Goal: Information Seeking & Learning: Learn about a topic

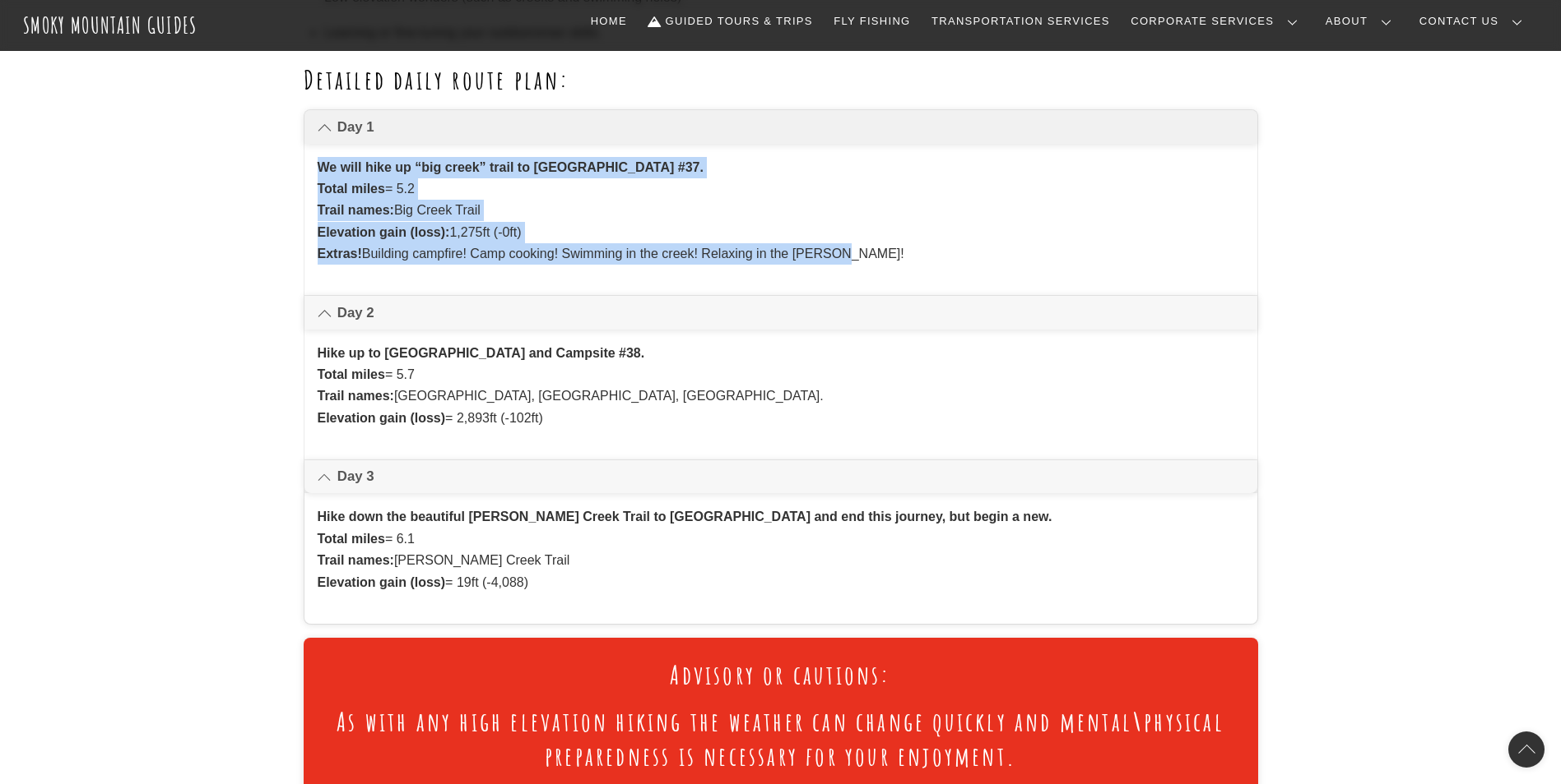
drag, startPoint x: 867, startPoint y: 250, endPoint x: 309, endPoint y: 159, distance: 565.4
click at [309, 159] on div "We will hike up “big creek” trail to Walnut Bottoms Campsite #37. Total miles =…" at bounding box center [780, 220] width 953 height 152
drag, startPoint x: 544, startPoint y: 585, endPoint x: 295, endPoint y: 168, distance: 485.7
click at [865, 190] on p "We will hike up “big creek” trail to Walnut Bottoms Campsite #37. Total miles =…" at bounding box center [780, 211] width 926 height 109
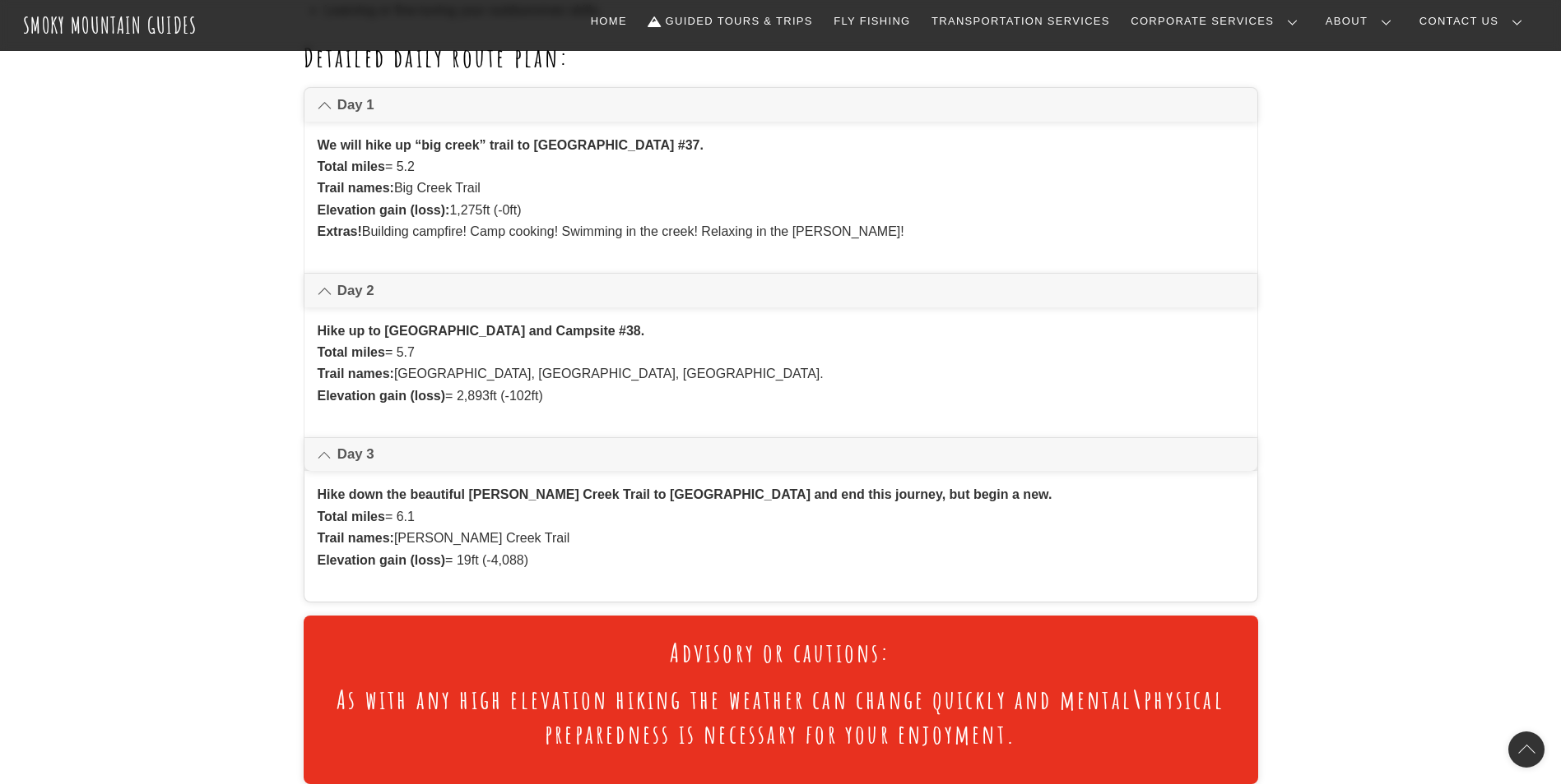
scroll to position [1151, 0]
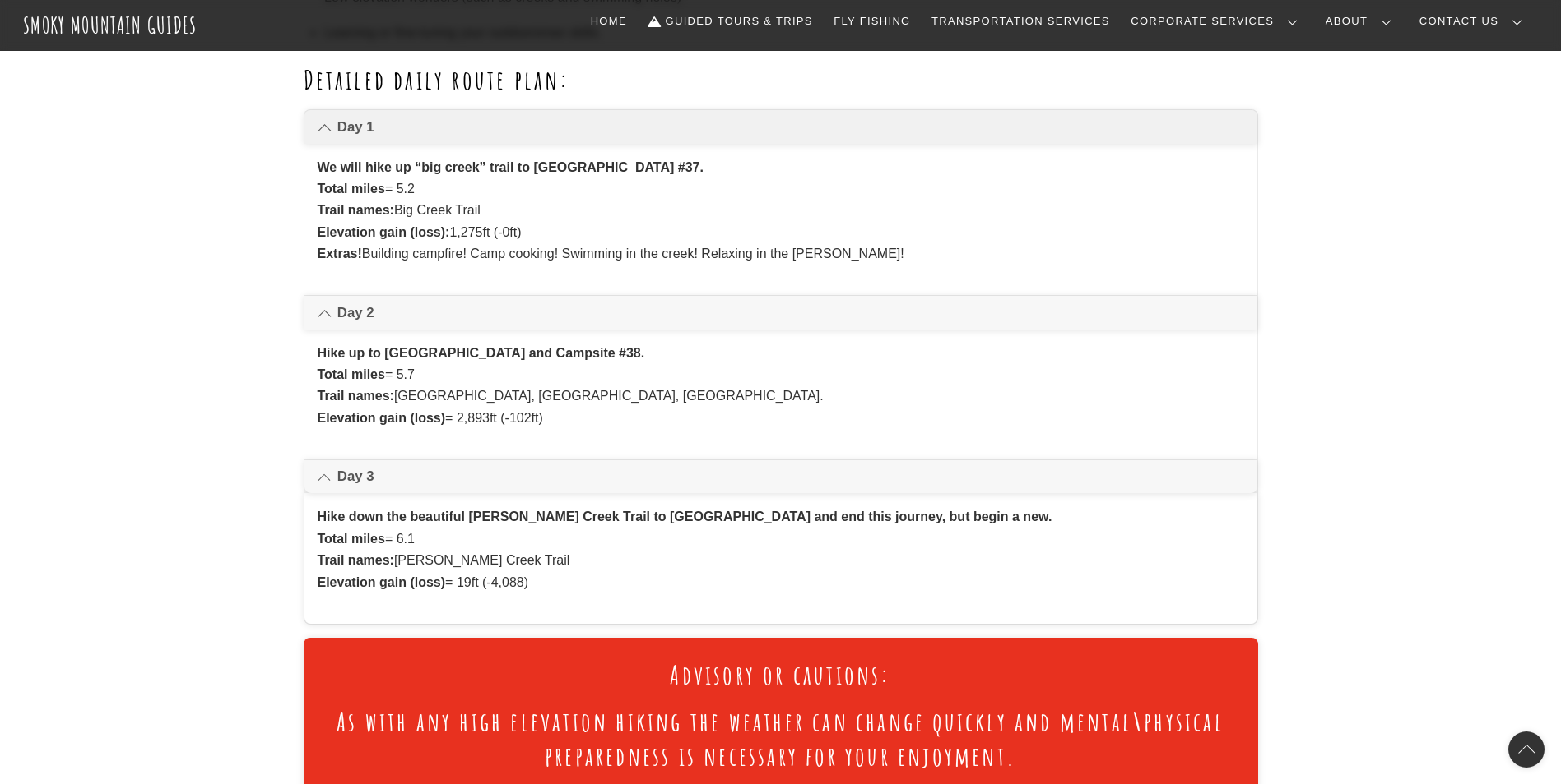
drag, startPoint x: 533, startPoint y: 235, endPoint x: 457, endPoint y: 231, distance: 76.1
click at [457, 231] on p "We will hike up “big creek” trail to Walnut Bottoms Campsite #37. Total miles =…" at bounding box center [780, 211] width 926 height 109
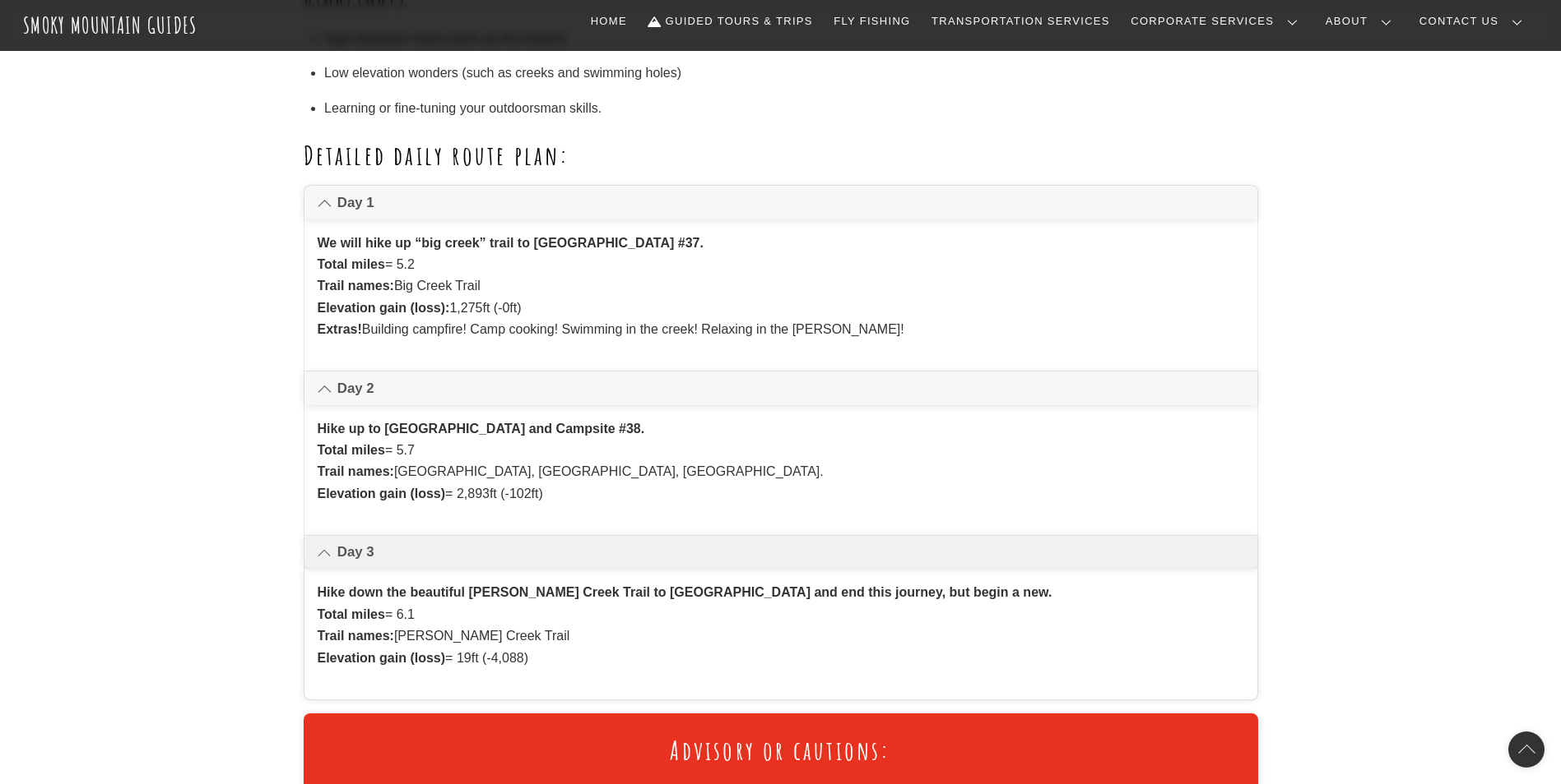
scroll to position [1069, 0]
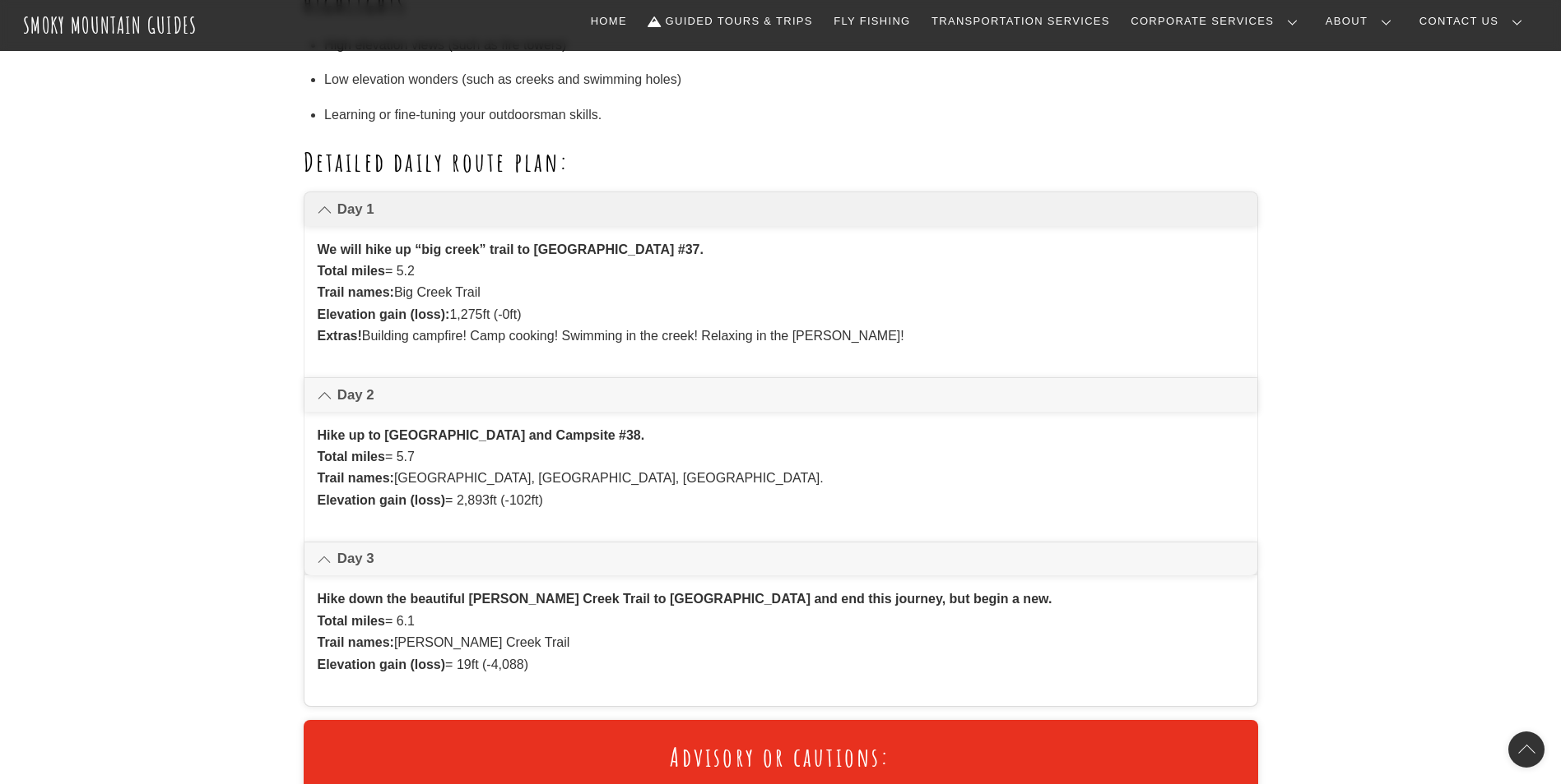
click at [558, 309] on p "We will hike up “big creek” trail to Walnut Bottoms Campsite #37. Total miles =…" at bounding box center [780, 294] width 926 height 109
drag, startPoint x: 417, startPoint y: 272, endPoint x: 400, endPoint y: 270, distance: 17.1
click at [400, 270] on p "We will hike up “big creek” trail to Walnut Bottoms Campsite #37. Total miles =…" at bounding box center [780, 294] width 926 height 109
drag, startPoint x: 399, startPoint y: 458, endPoint x: 579, endPoint y: 515, distance: 188.8
click at [579, 515] on div "Hike up to Mount Sterling Fire Tower and Campsite #38. Total miles = 5.7 Trail …" at bounding box center [780, 476] width 953 height 130
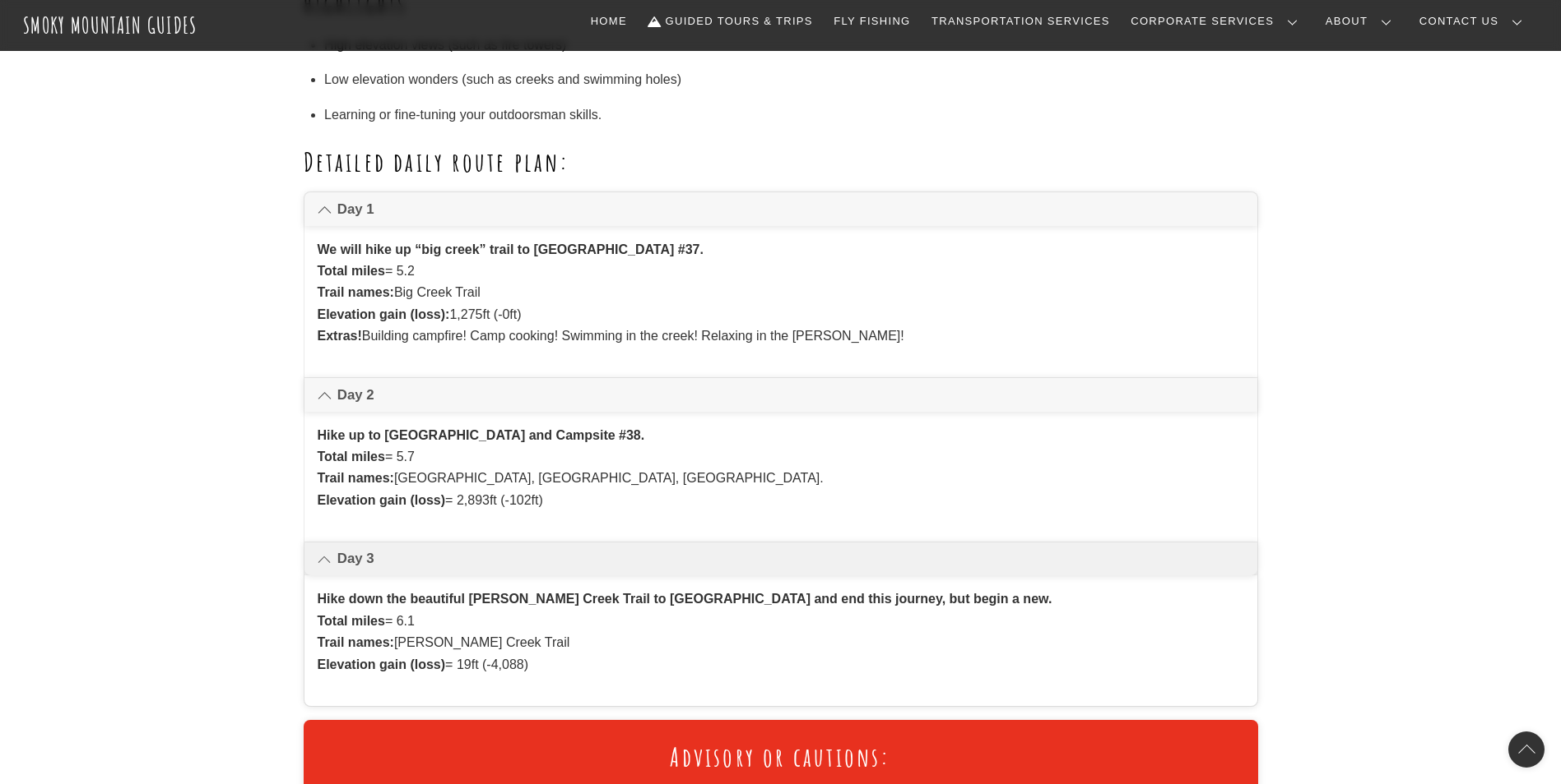
click at [743, 542] on li "Day 3 Hike down the beautiful Baxter Creek Trail to Big Creek Campground and en…" at bounding box center [780, 624] width 953 height 165
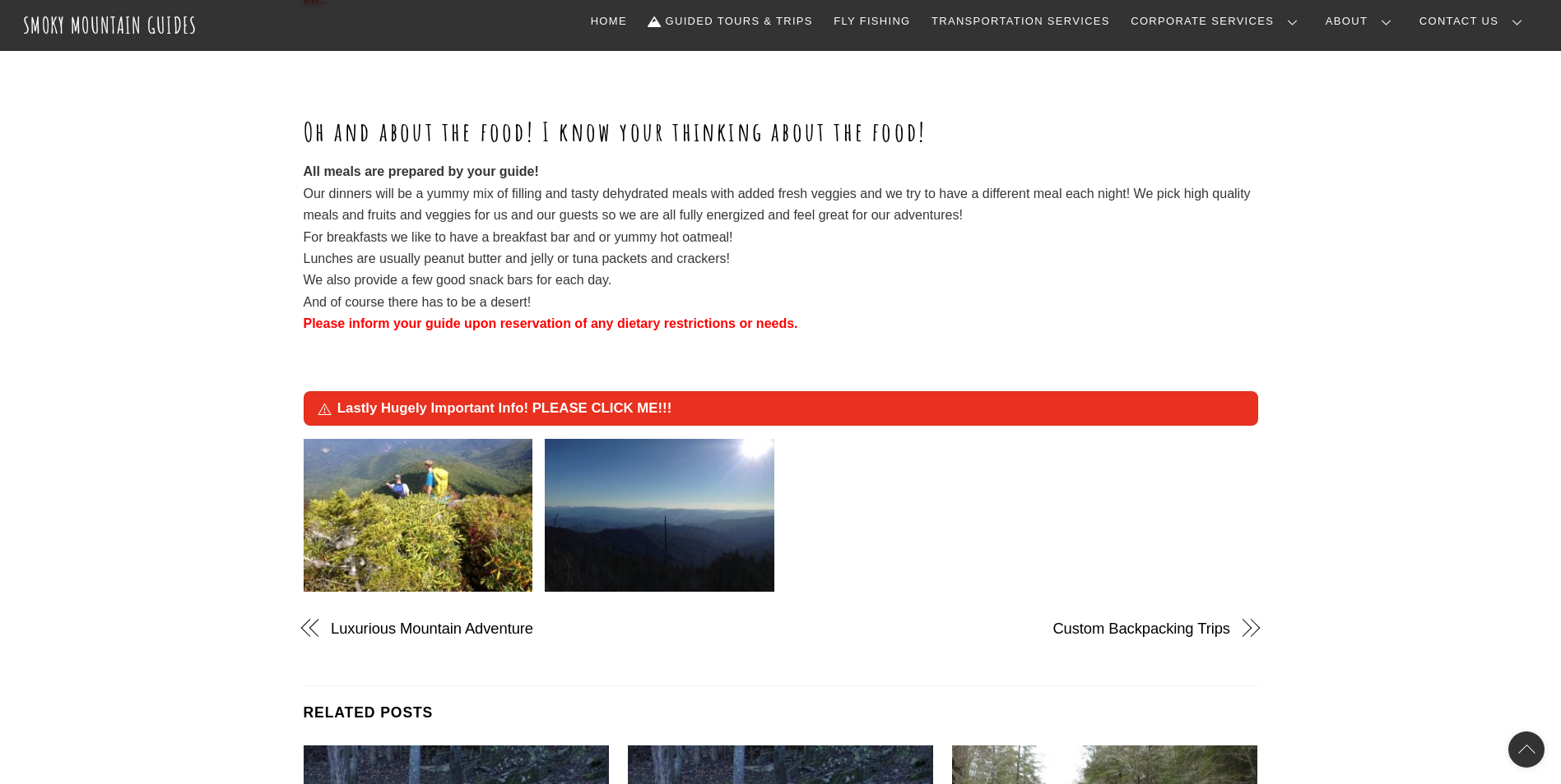
scroll to position [2714, 0]
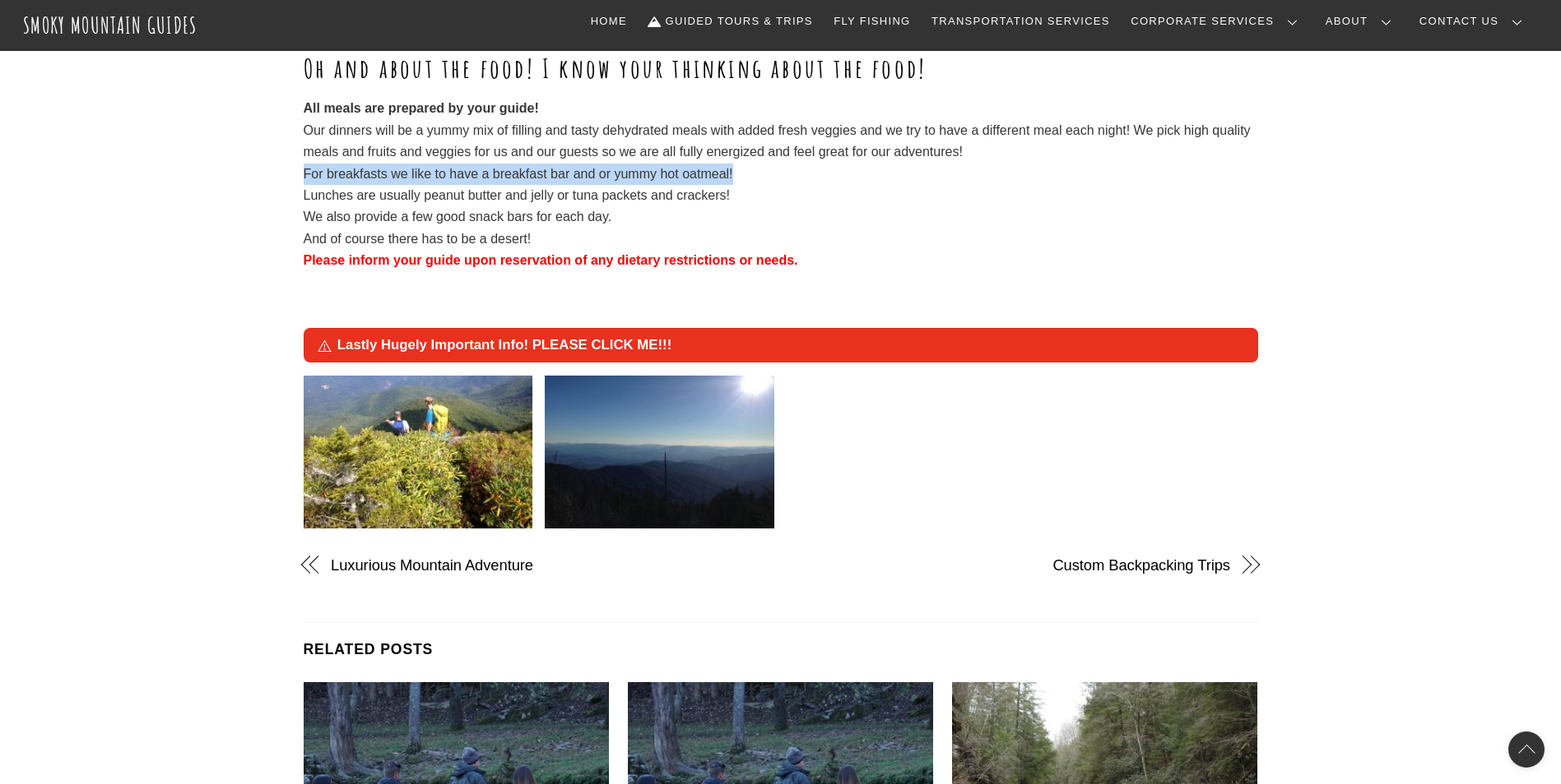
drag, startPoint x: 740, startPoint y: 177, endPoint x: 290, endPoint y: 180, distance: 450.0
click at [733, 193] on p "All meals are prepared by your guide! Our dinners will be a yummy mix of fillin…" at bounding box center [780, 184] width 954 height 173
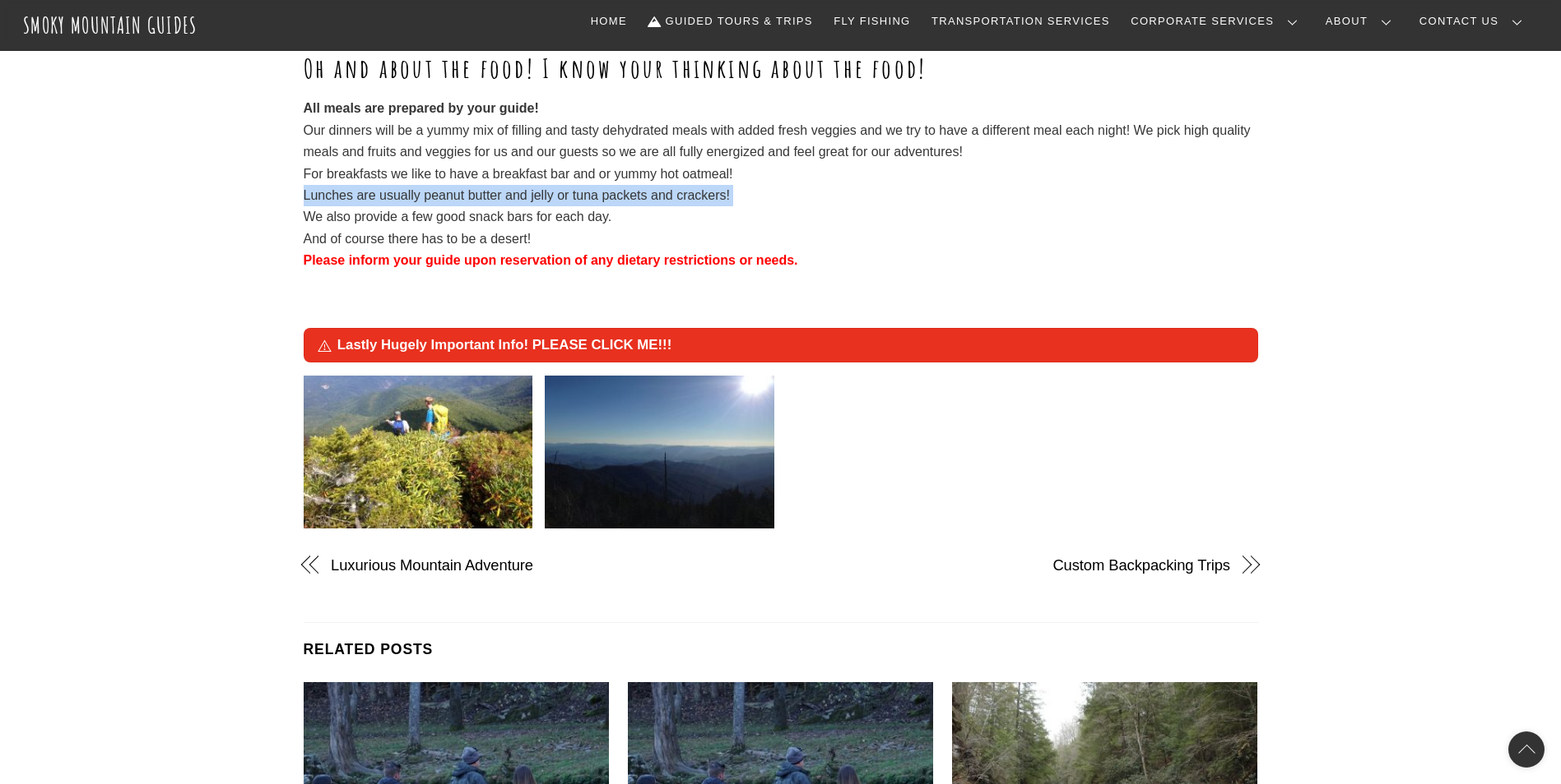
drag, startPoint x: 731, startPoint y: 194, endPoint x: 254, endPoint y: 200, distance: 477.0
click at [640, 220] on p "All meals are prepared by your guide! Our dinners will be a yummy mix of fillin…" at bounding box center [780, 184] width 954 height 173
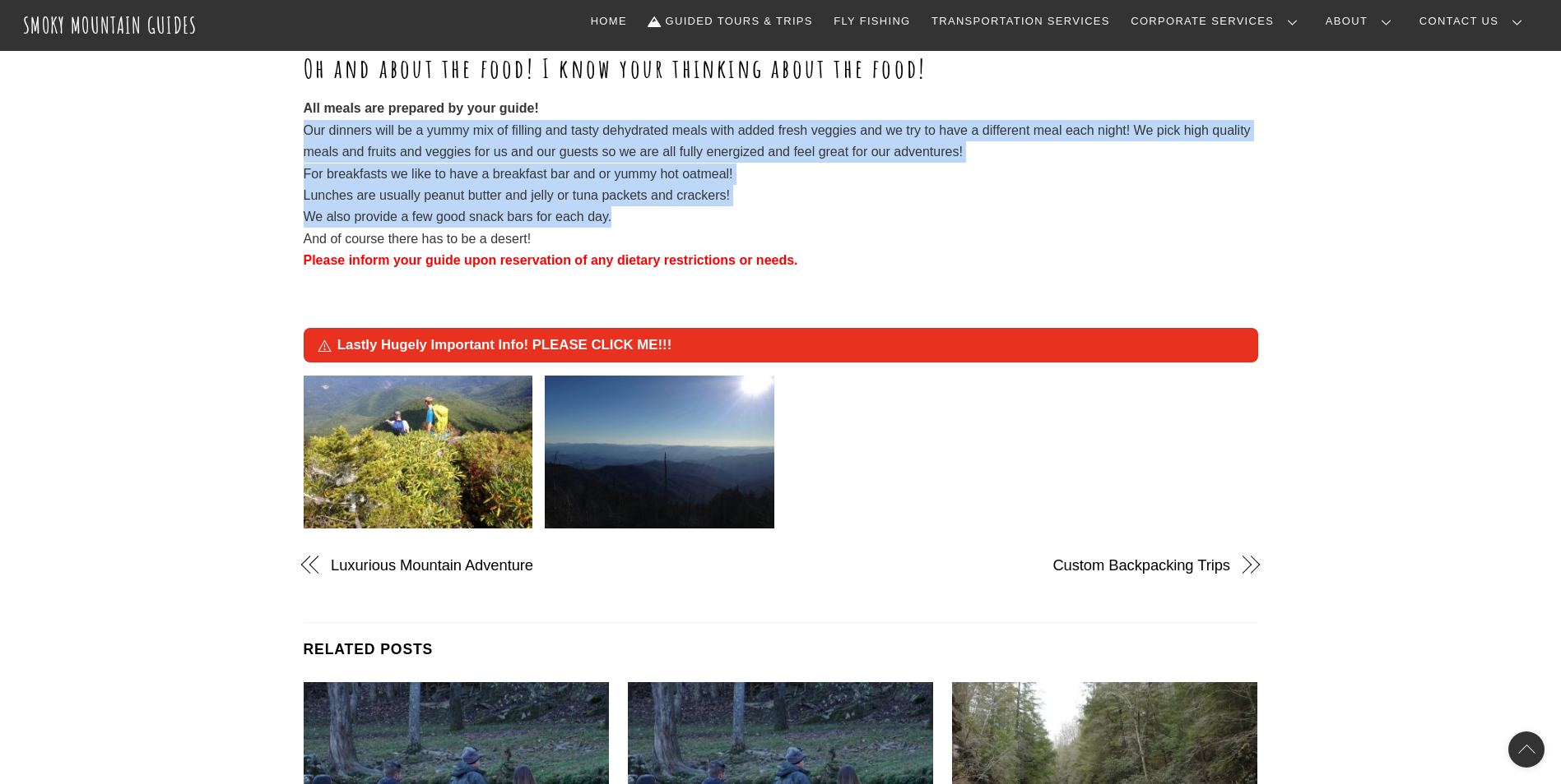
drag, startPoint x: 608, startPoint y: 219, endPoint x: 234, endPoint y: 130, distance: 384.4
click at [552, 201] on p "All meals are prepared by your guide! Our dinners will be a yummy mix of fillin…" at bounding box center [780, 184] width 954 height 173
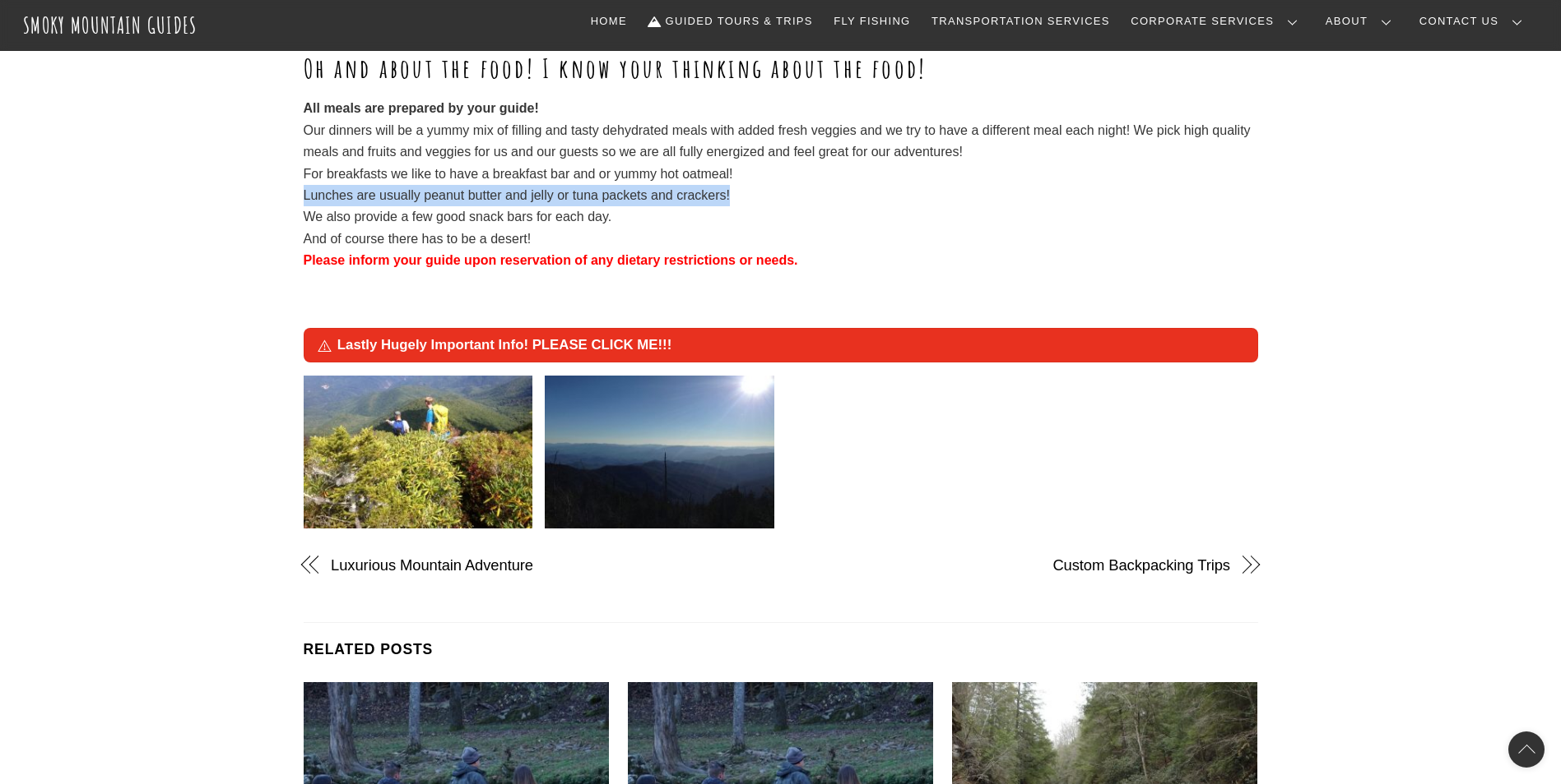
drag, startPoint x: 729, startPoint y: 196, endPoint x: 293, endPoint y: 199, distance: 436.0
click at [628, 218] on p "All meals are prepared by your guide! Our dinners will be a yummy mix of fillin…" at bounding box center [780, 184] width 954 height 173
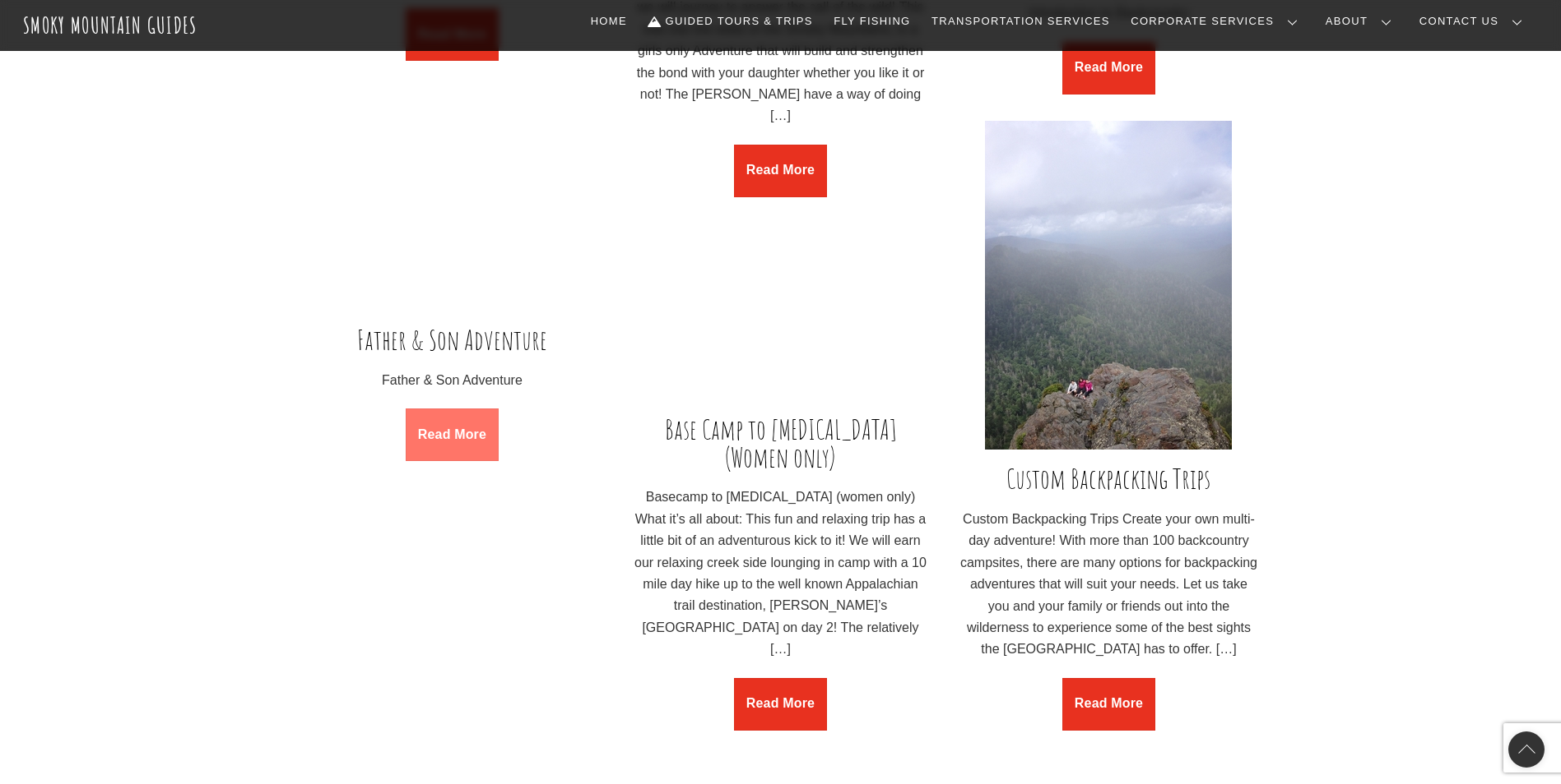
scroll to position [2138, 0]
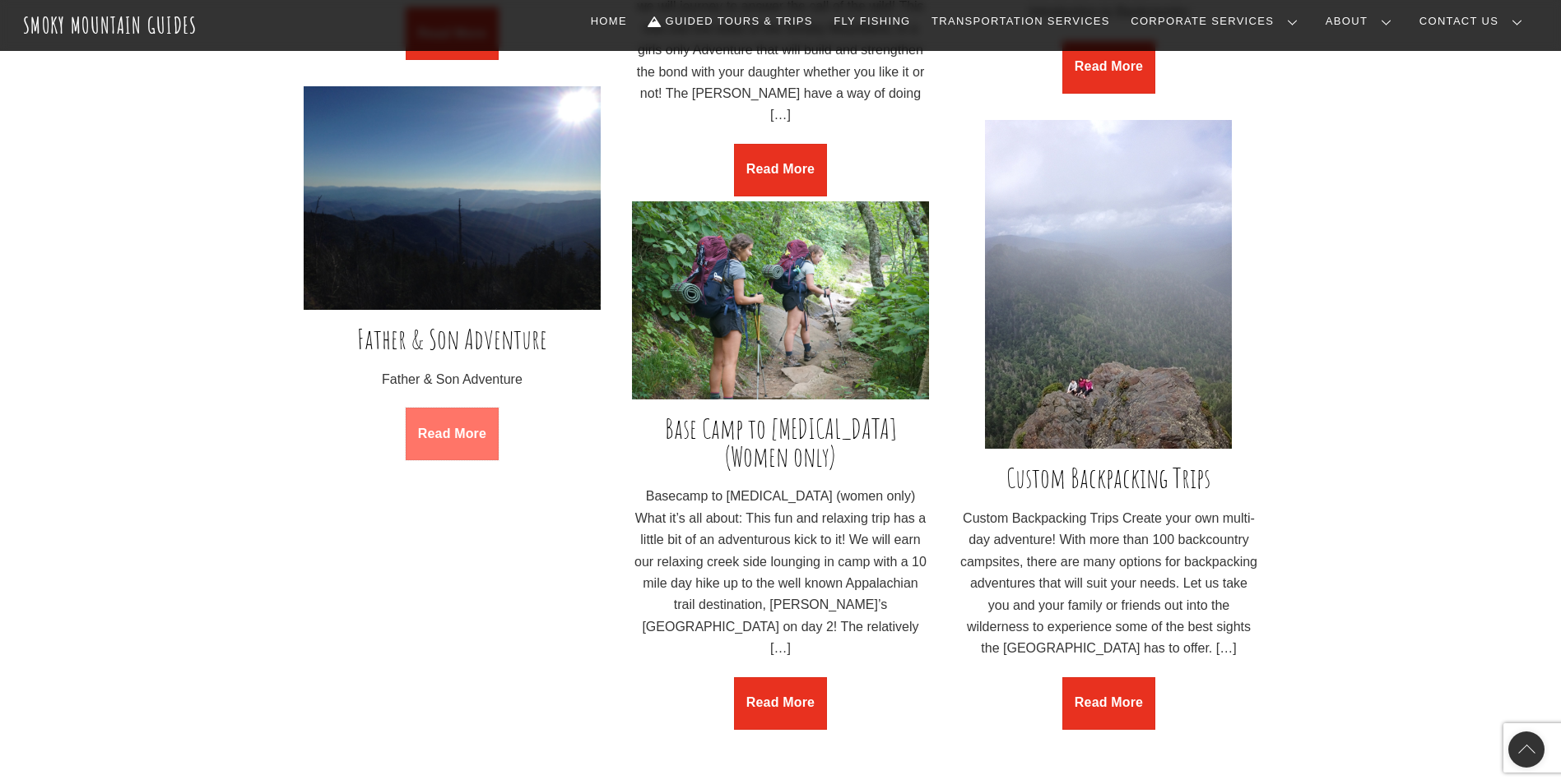
click at [453, 435] on link "Read More" at bounding box center [451, 434] width 92 height 52
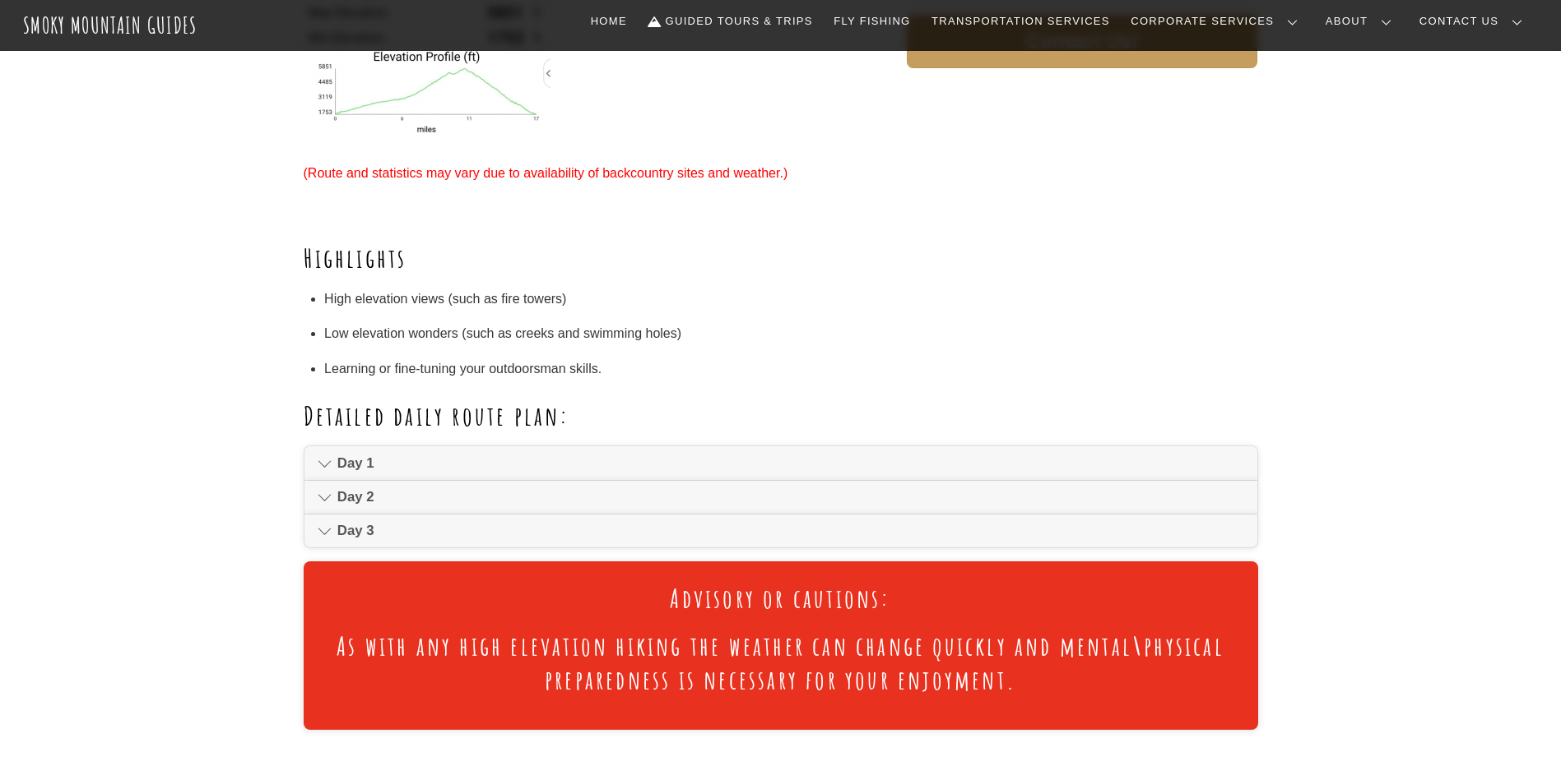
scroll to position [822, 0]
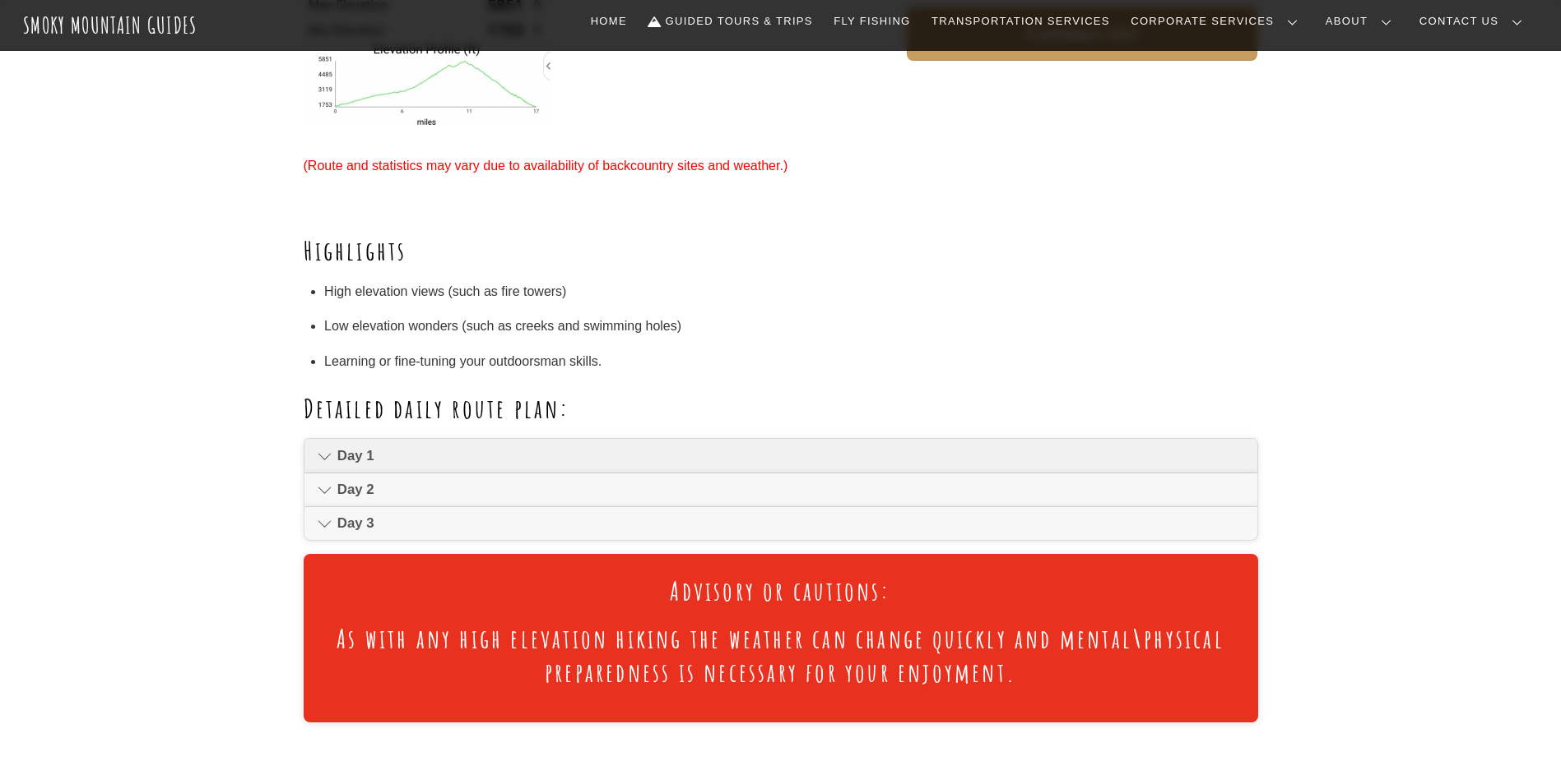
click at [328, 457] on icon at bounding box center [324, 456] width 14 height 20
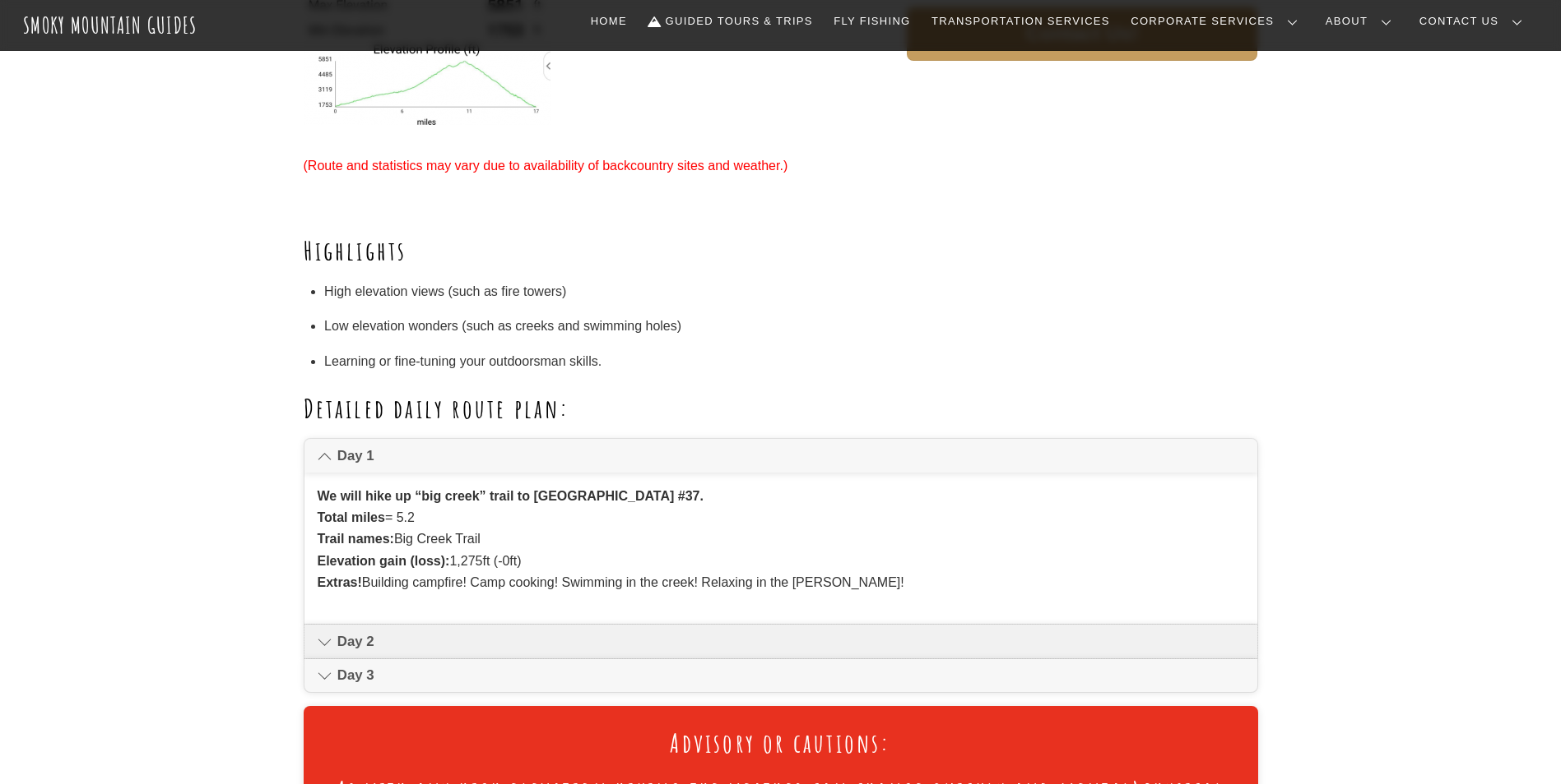
click at [318, 639] on icon at bounding box center [324, 642] width 14 height 20
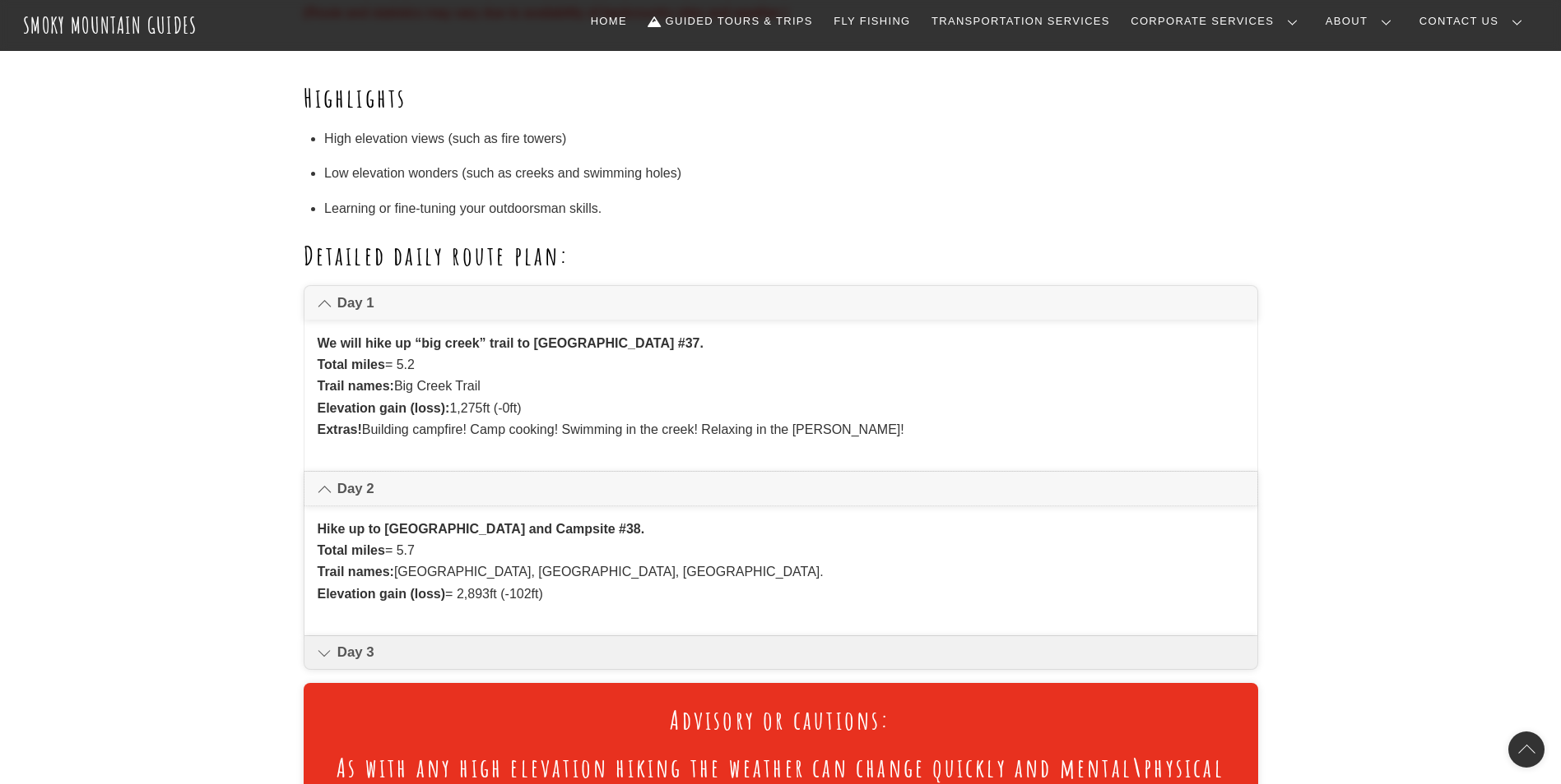
scroll to position [987, 0]
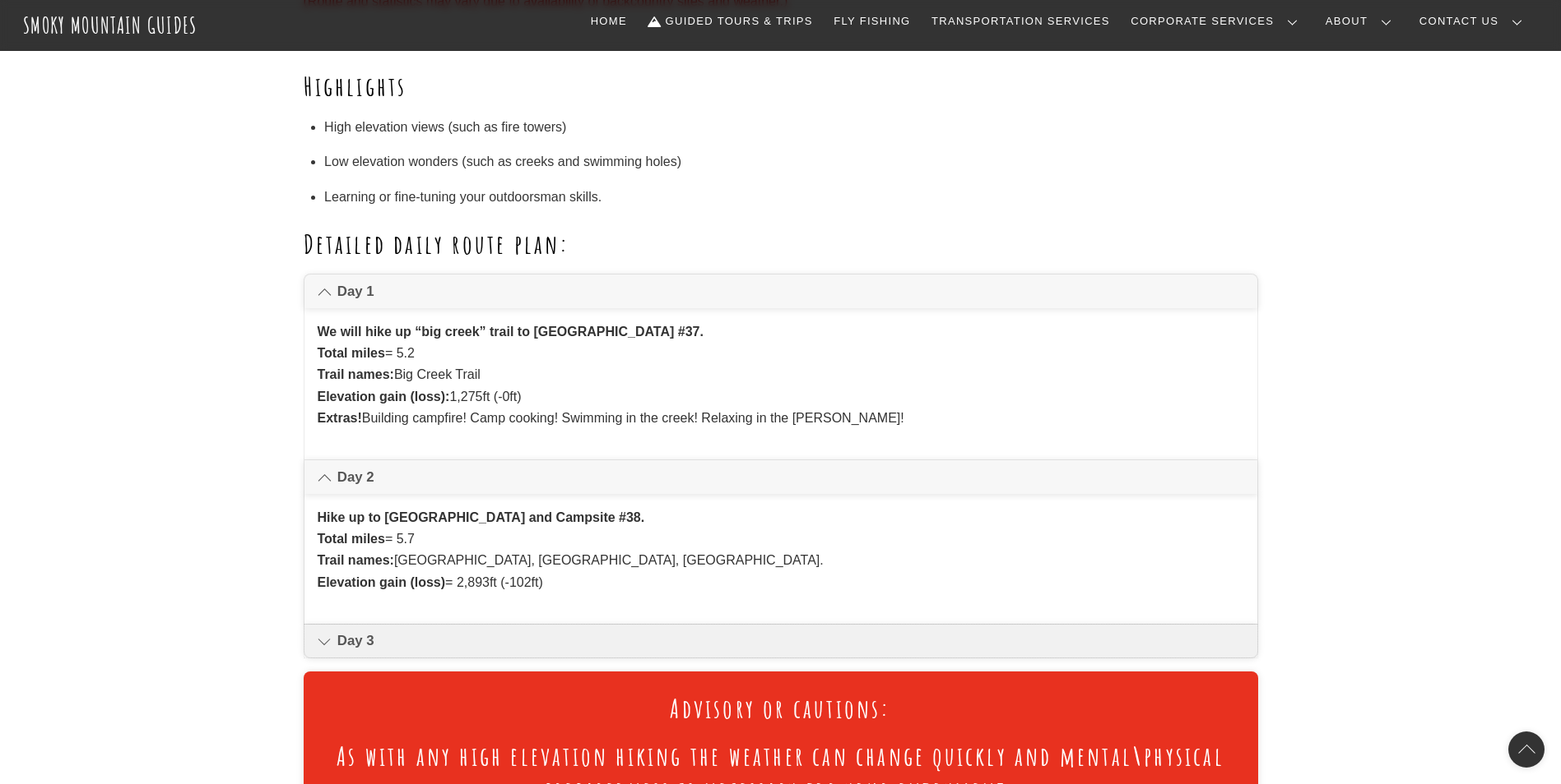
click at [316, 638] on link "Day 3" at bounding box center [780, 641] width 953 height 33
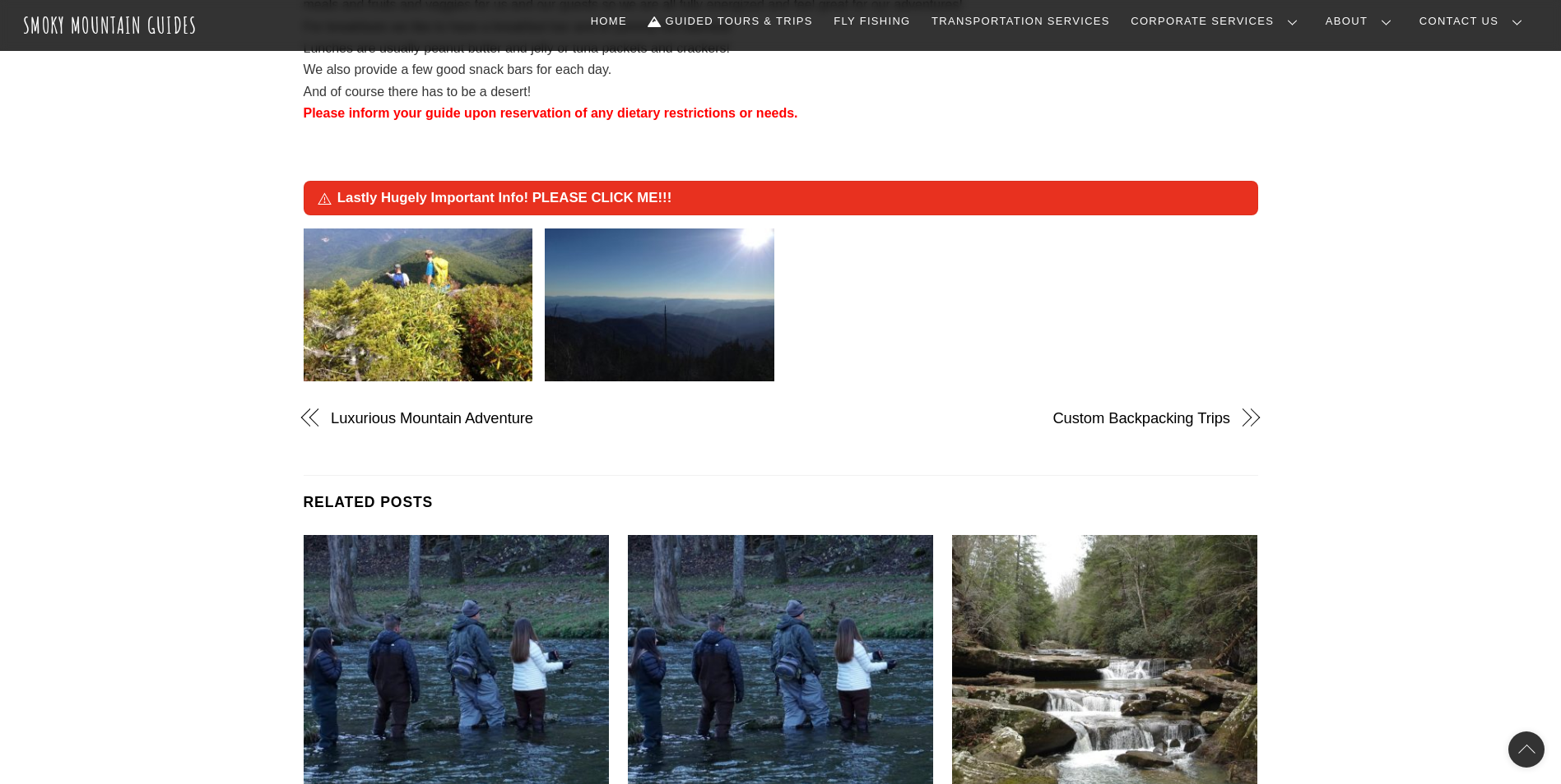
scroll to position [2795, 0]
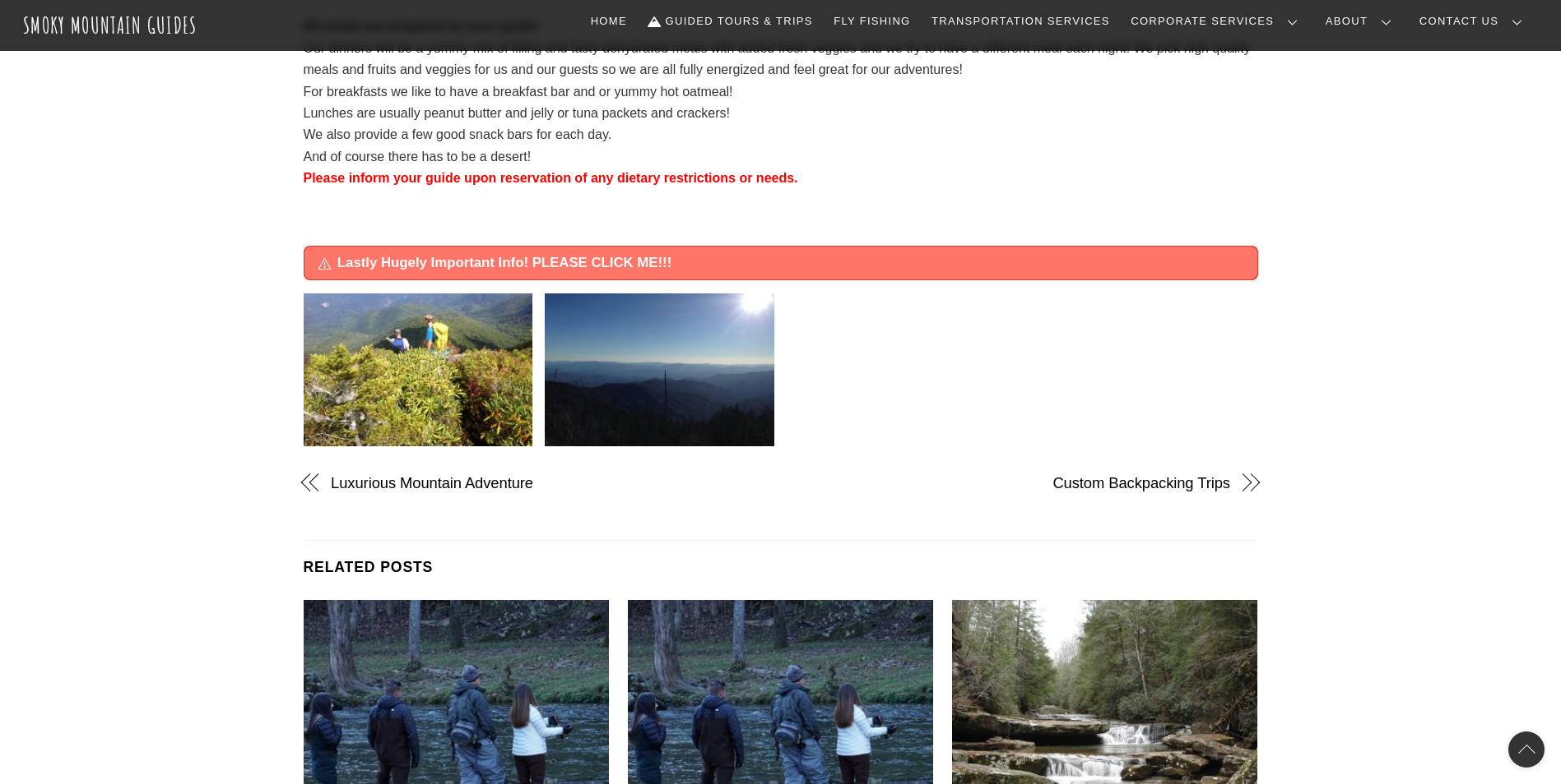
click at [995, 270] on span "Lastly Hugely Important Info! PLEASE CLICK ME!!!" at bounding box center [790, 263] width 906 height 20
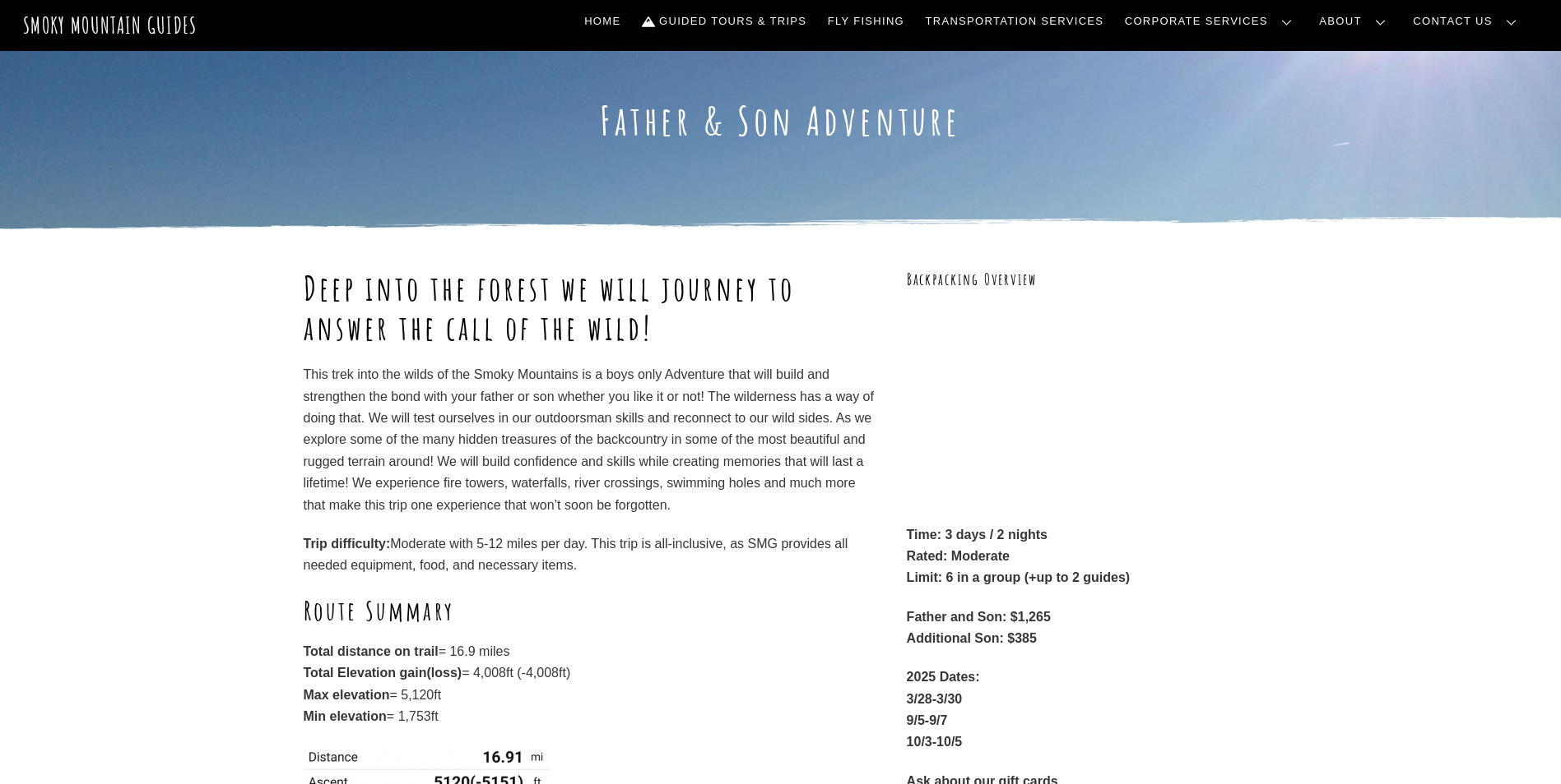
scroll to position [165, 0]
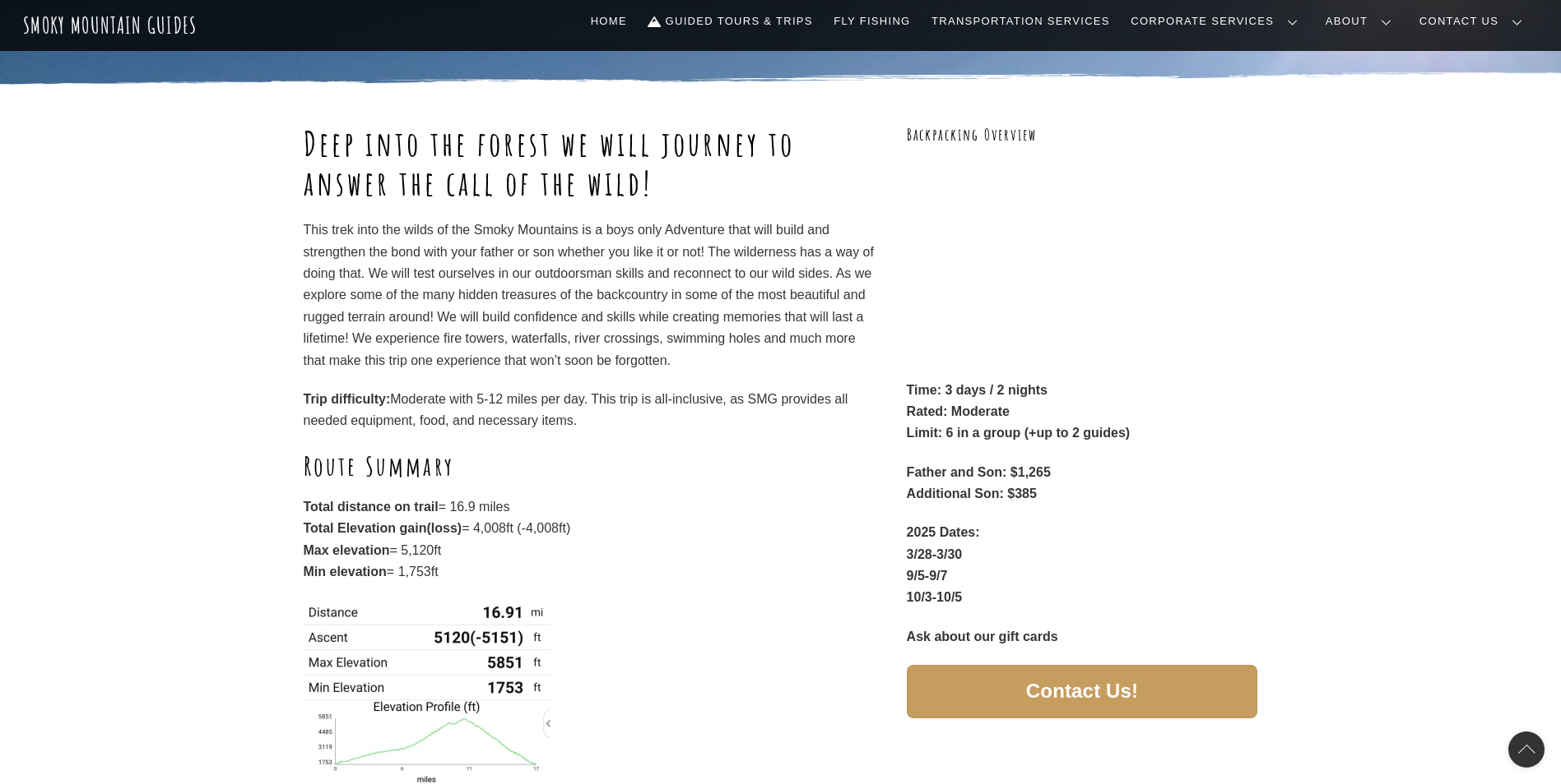
drag, startPoint x: 1056, startPoint y: 478, endPoint x: 1013, endPoint y: 481, distance: 43.1
click at [1013, 481] on p "Father and Son: $1,265 Additional Son: $385" at bounding box center [1082, 483] width 351 height 44
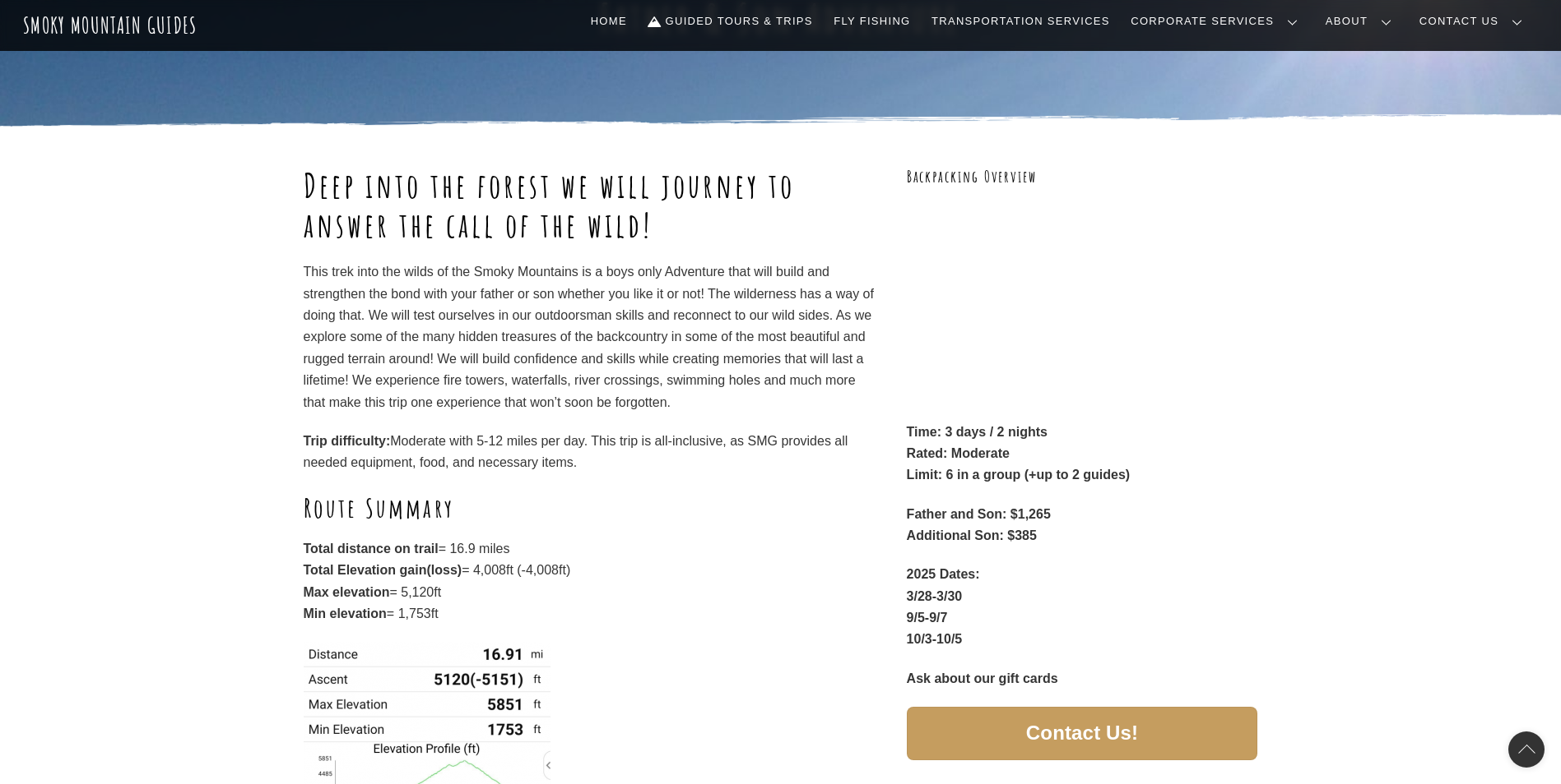
scroll to position [82, 0]
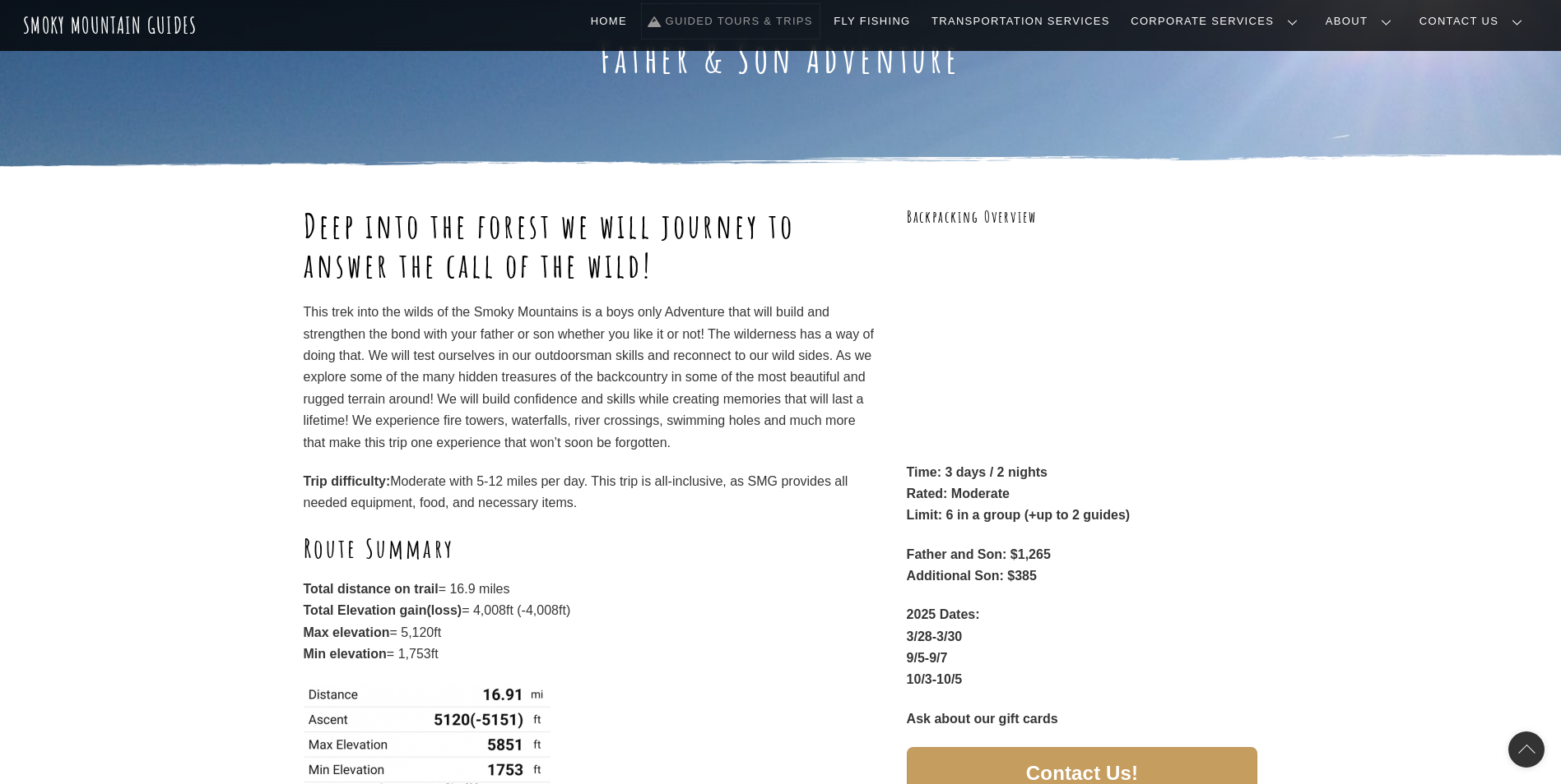
click at [794, 23] on link "Guided Tours & Trips" at bounding box center [730, 22] width 178 height 35
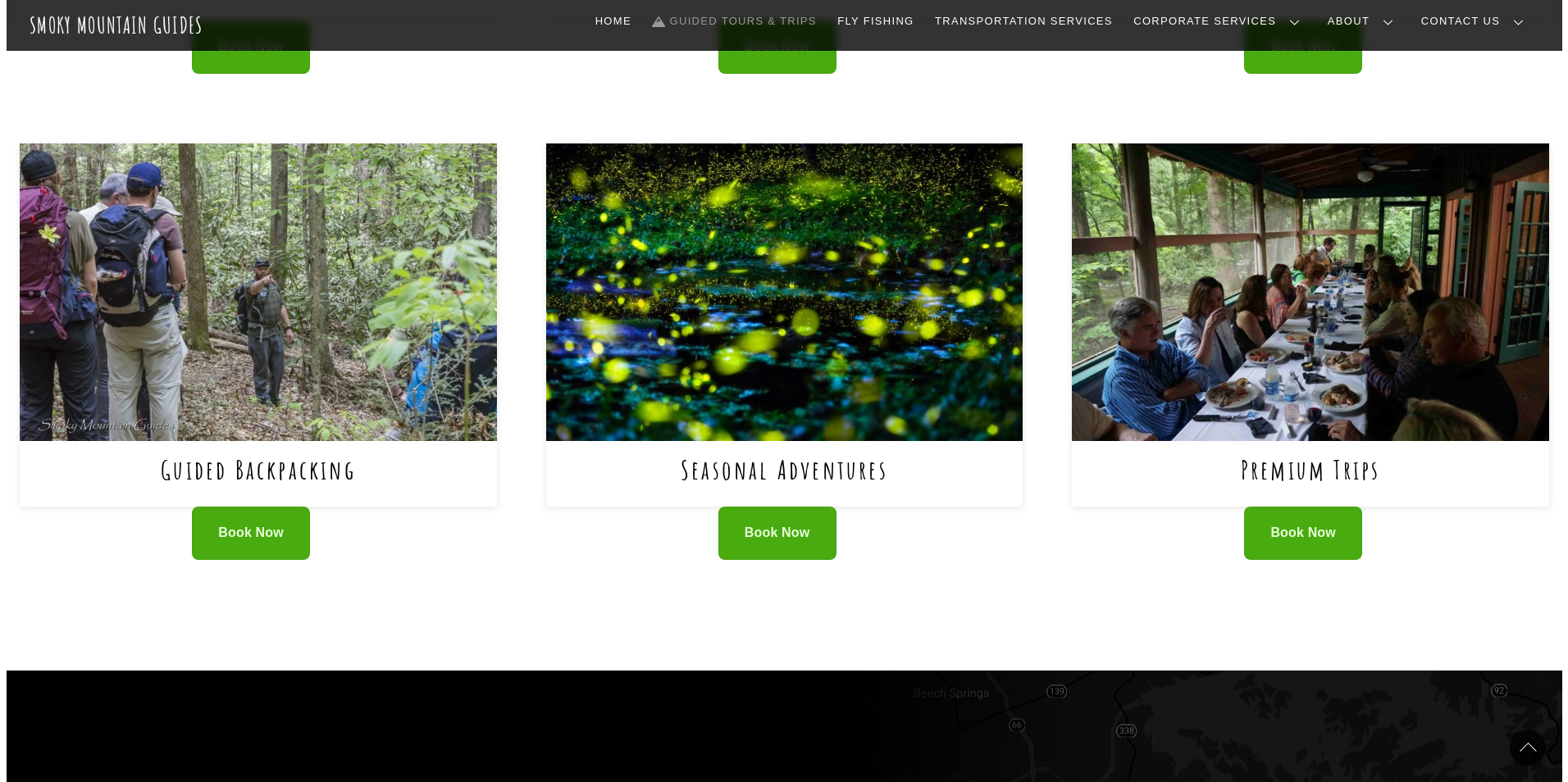
scroll to position [1066, 0]
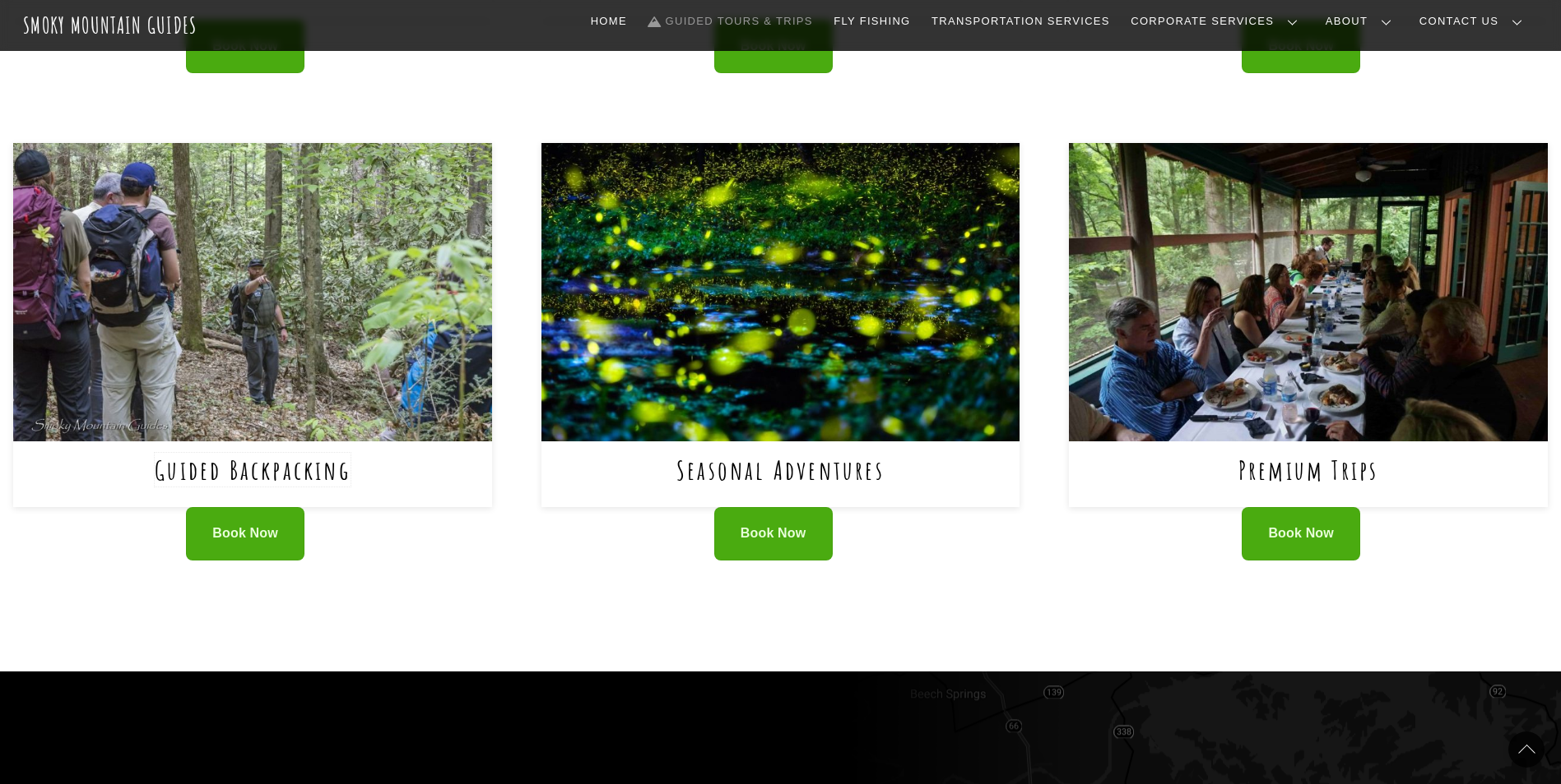
click at [292, 453] on link "Guided Backpacking" at bounding box center [252, 470] width 196 height 34
click at [227, 453] on link "Guided Backpacking" at bounding box center [252, 470] width 196 height 34
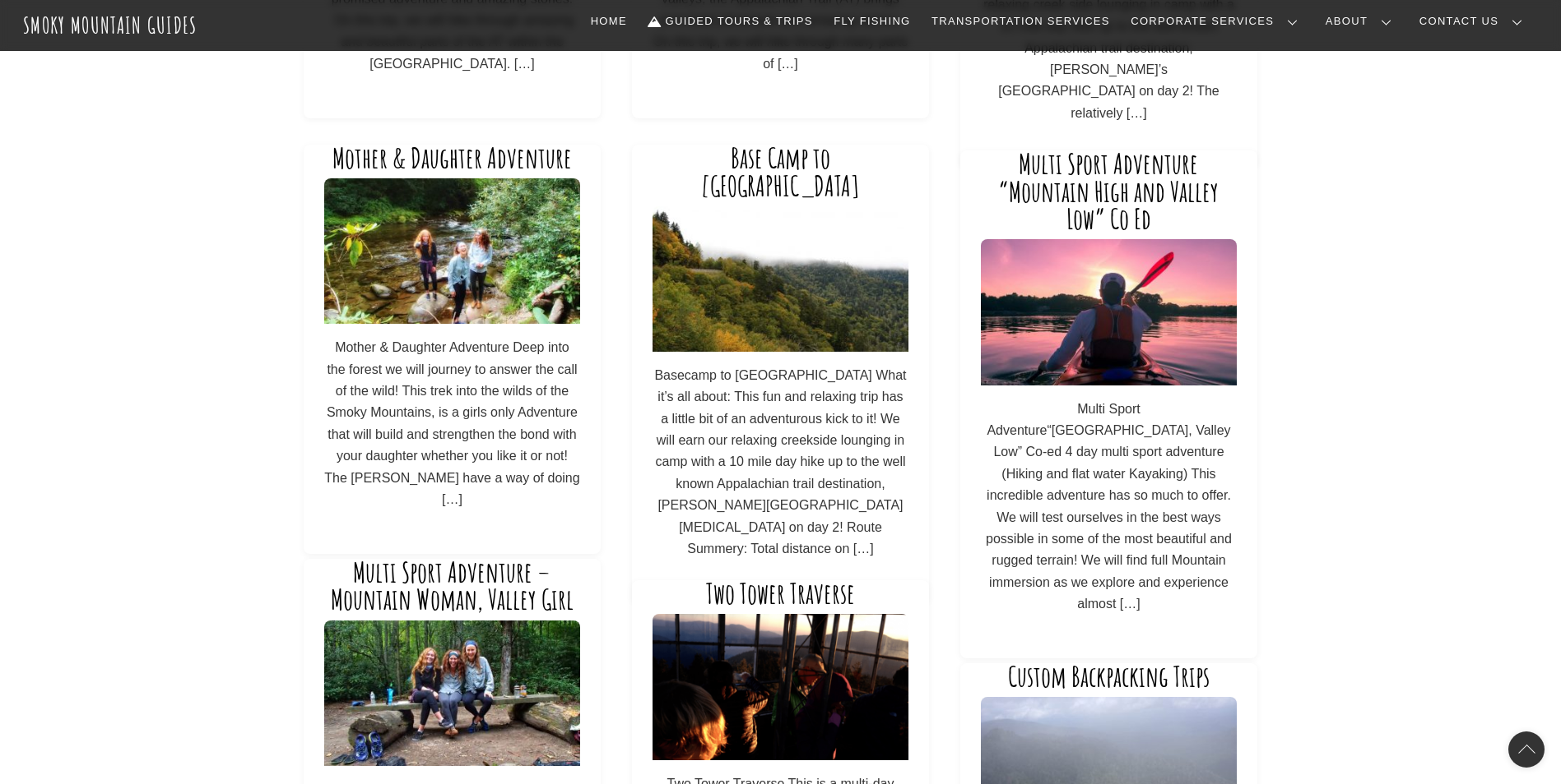
scroll to position [493, 0]
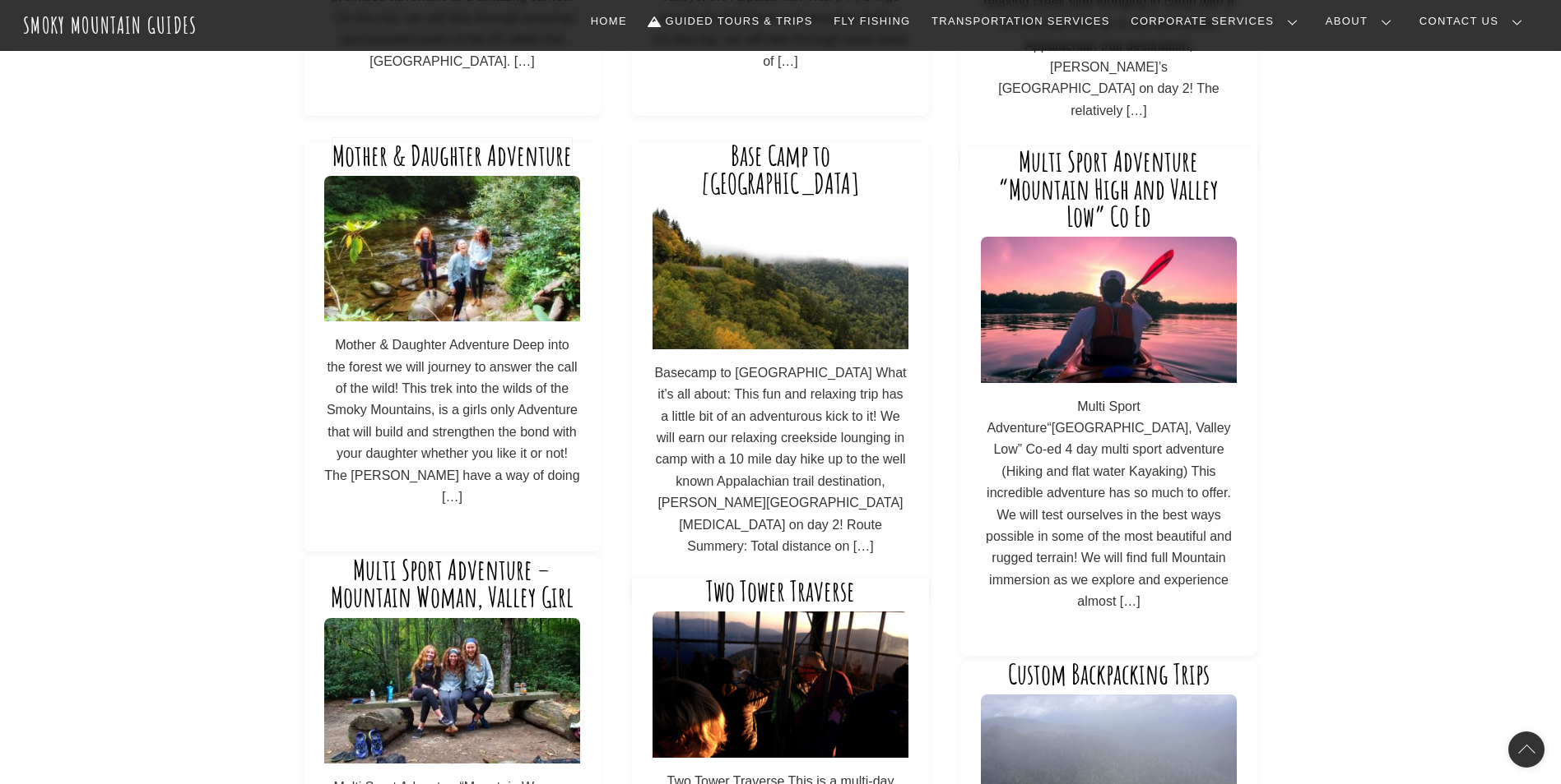
click at [497, 156] on link "Mother & Daughter Adventure" at bounding box center [451, 156] width 240 height 35
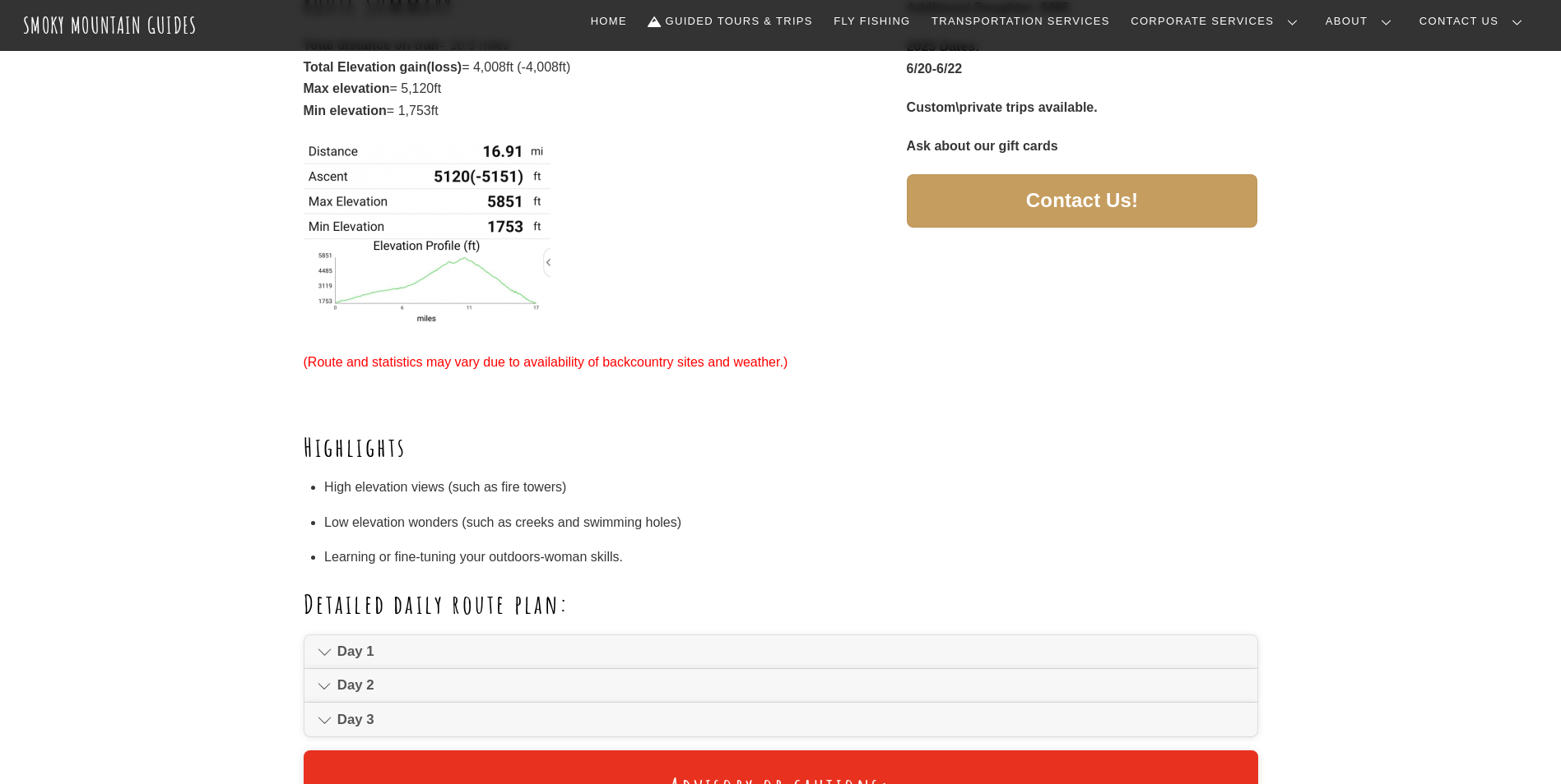
scroll to position [658, 0]
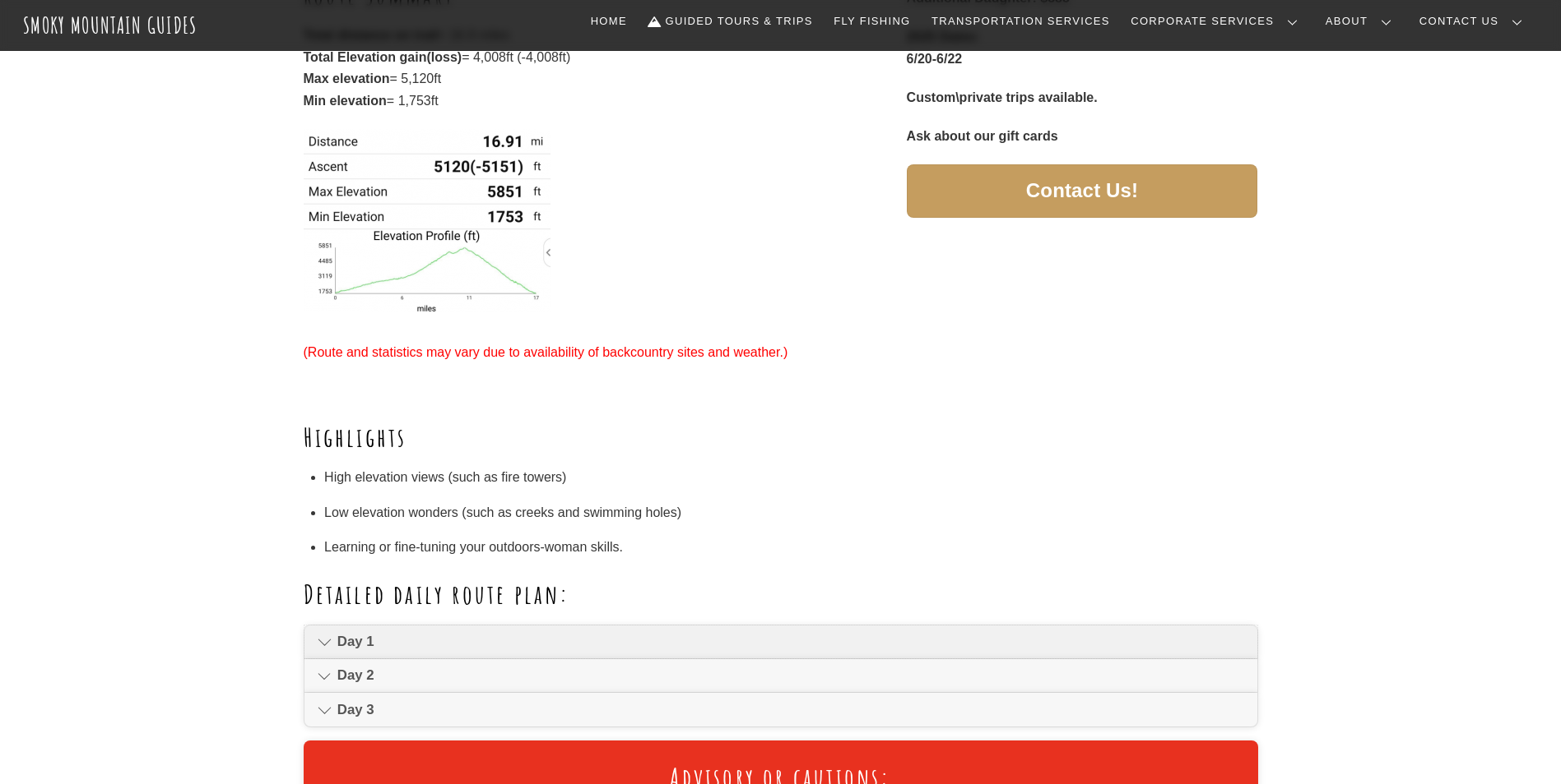
click at [332, 641] on link "Day 1" at bounding box center [780, 642] width 953 height 33
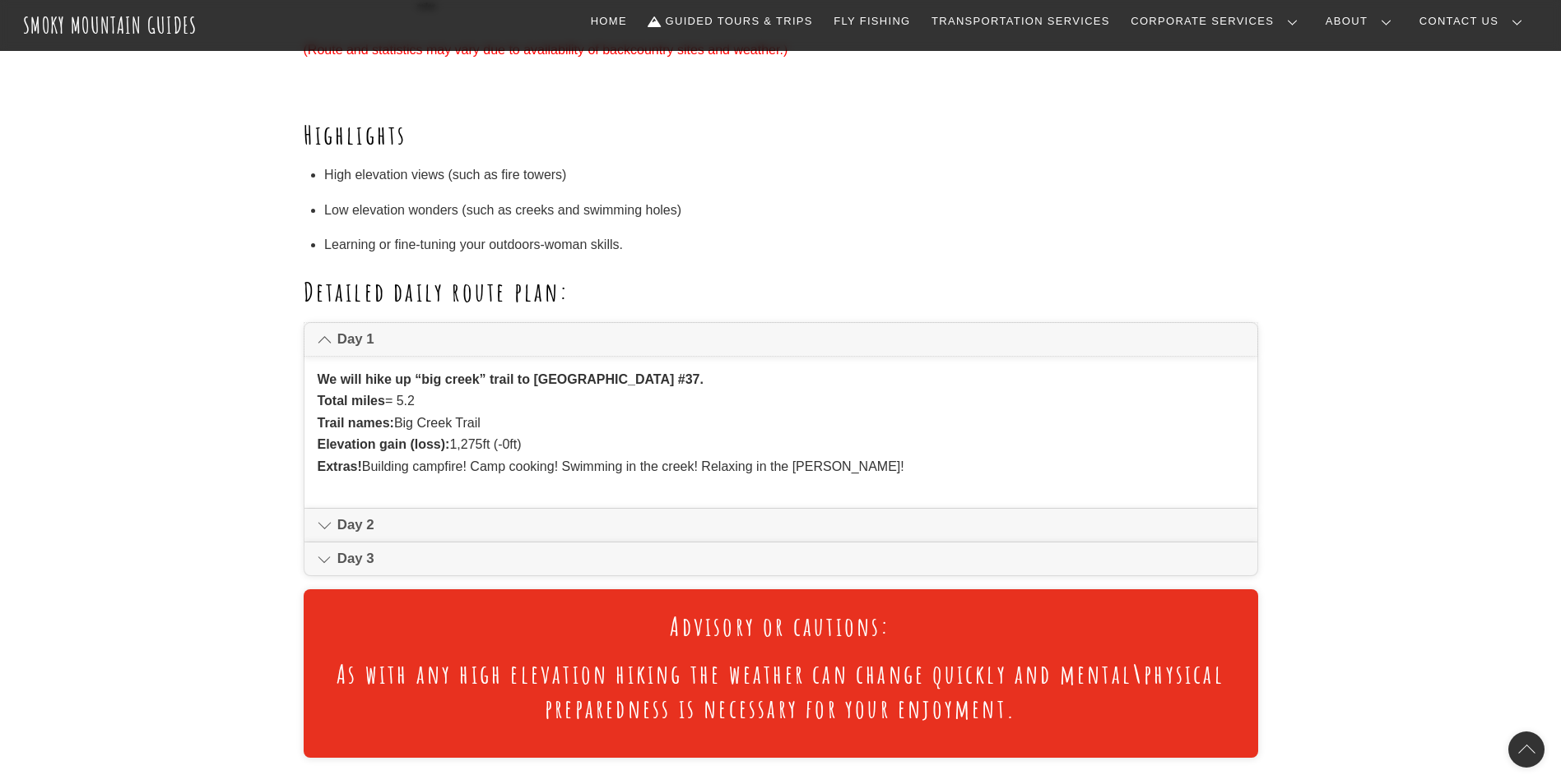
scroll to position [987, 0]
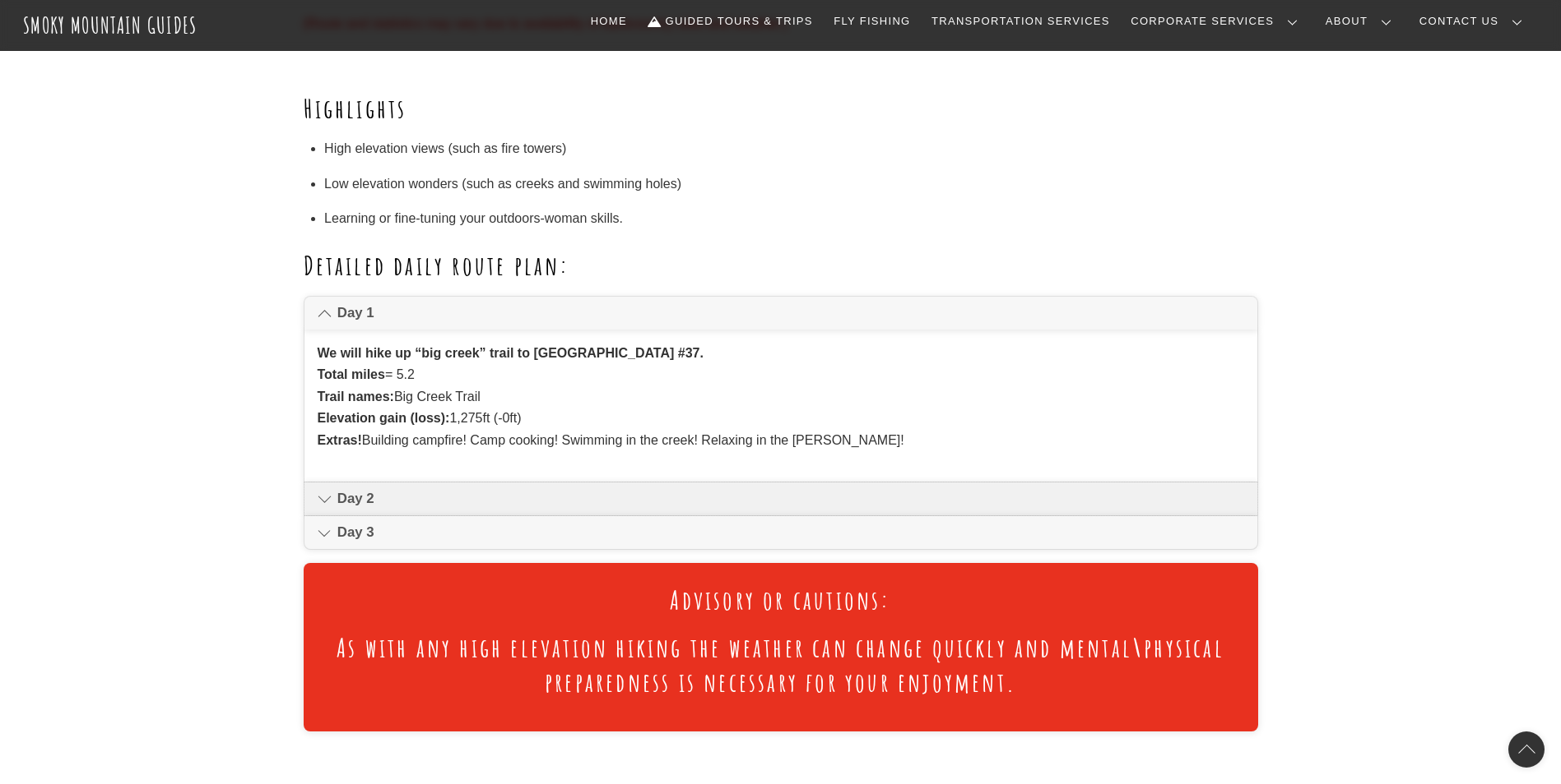
click at [323, 498] on icon at bounding box center [324, 499] width 14 height 20
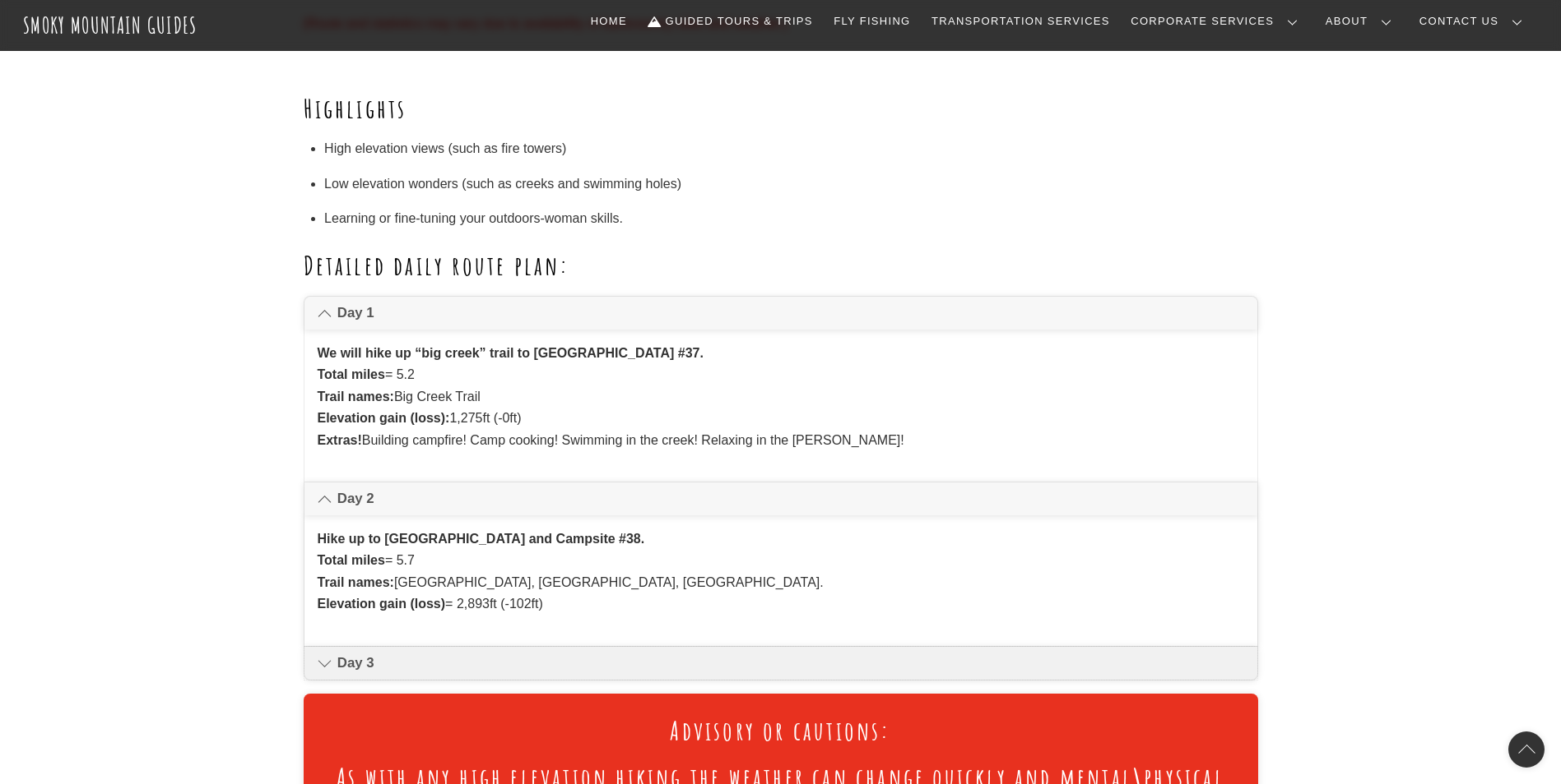
click at [322, 662] on icon at bounding box center [324, 663] width 14 height 20
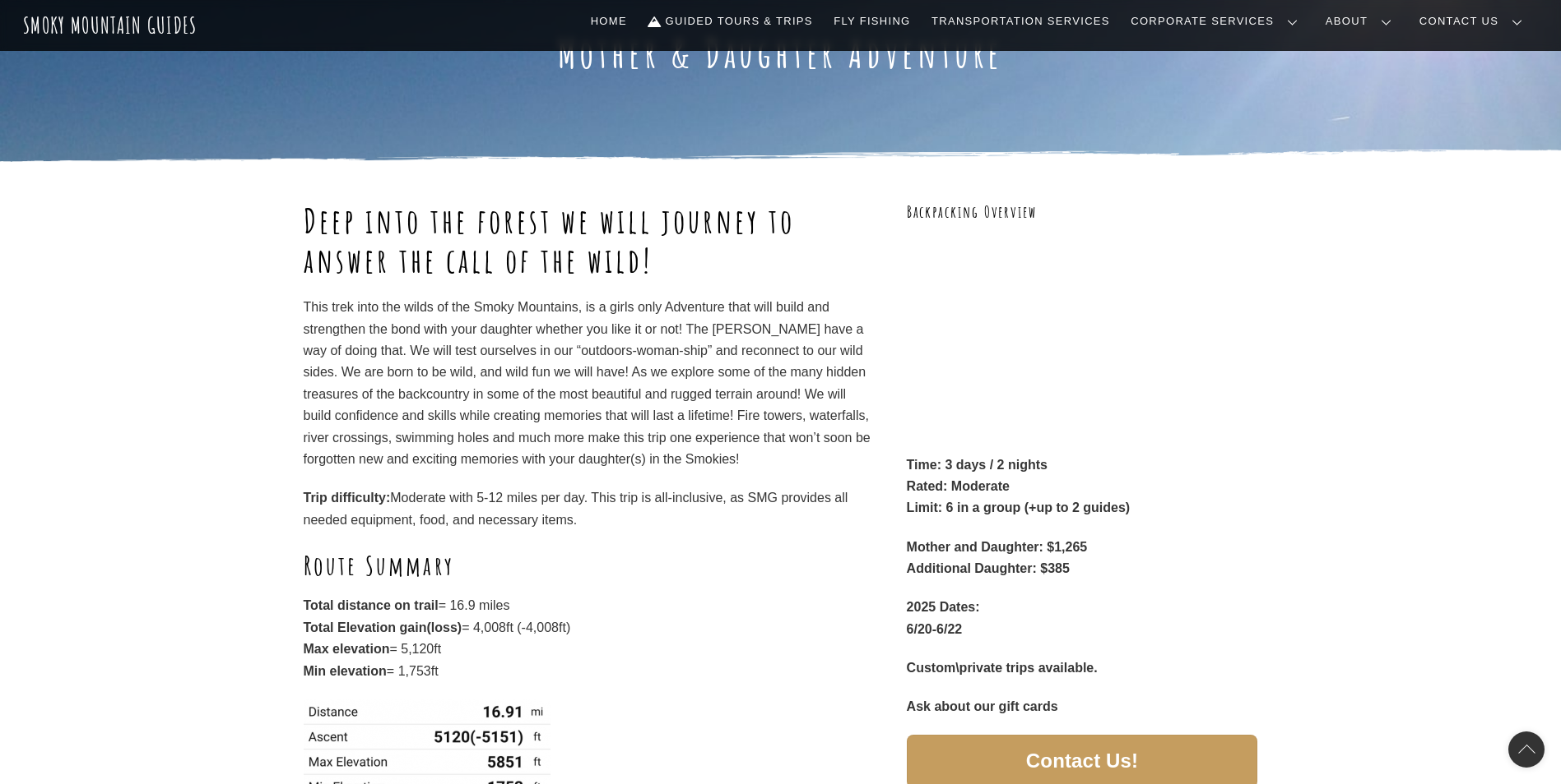
scroll to position [0, 0]
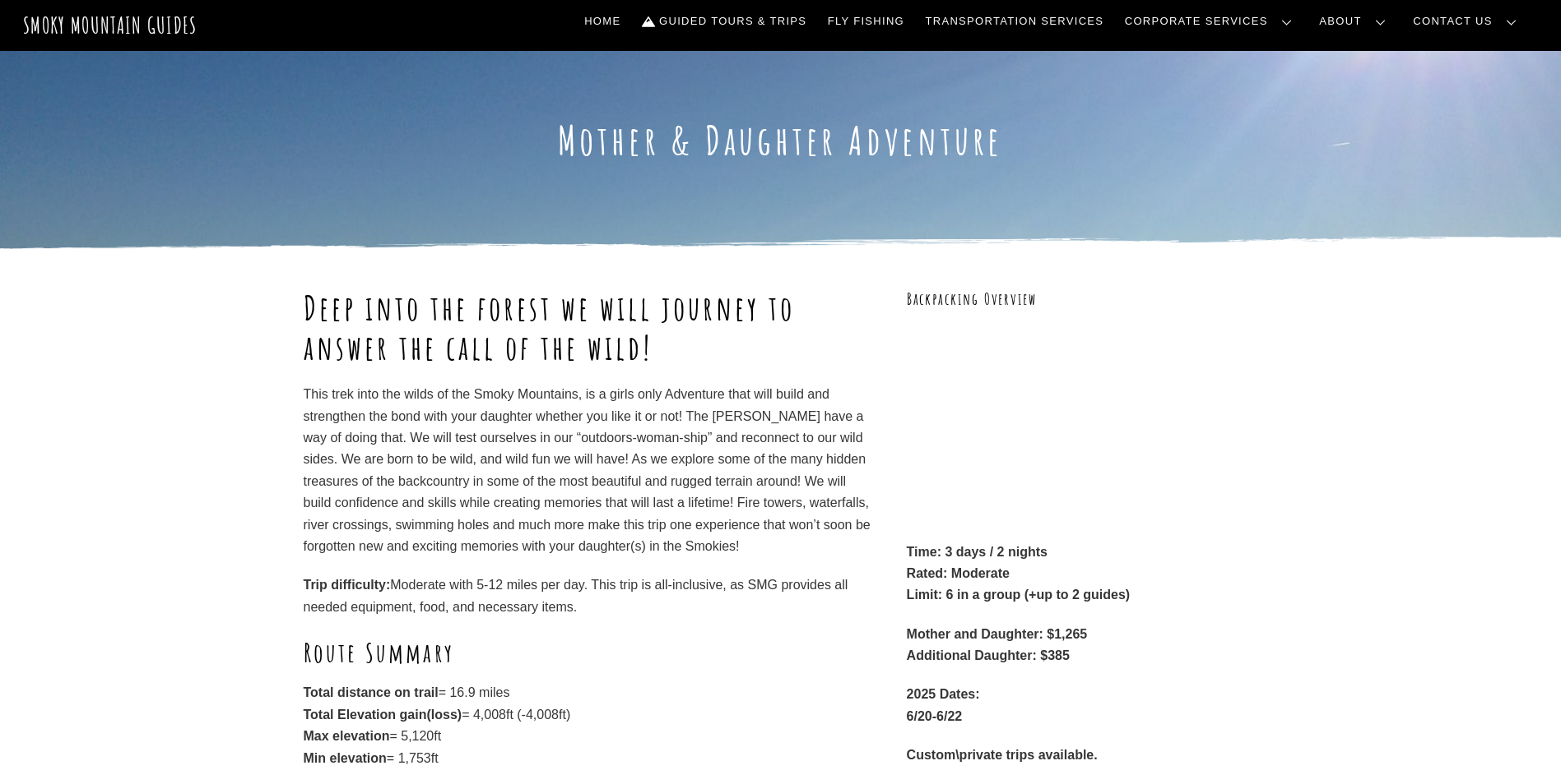
drag, startPoint x: 509, startPoint y: 260, endPoint x: 520, endPoint y: 255, distance: 12.1
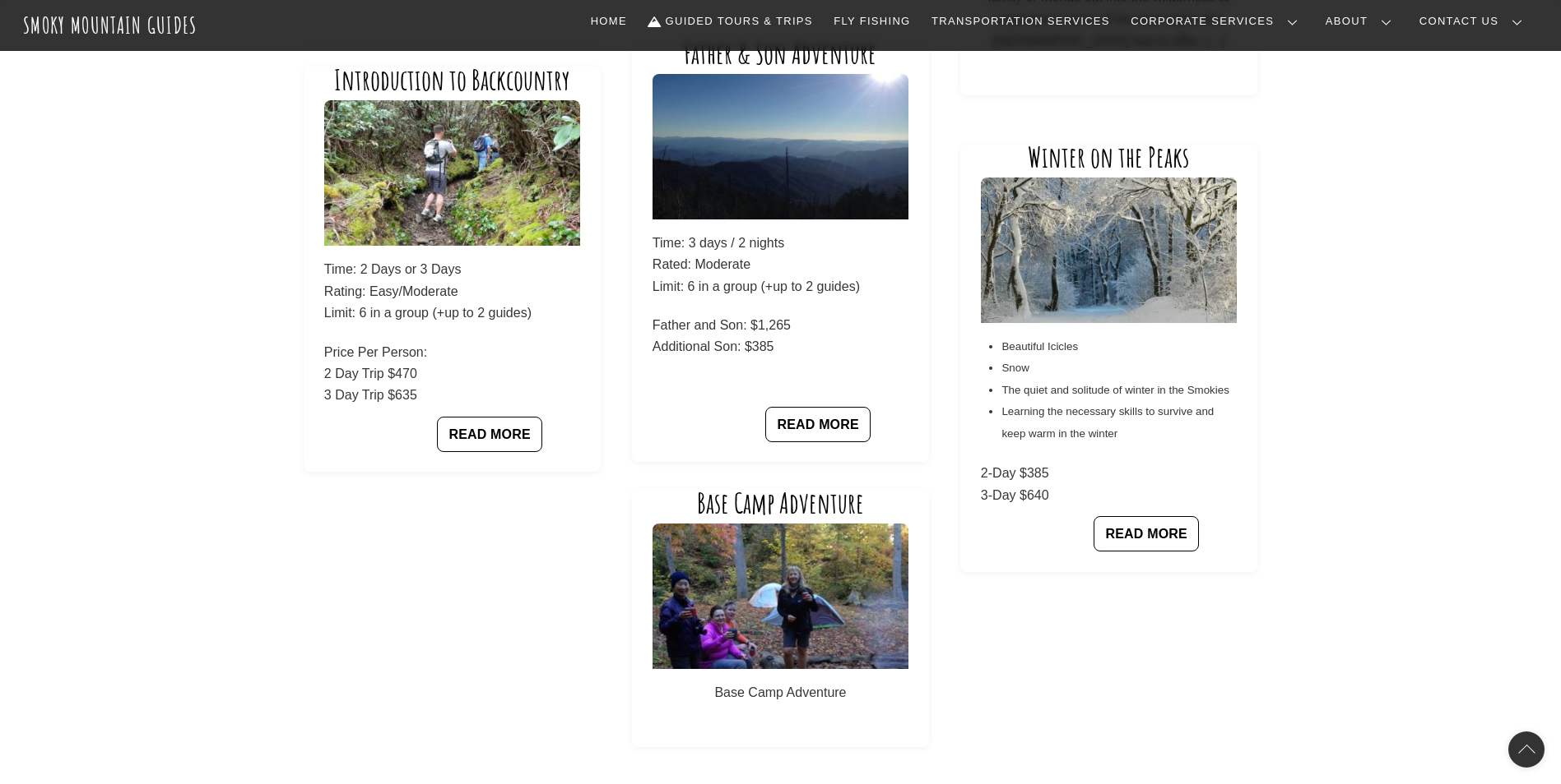
scroll to position [1494, 0]
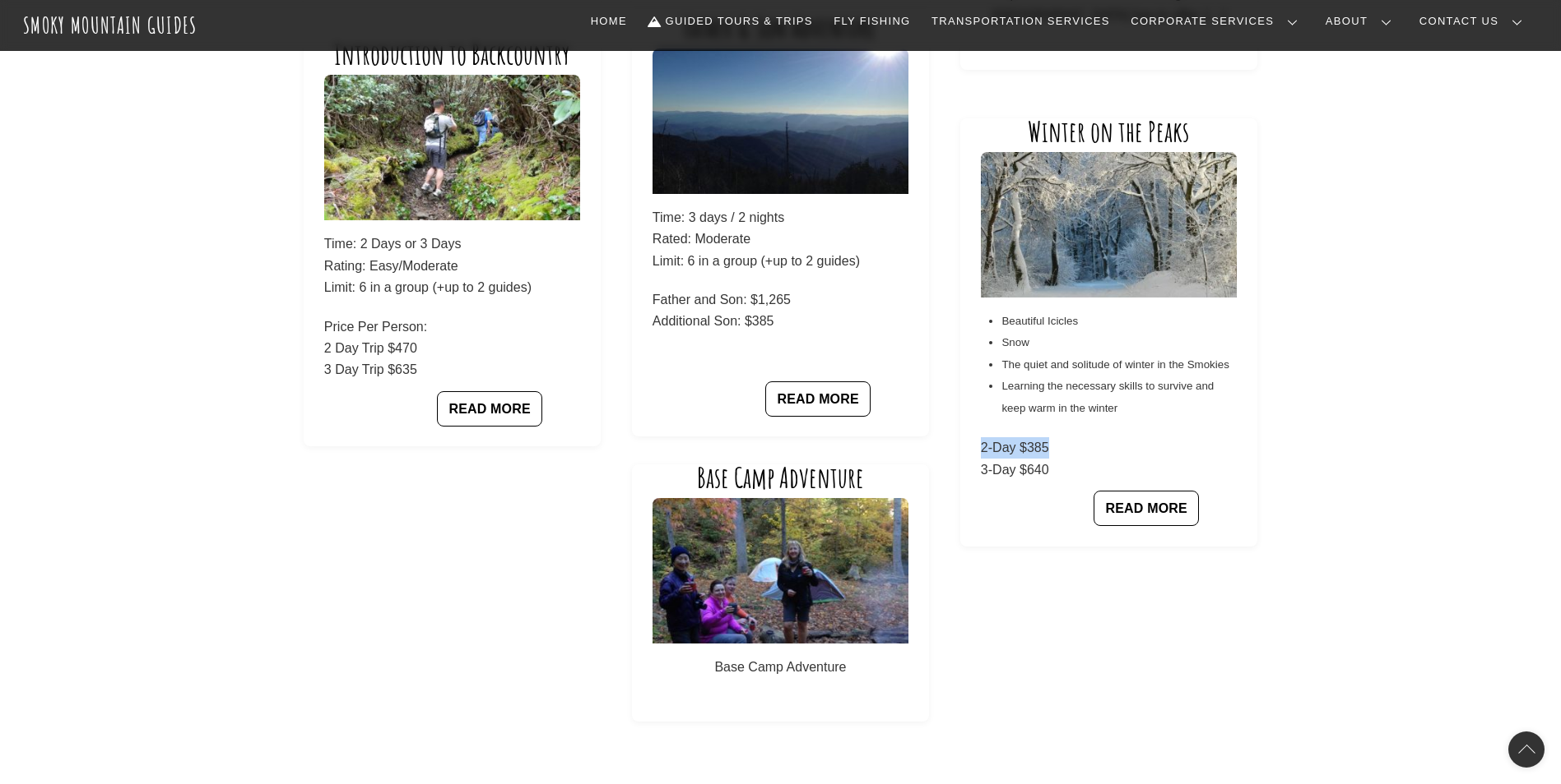
drag, startPoint x: 1049, startPoint y: 453, endPoint x: 968, endPoint y: 454, distance: 81.0
click at [968, 454] on div "Winter on the Peaks Beautiful Icicles Snow The quiet and solitude of winter in …" at bounding box center [1109, 333] width 298 height 429
drag, startPoint x: 968, startPoint y: 454, endPoint x: 1049, endPoint y: 473, distance: 83.2
click at [1049, 473] on p "2-Day $385 3-Day $640" at bounding box center [1109, 459] width 256 height 44
drag, startPoint x: 1052, startPoint y: 470, endPoint x: 968, endPoint y: 476, distance: 84.2
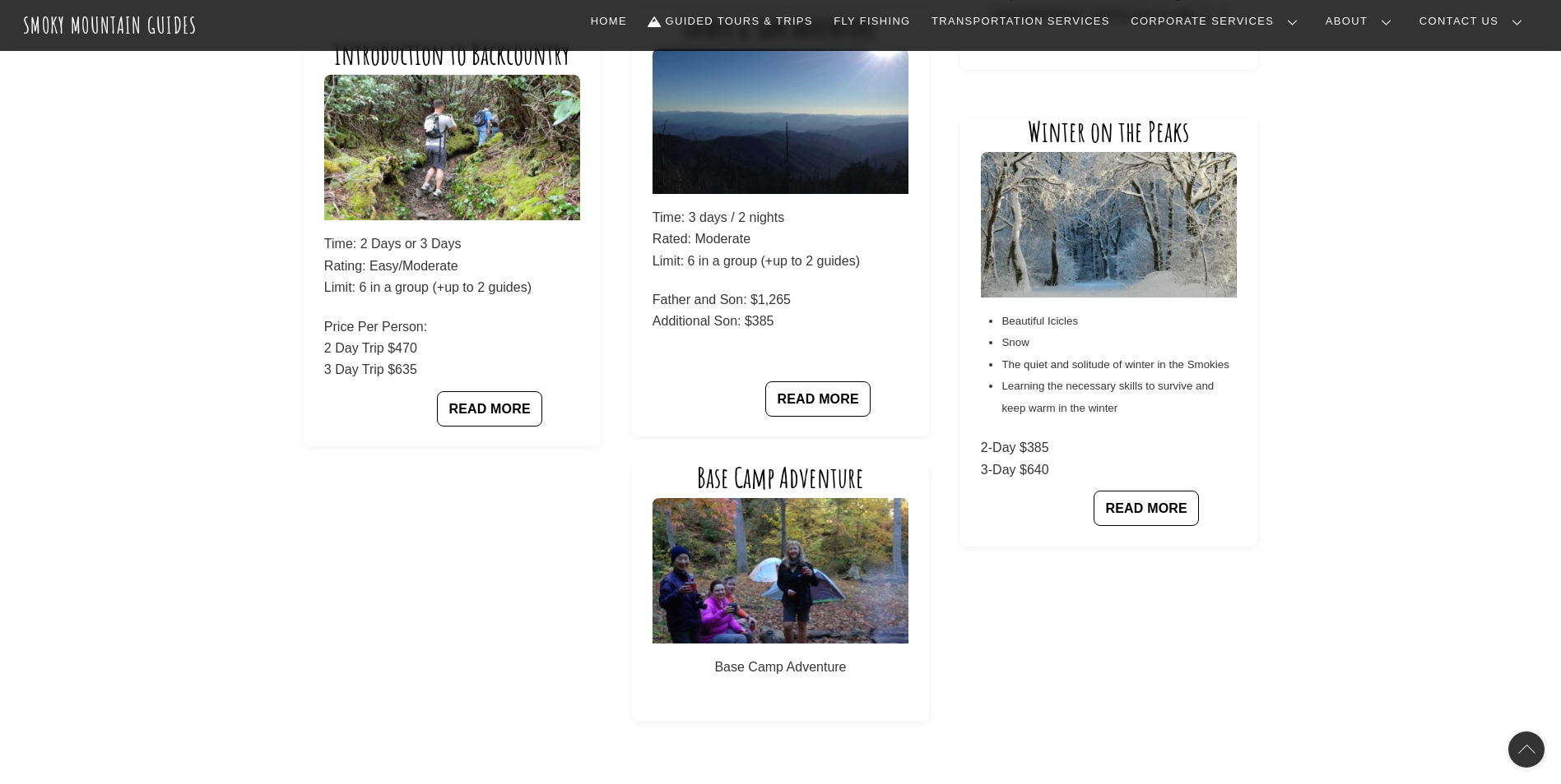
click at [968, 476] on div "Winter on the Peaks Beautiful Icicles Snow The quiet and solitude of winter in …" at bounding box center [1109, 333] width 298 height 429
click at [1137, 505] on link "READ MORE" at bounding box center [1145, 508] width 105 height 36
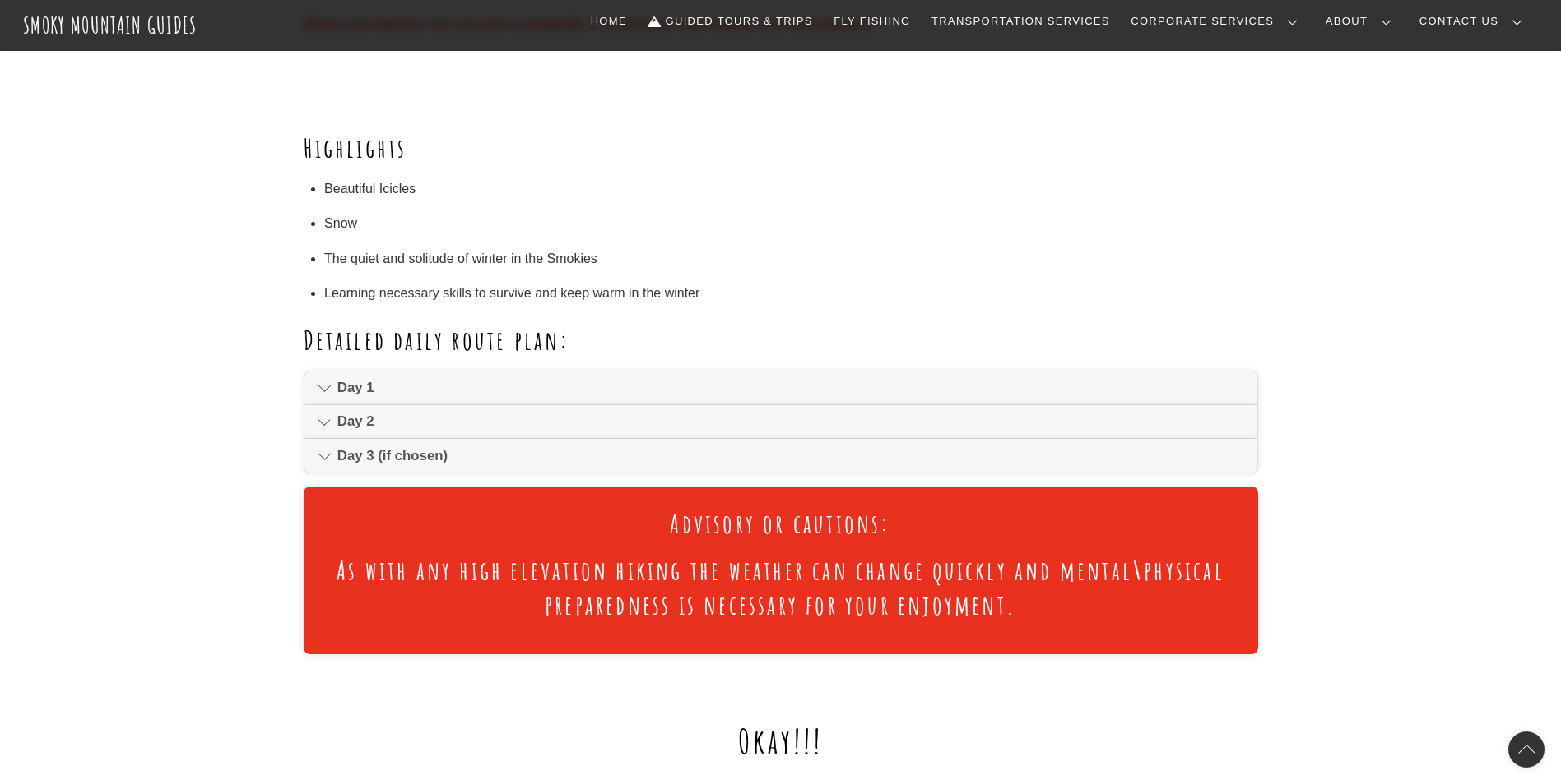
scroll to position [904, 0]
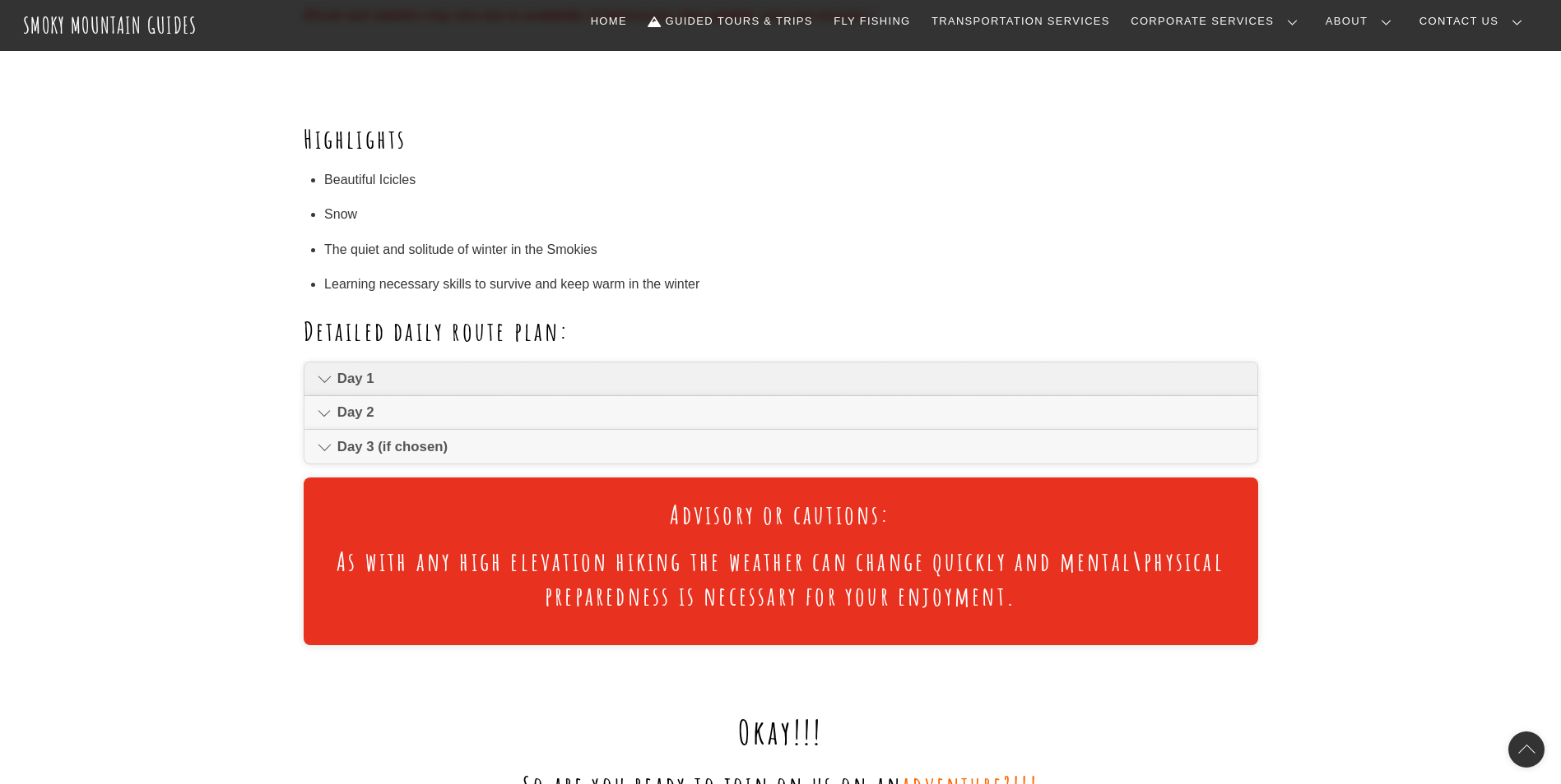
click at [321, 380] on icon at bounding box center [324, 379] width 14 height 20
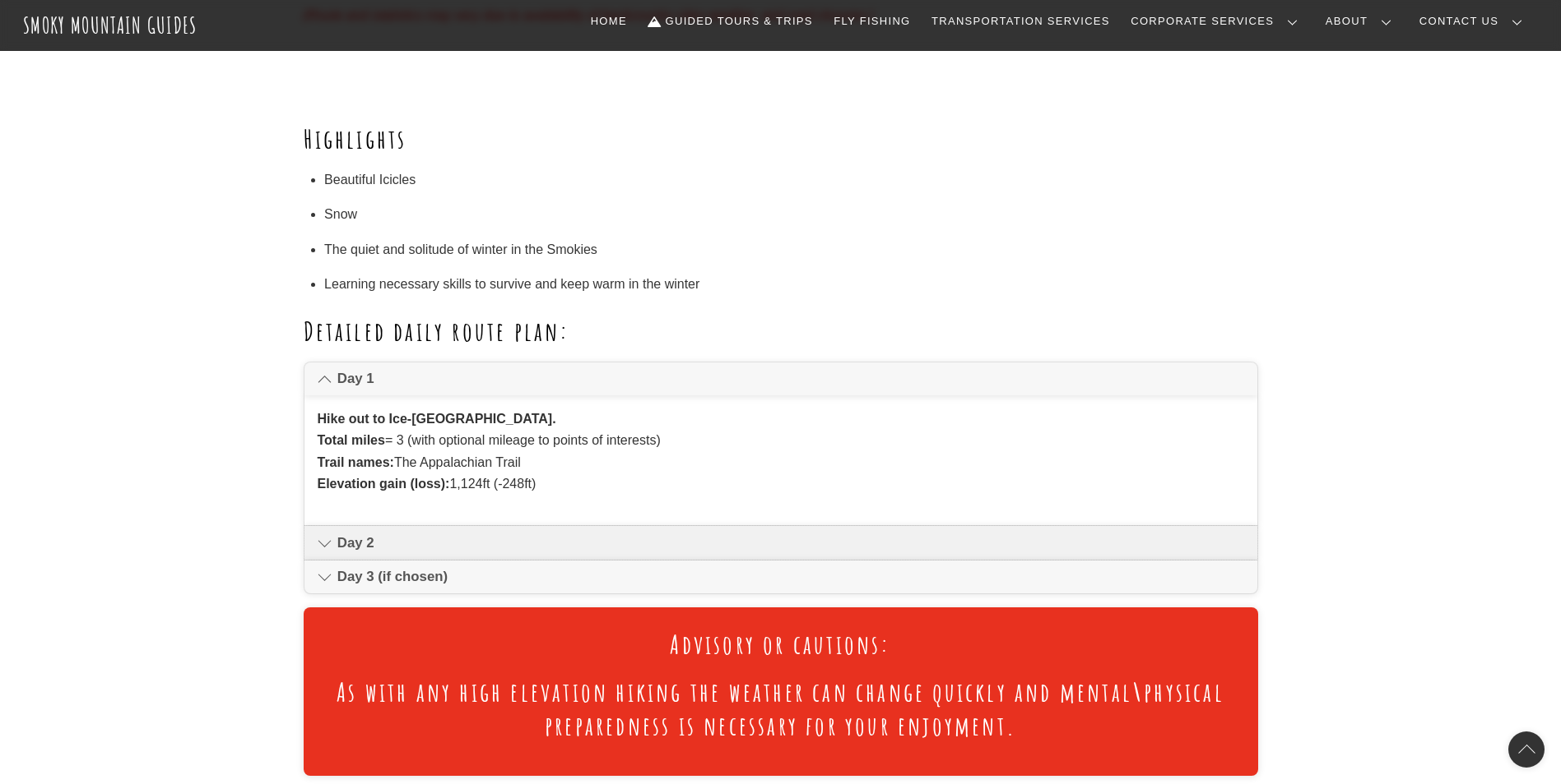
click at [328, 545] on icon at bounding box center [324, 544] width 14 height 20
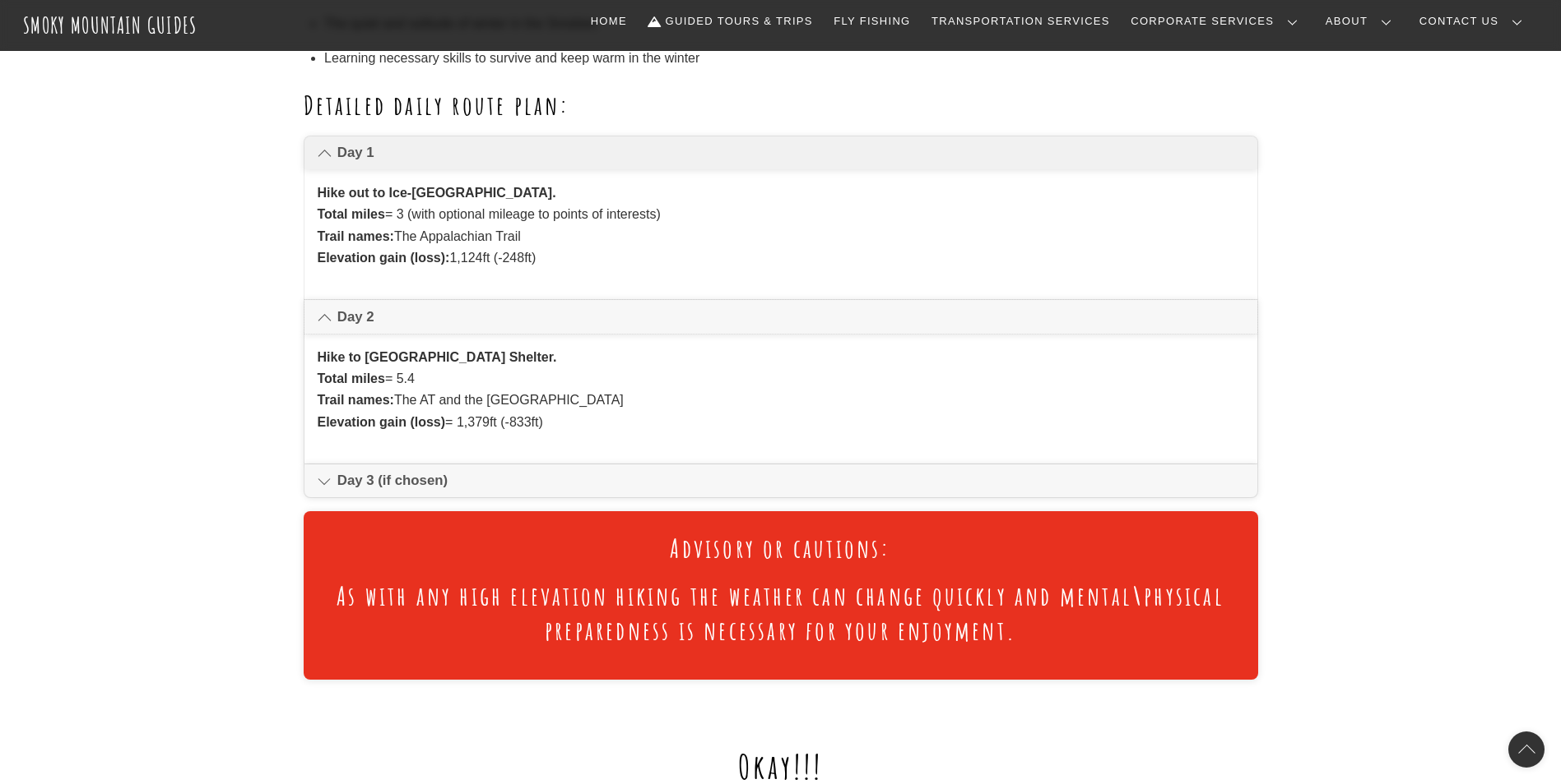
scroll to position [1151, 0]
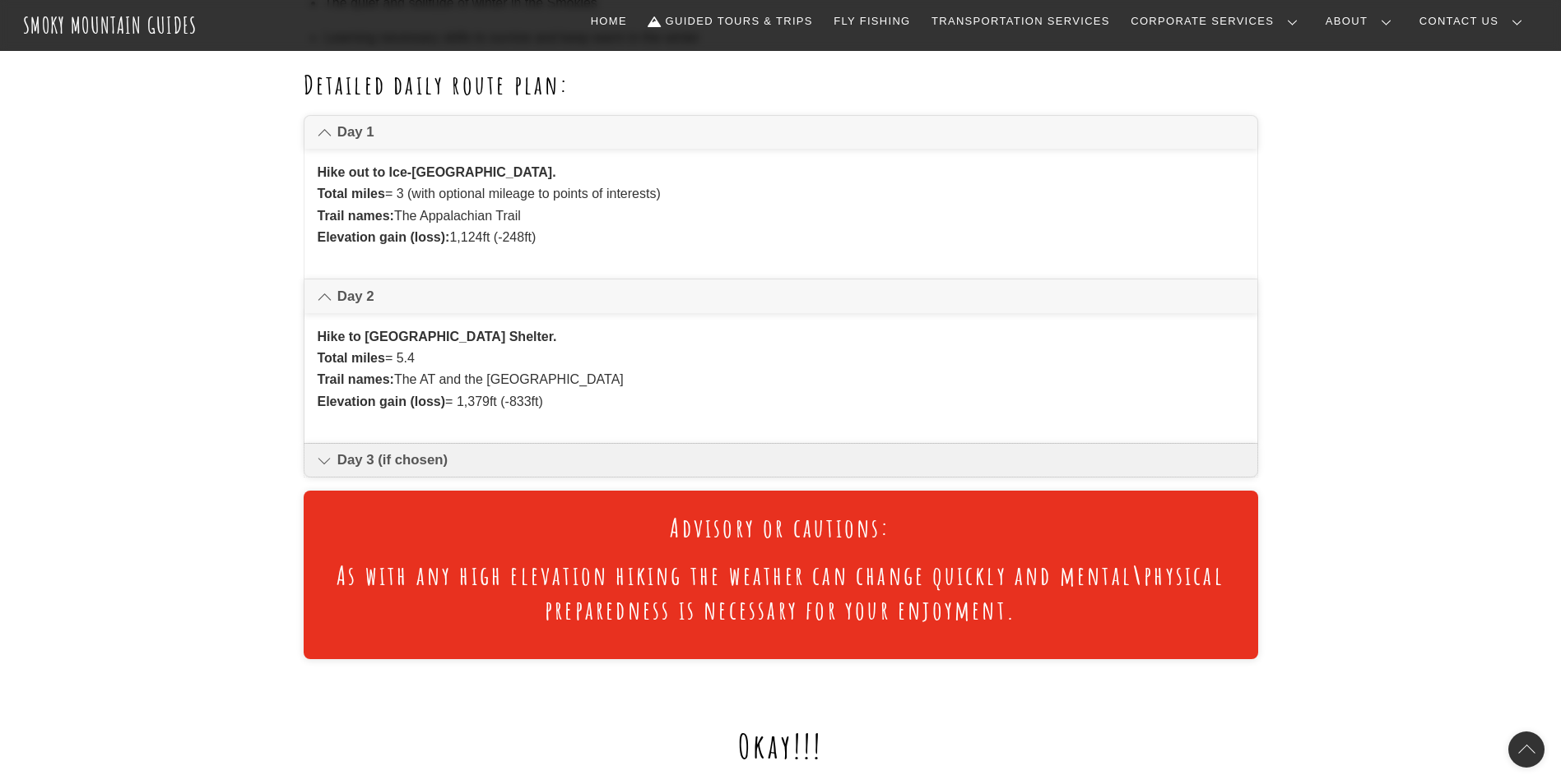
click at [326, 463] on icon at bounding box center [324, 460] width 14 height 20
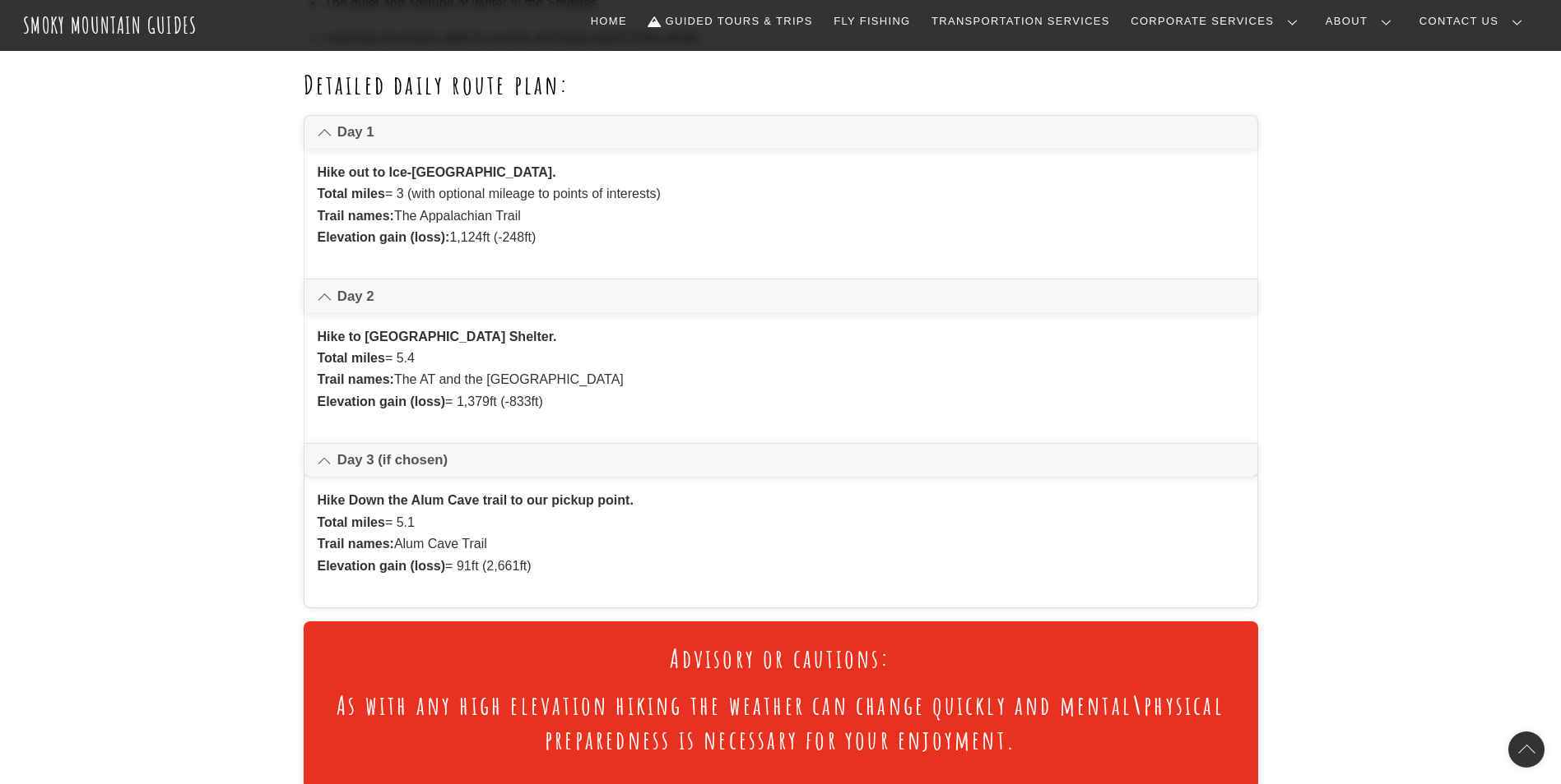
drag, startPoint x: 540, startPoint y: 574, endPoint x: 286, endPoint y: 161, distance: 484.9
click at [787, 377] on p "Hike to Mount Leconte Shelter. Total miles = 5.4 Trail names: The AT and the Bo…" at bounding box center [780, 370] width 926 height 87
click at [761, 234] on p "Hike out to Ice-Water Springs shelter. Total miles = 3 (with optional mileage t…" at bounding box center [780, 206] width 926 height 87
click at [705, 368] on p "Hike to Mount Leconte Shelter. Total miles = 5.4 Trail names: The AT and the Bo…" at bounding box center [780, 370] width 926 height 87
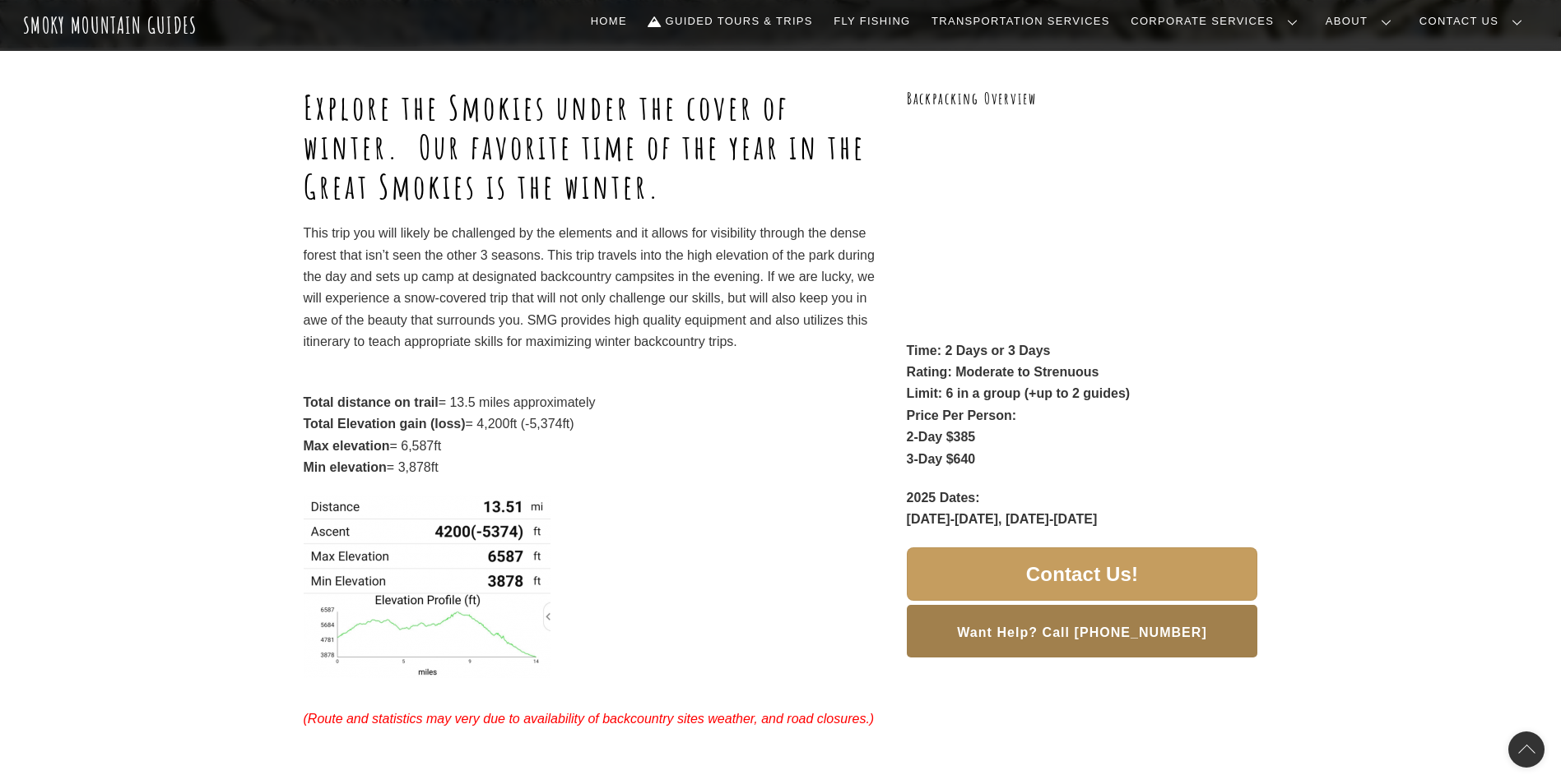
scroll to position [165, 0]
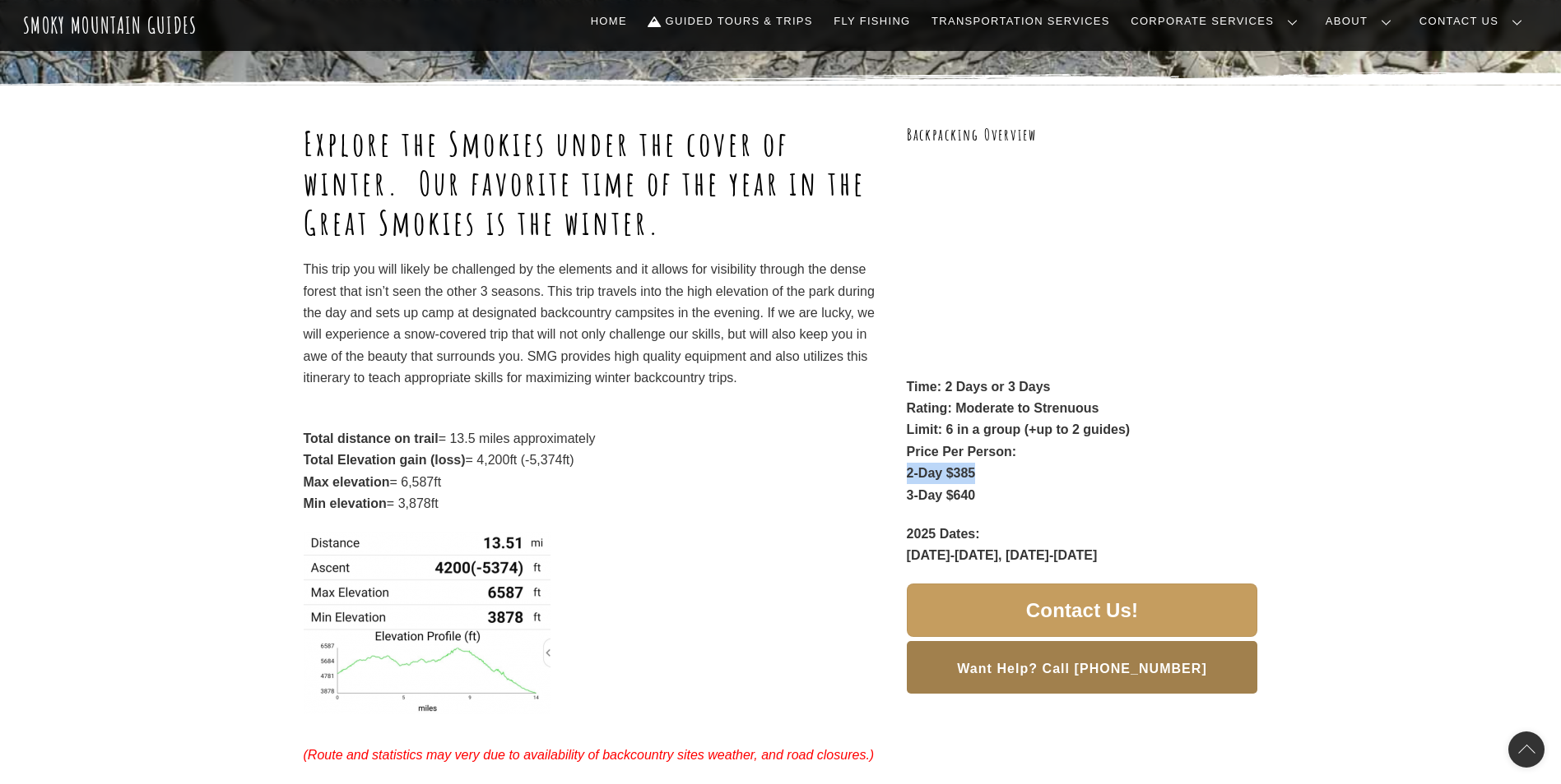
drag, startPoint x: 976, startPoint y: 474, endPoint x: 896, endPoint y: 475, distance: 80.0
click at [896, 475] on div "Explore the Smokies under the cover of winter. Our favorite time of the year in…" at bounding box center [780, 473] width 954 height 698
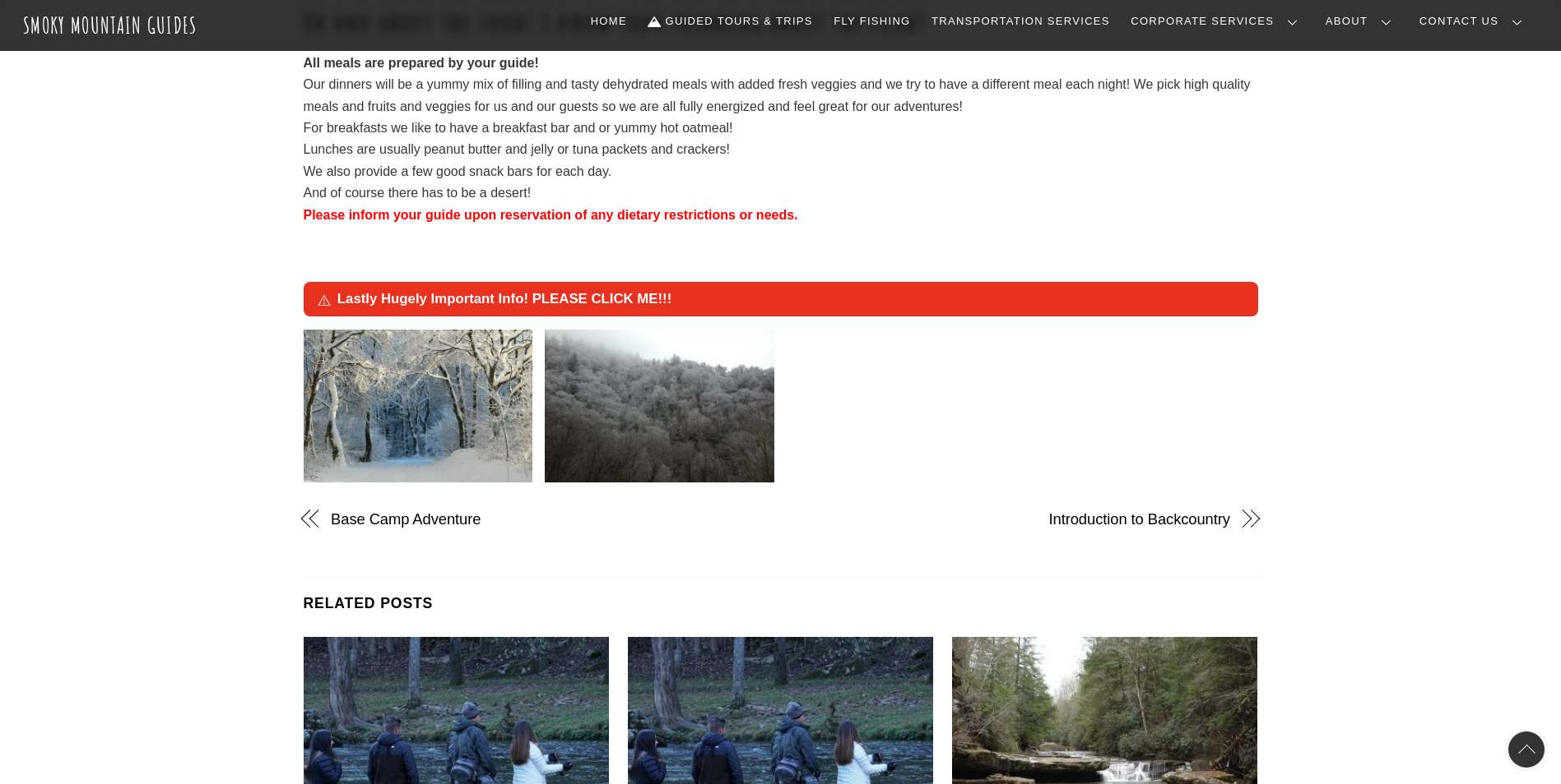
scroll to position [2631, 0]
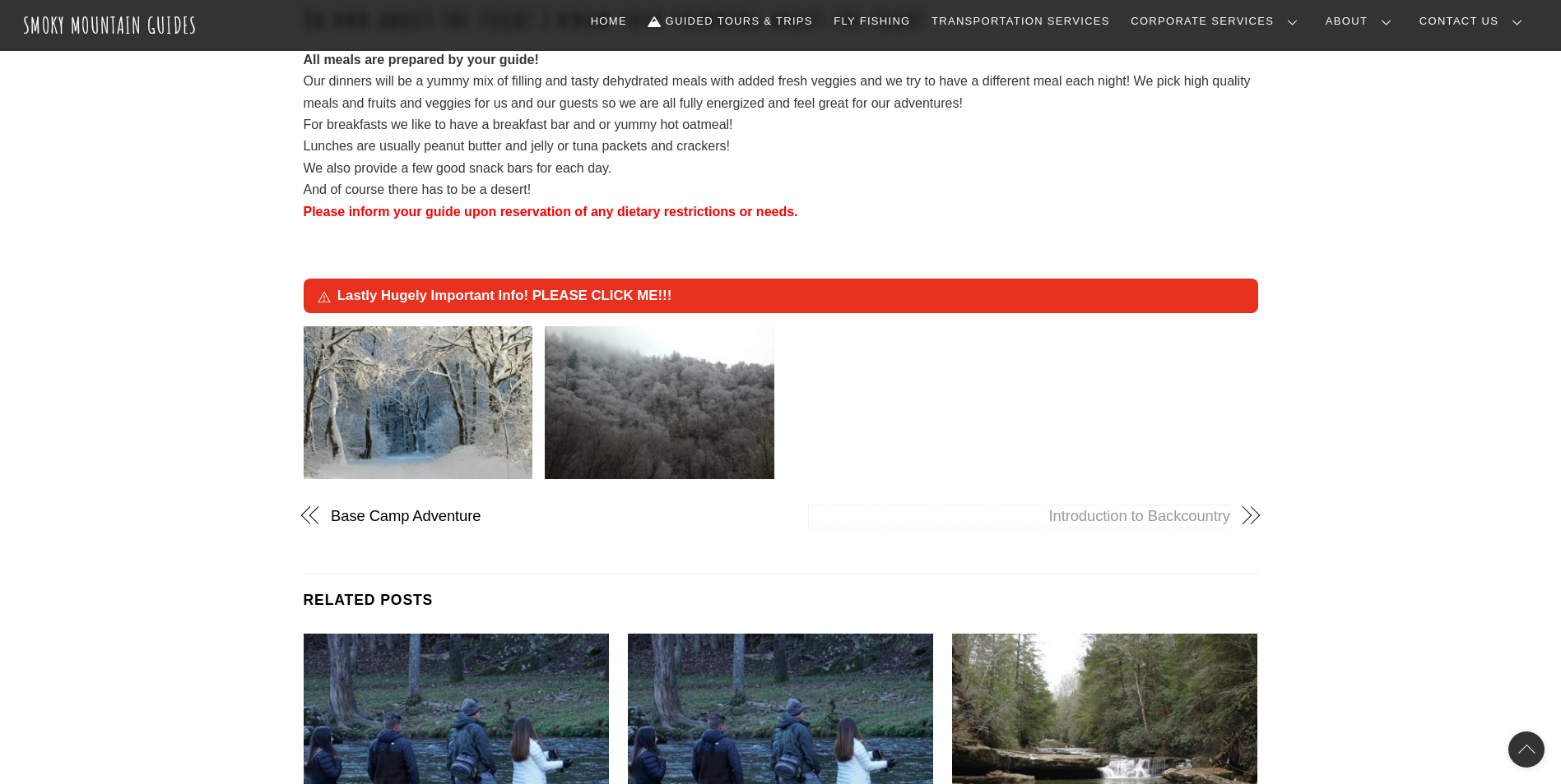
click at [1171, 516] on link "Introduction to Backcountry" at bounding box center [1019, 516] width 421 height 22
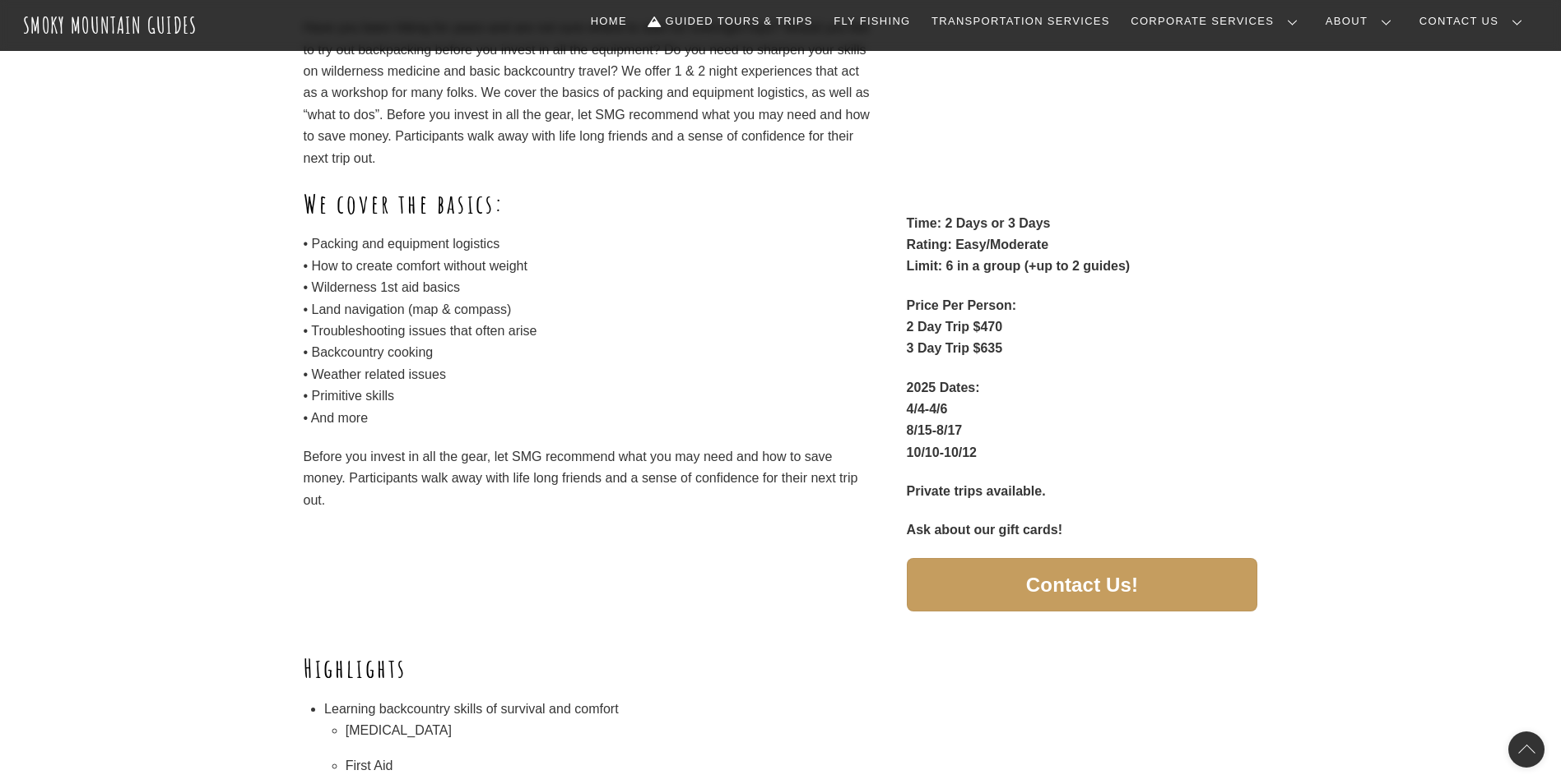
scroll to position [329, 0]
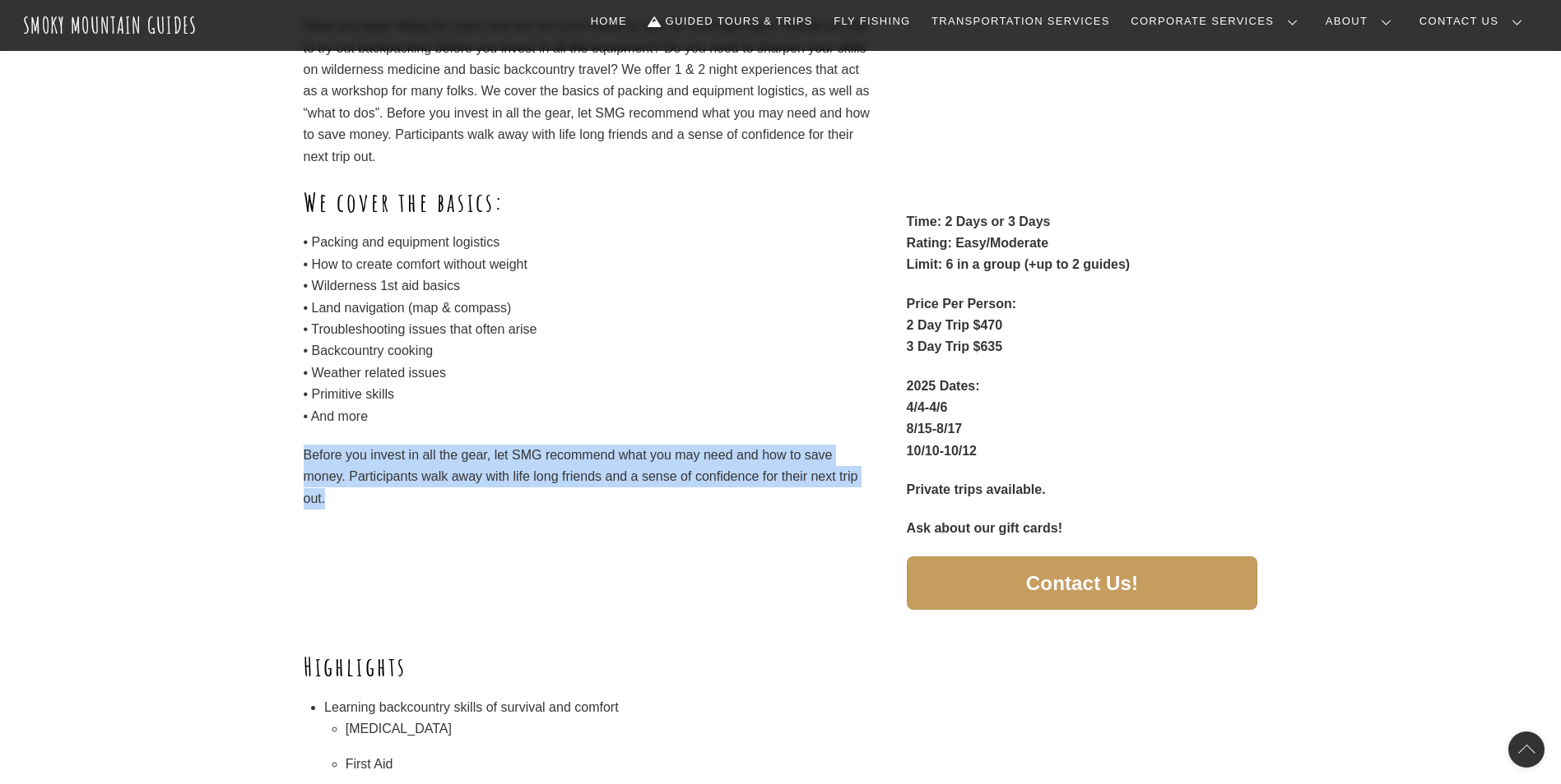
drag, startPoint x: 397, startPoint y: 495, endPoint x: 301, endPoint y: 457, distance: 103.2
click at [301, 457] on div "Learn the basics to backcountry camping Have you been hiking for years and are …" at bounding box center [780, 284] width 1561 height 729
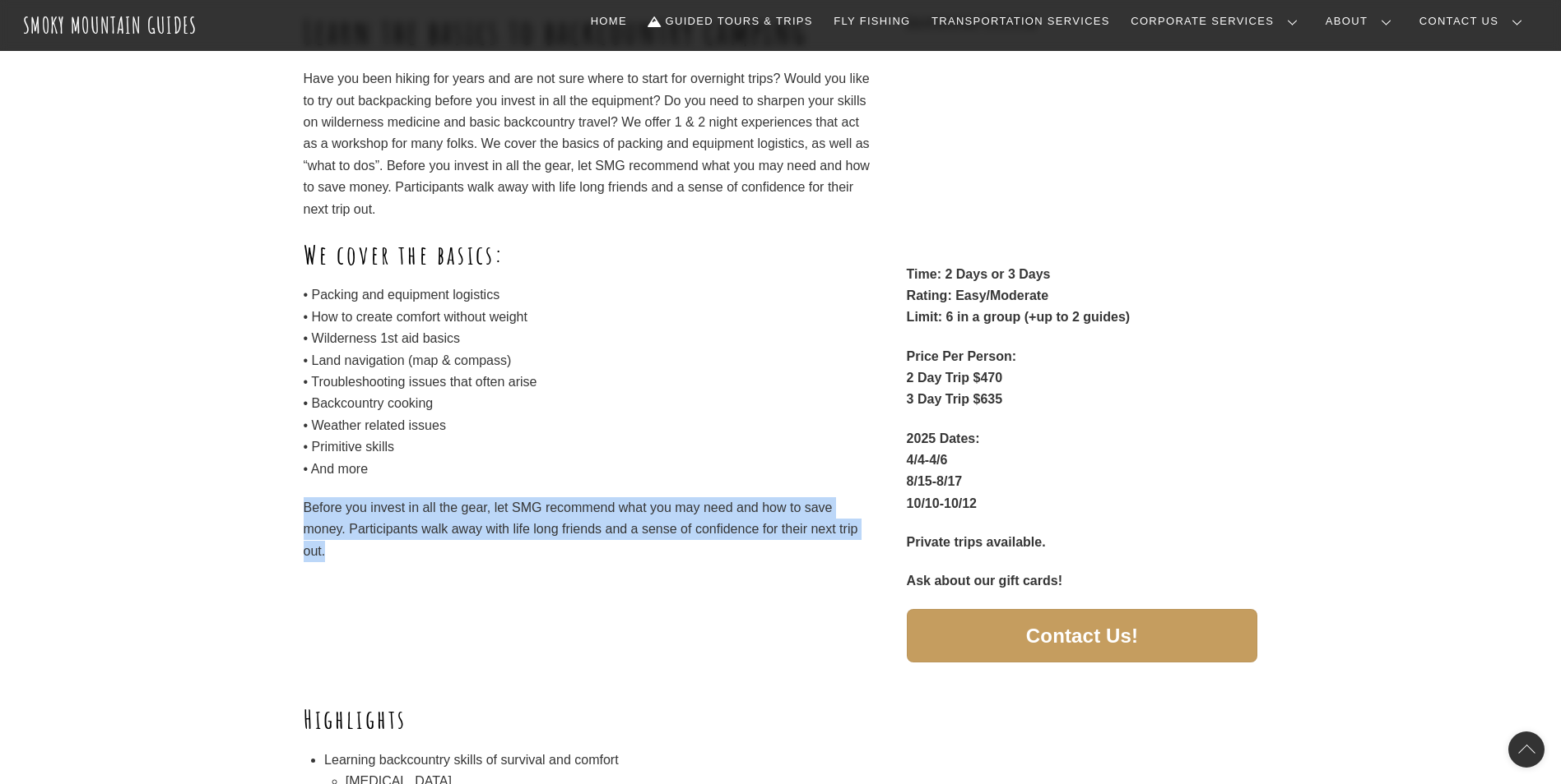
scroll to position [247, 0]
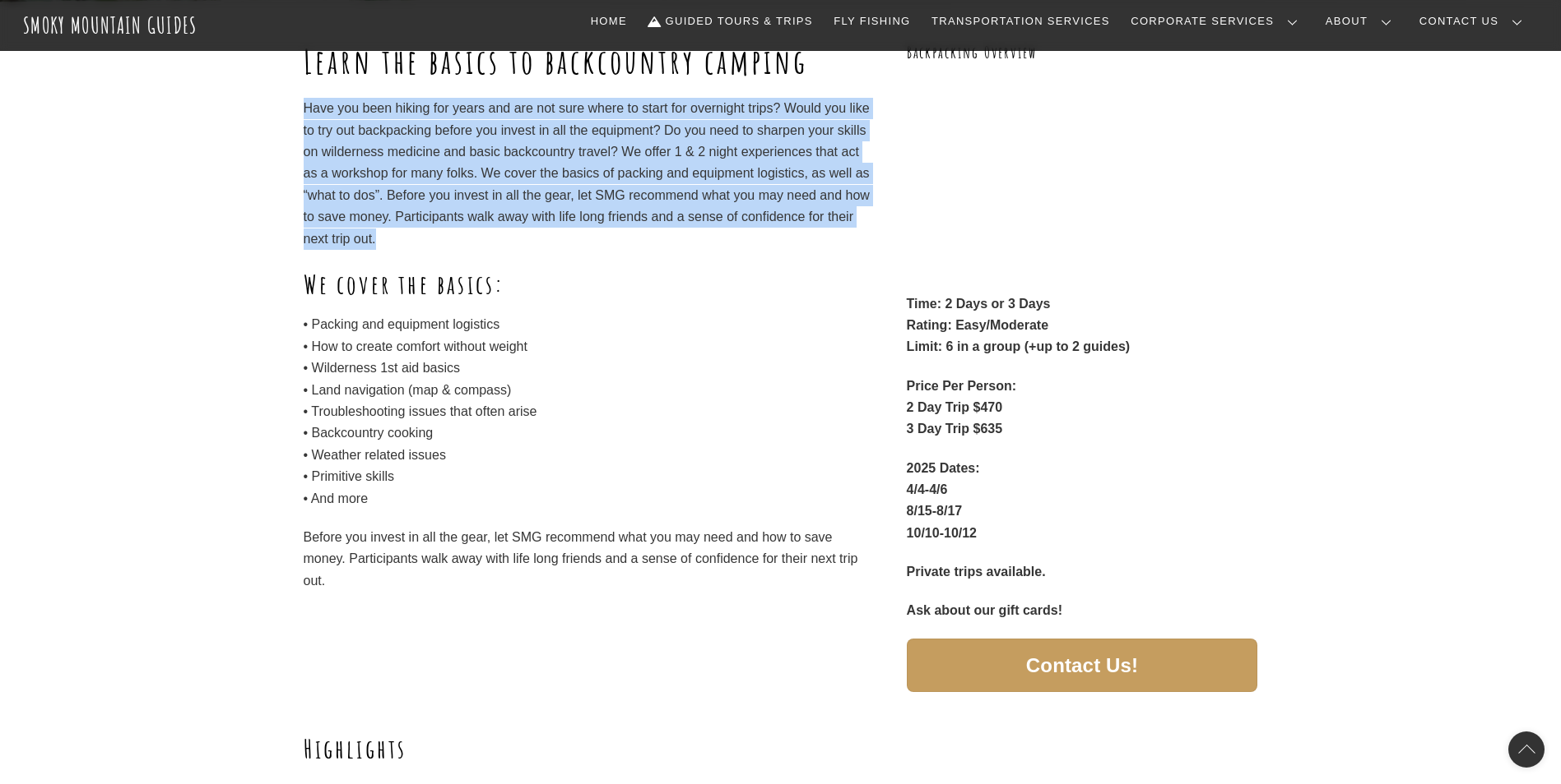
drag, startPoint x: 536, startPoint y: 241, endPoint x: 275, endPoint y: 105, distance: 294.3
click at [275, 105] on div "Learn the basics to backcountry camping Have you been hiking for years and are …" at bounding box center [780, 367] width 1561 height 729
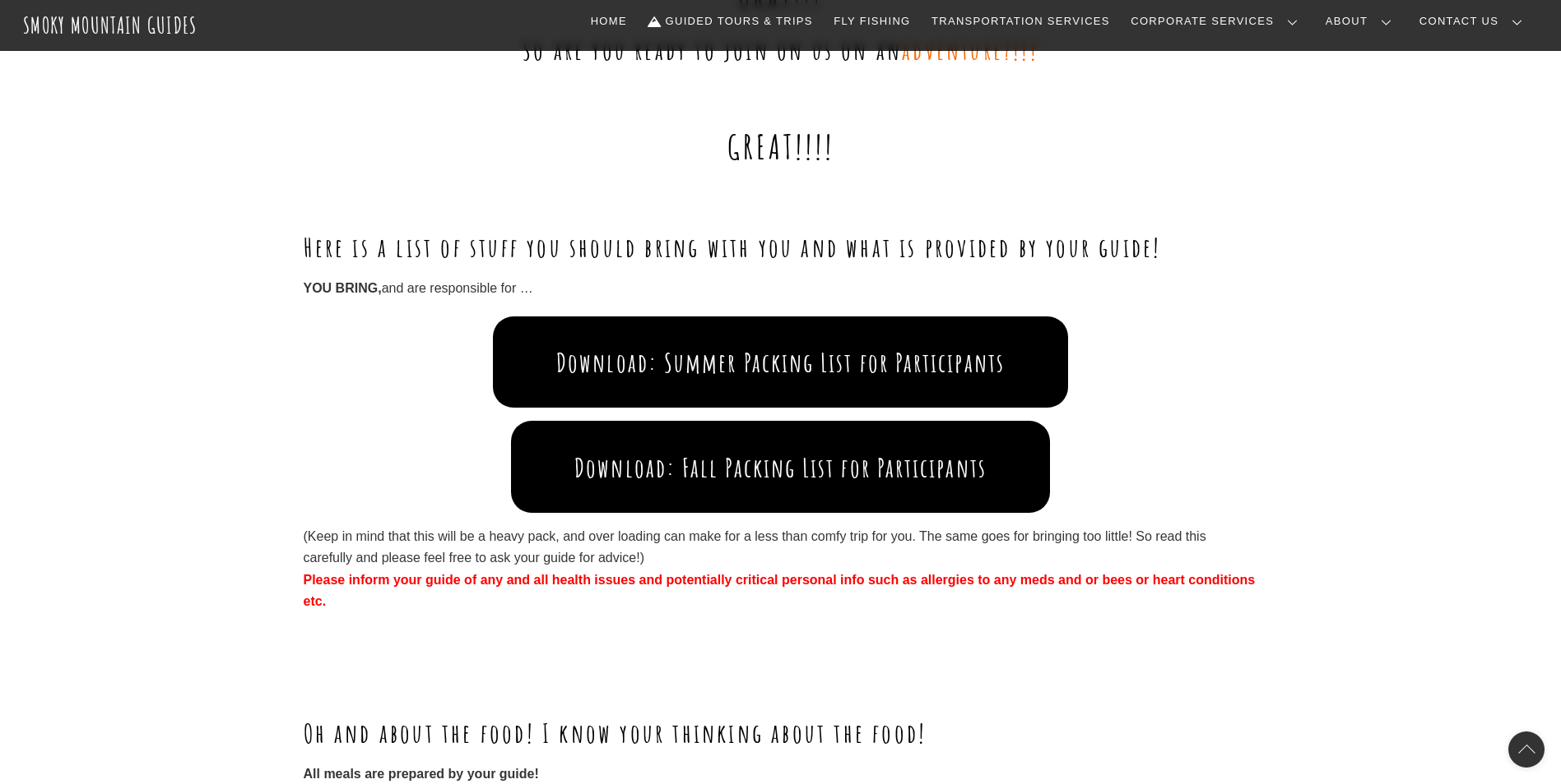
scroll to position [1562, 0]
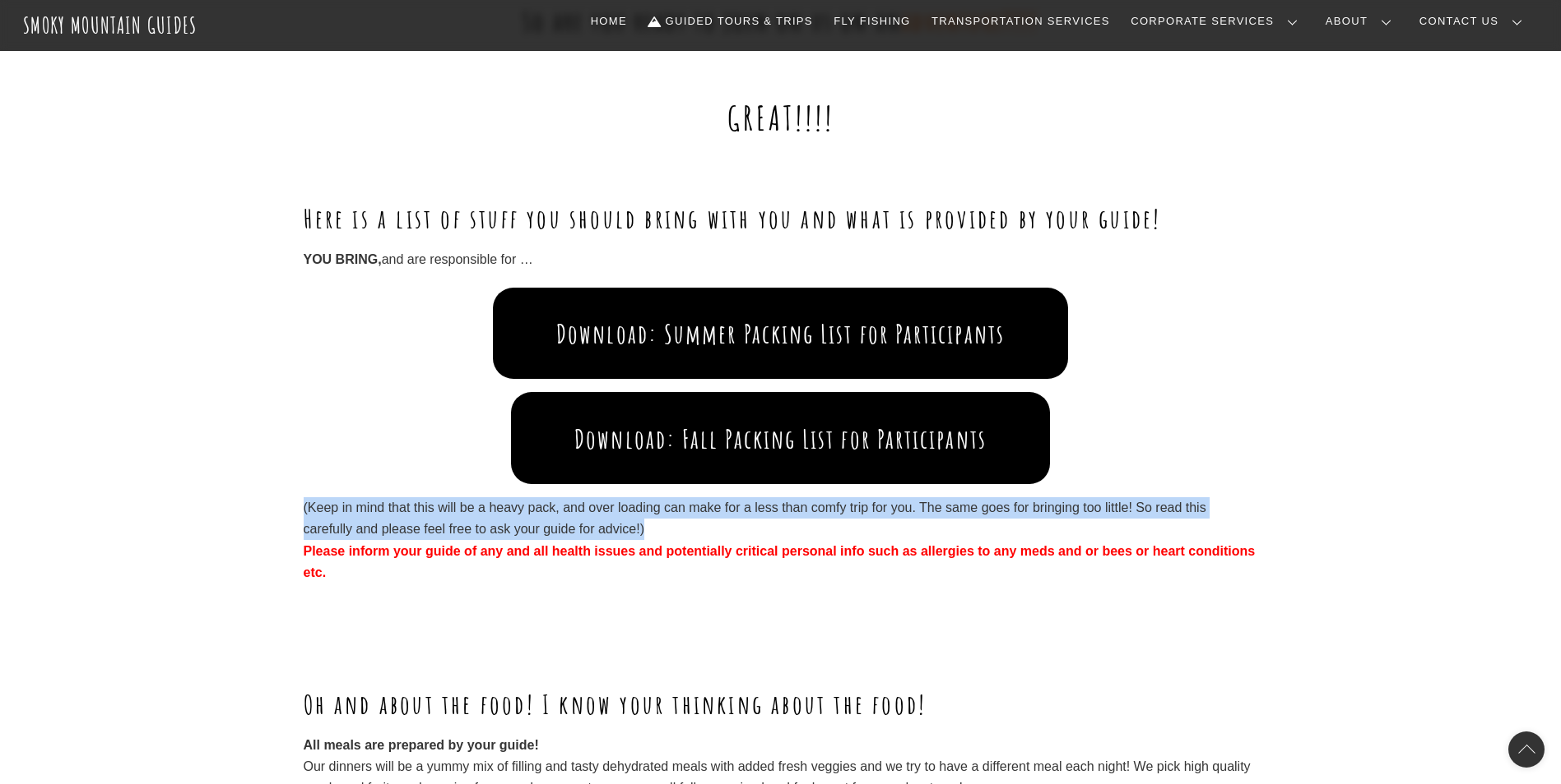
drag, startPoint x: 665, startPoint y: 531, endPoint x: 286, endPoint y: 494, distance: 380.8
click at [286, 494] on div "Highlights Learning backcountry skills of survival and comfort Fire building Fi…" at bounding box center [780, 214] width 1561 height 1596
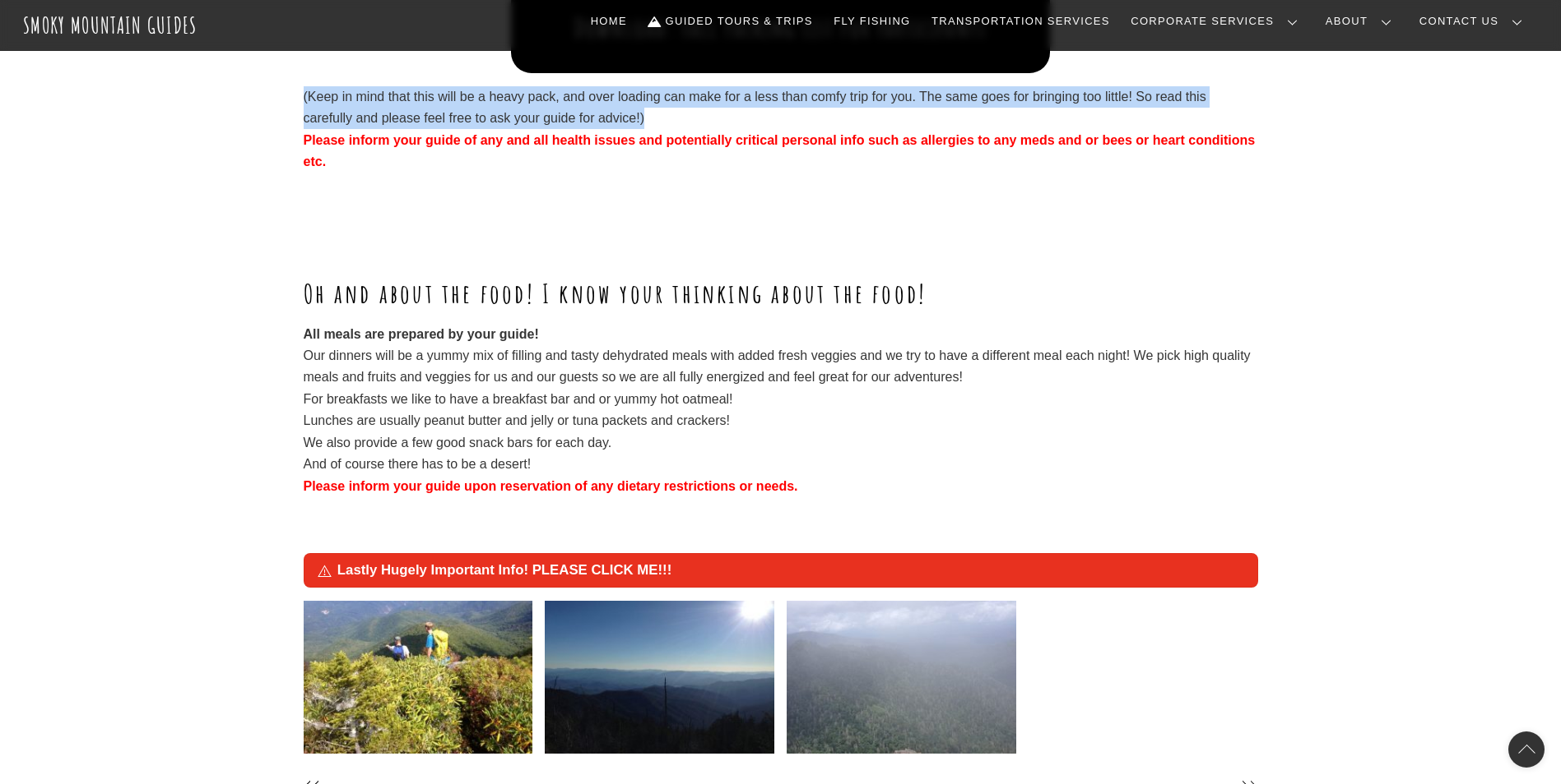
scroll to position [1891, 0]
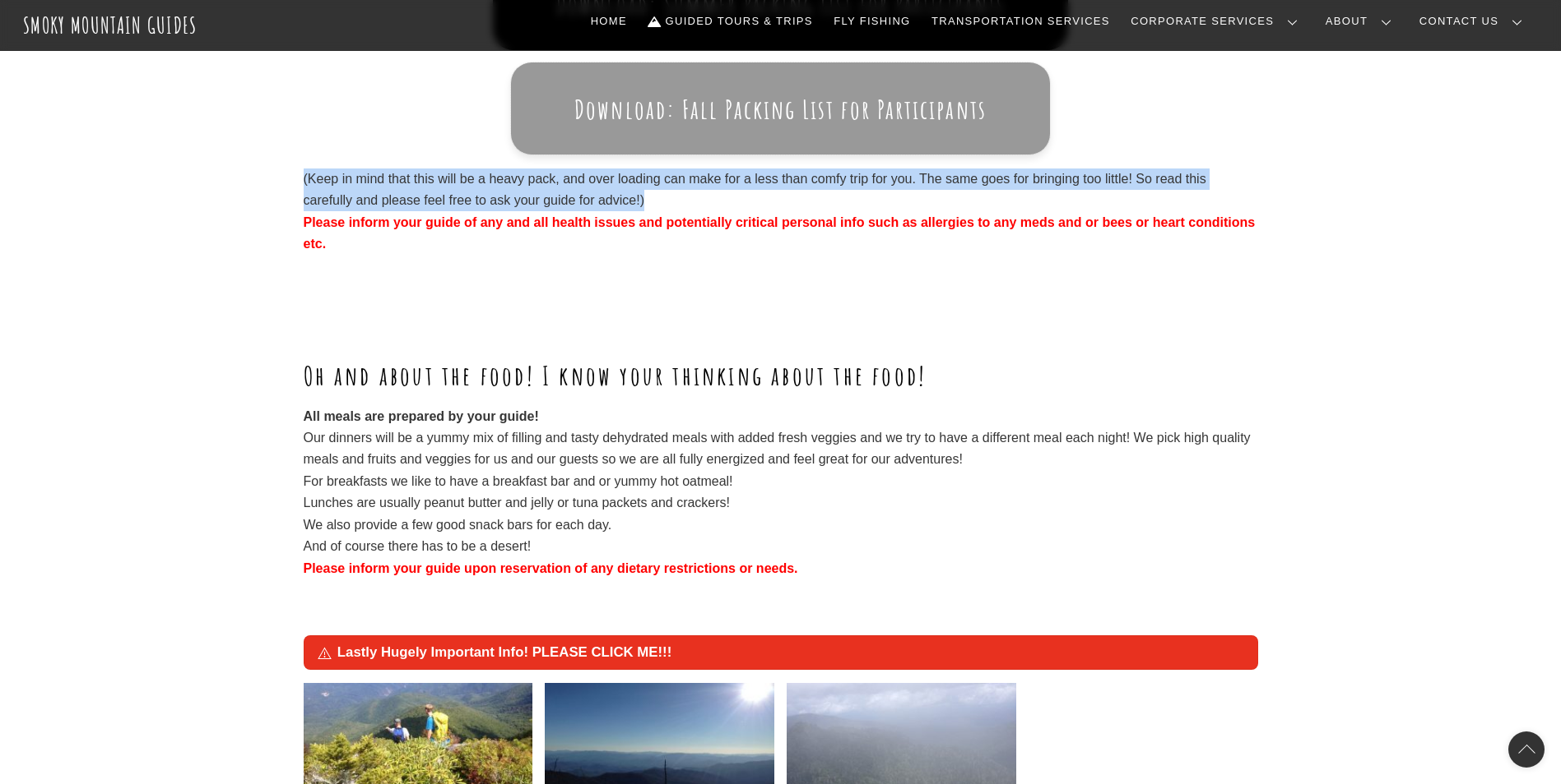
click at [749, 99] on button "Download: Fall Packing List for Participants" at bounding box center [779, 108] width 538 height 91
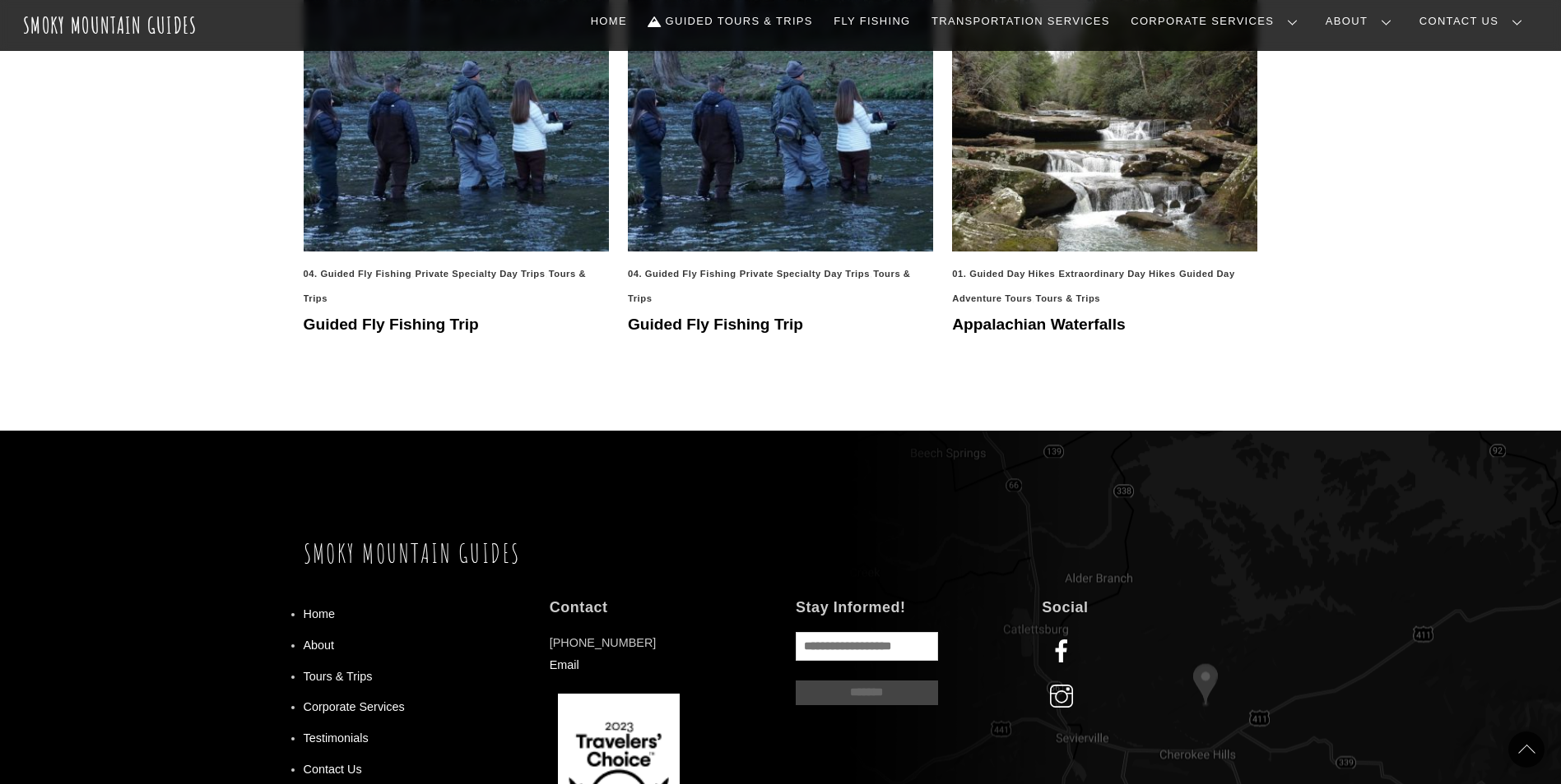
scroll to position [2960, 0]
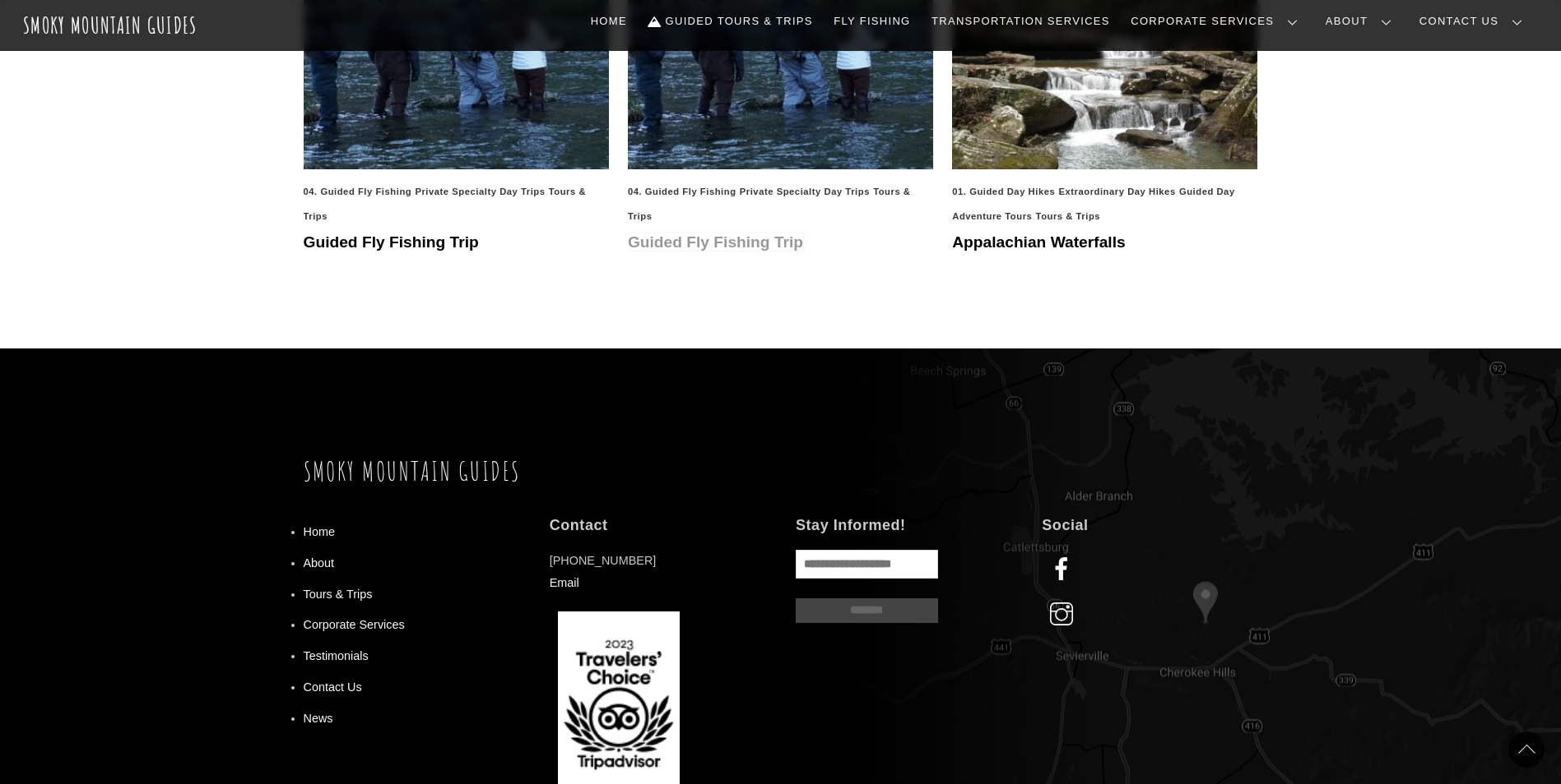
click at [705, 247] on link "Guided Fly Fishing Trip" at bounding box center [715, 242] width 175 height 17
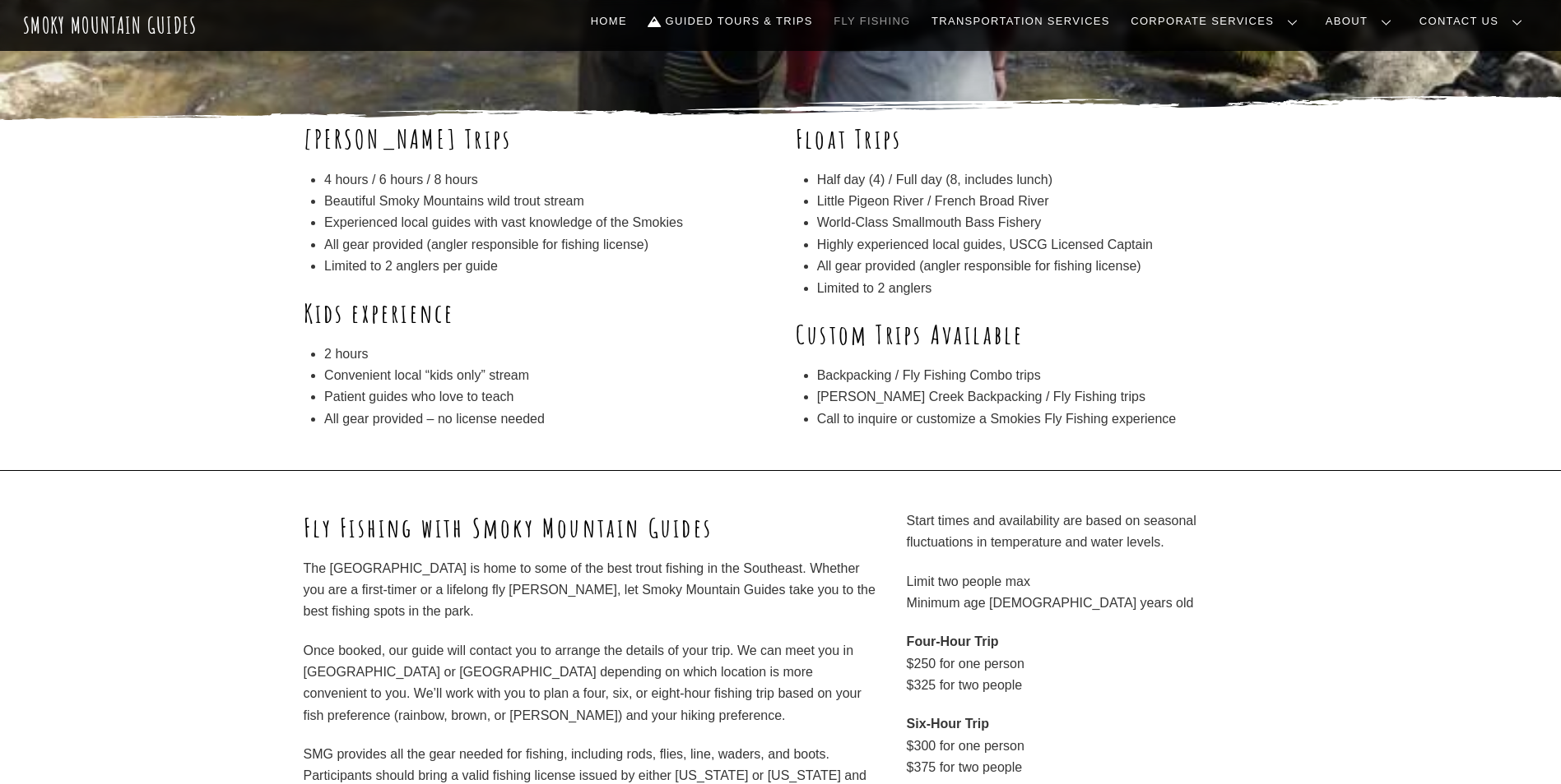
scroll to position [329, 0]
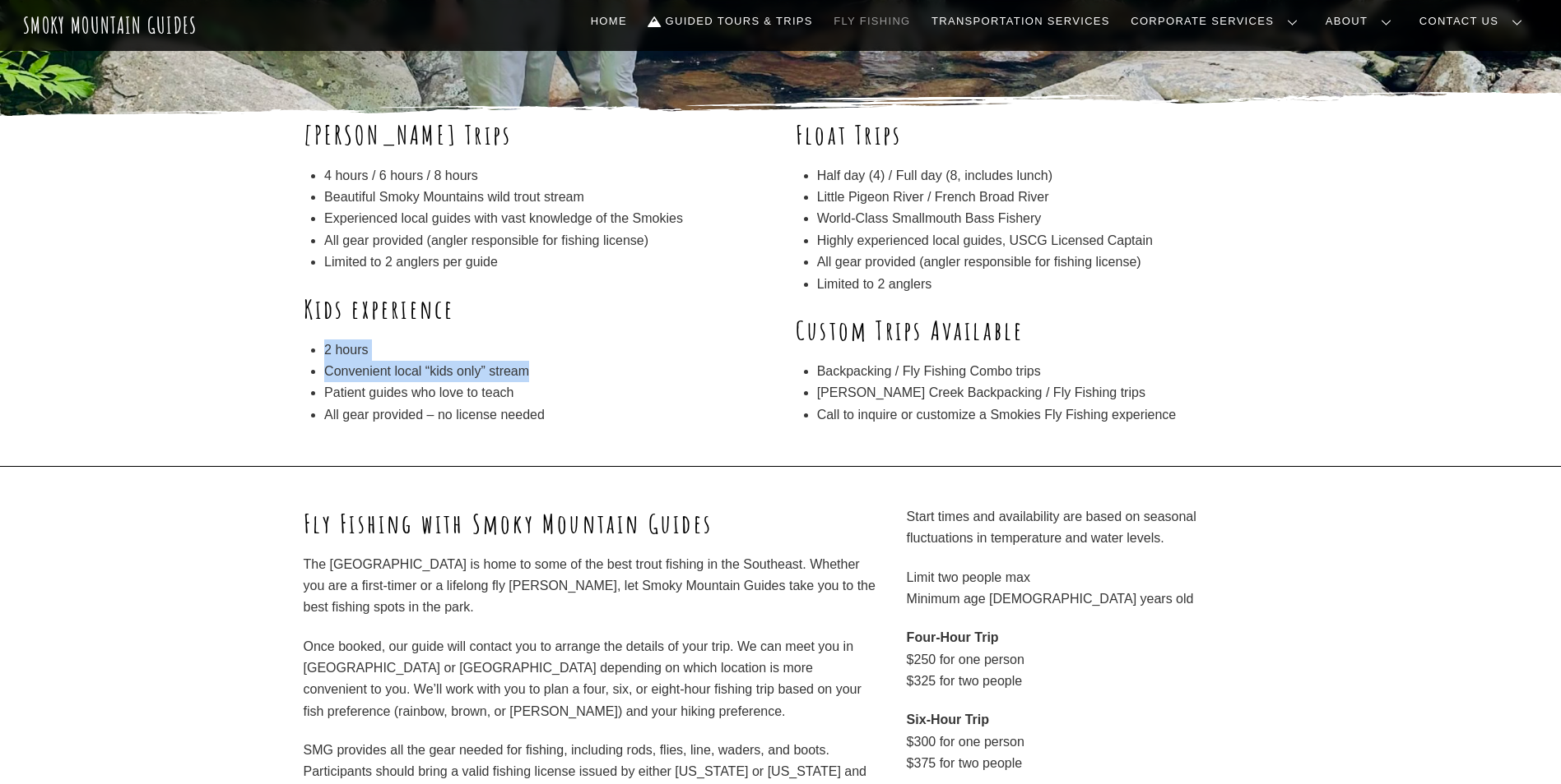
drag, startPoint x: 537, startPoint y: 373, endPoint x: 315, endPoint y: 352, distance: 223.0
click at [324, 352] on ul "2 hours Convenient local “kids only” stream Patient guides who love to teach Al…" at bounding box center [545, 383] width 441 height 87
drag, startPoint x: 315, startPoint y: 352, endPoint x: 520, endPoint y: 395, distance: 209.5
click at [520, 395] on li "Patient guides who love to teach" at bounding box center [545, 393] width 441 height 22
drag, startPoint x: 587, startPoint y: 423, endPoint x: 271, endPoint y: 344, distance: 325.7
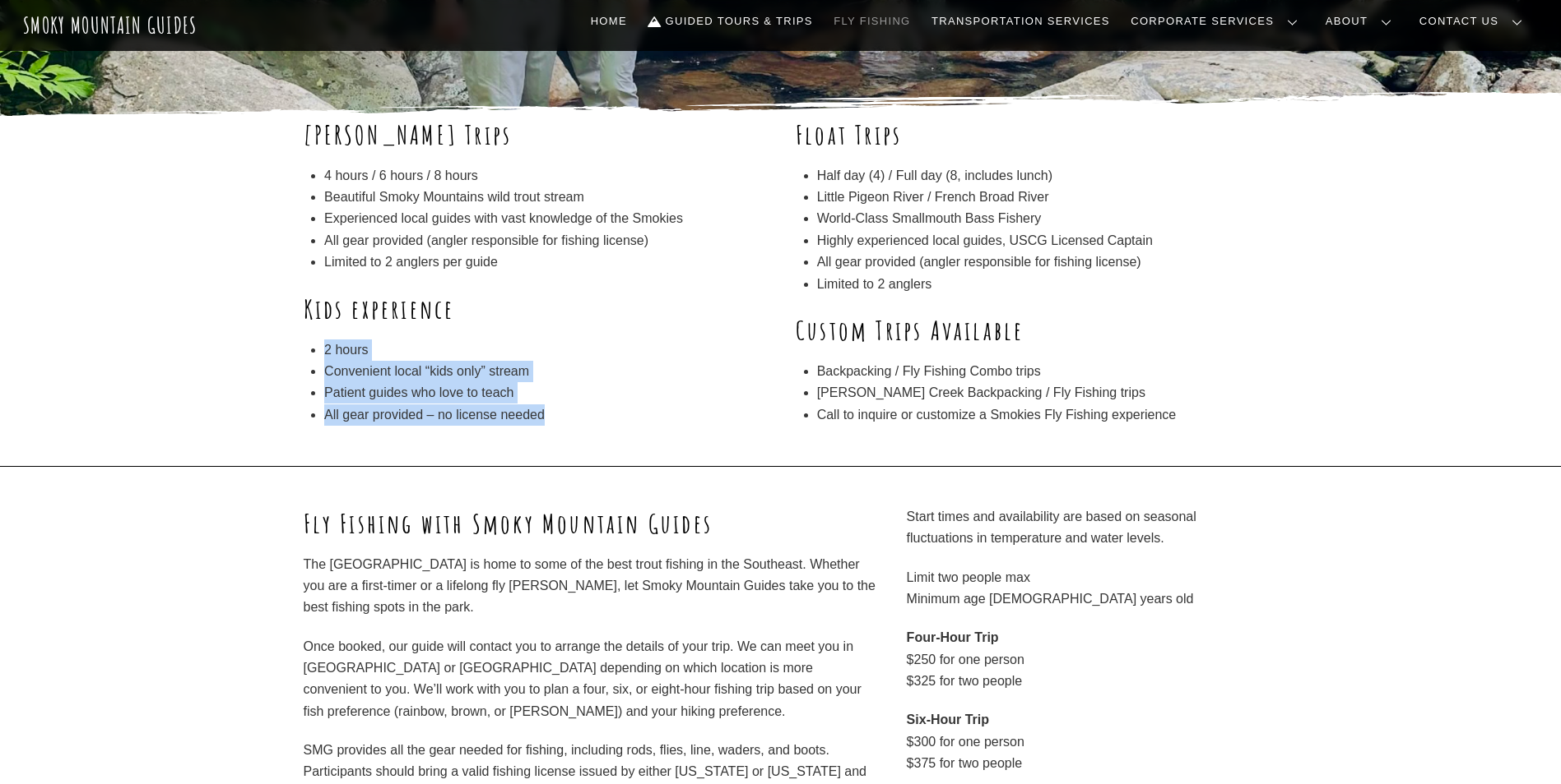
click at [271, 344] on div "Wade Trips 4 hours / 6 hours / 8 hours Beautiful Smoky Mountains wild trout str…" at bounding box center [780, 292] width 1561 height 348
click at [637, 400] on li "Patient guides who love to teach" at bounding box center [545, 393] width 441 height 22
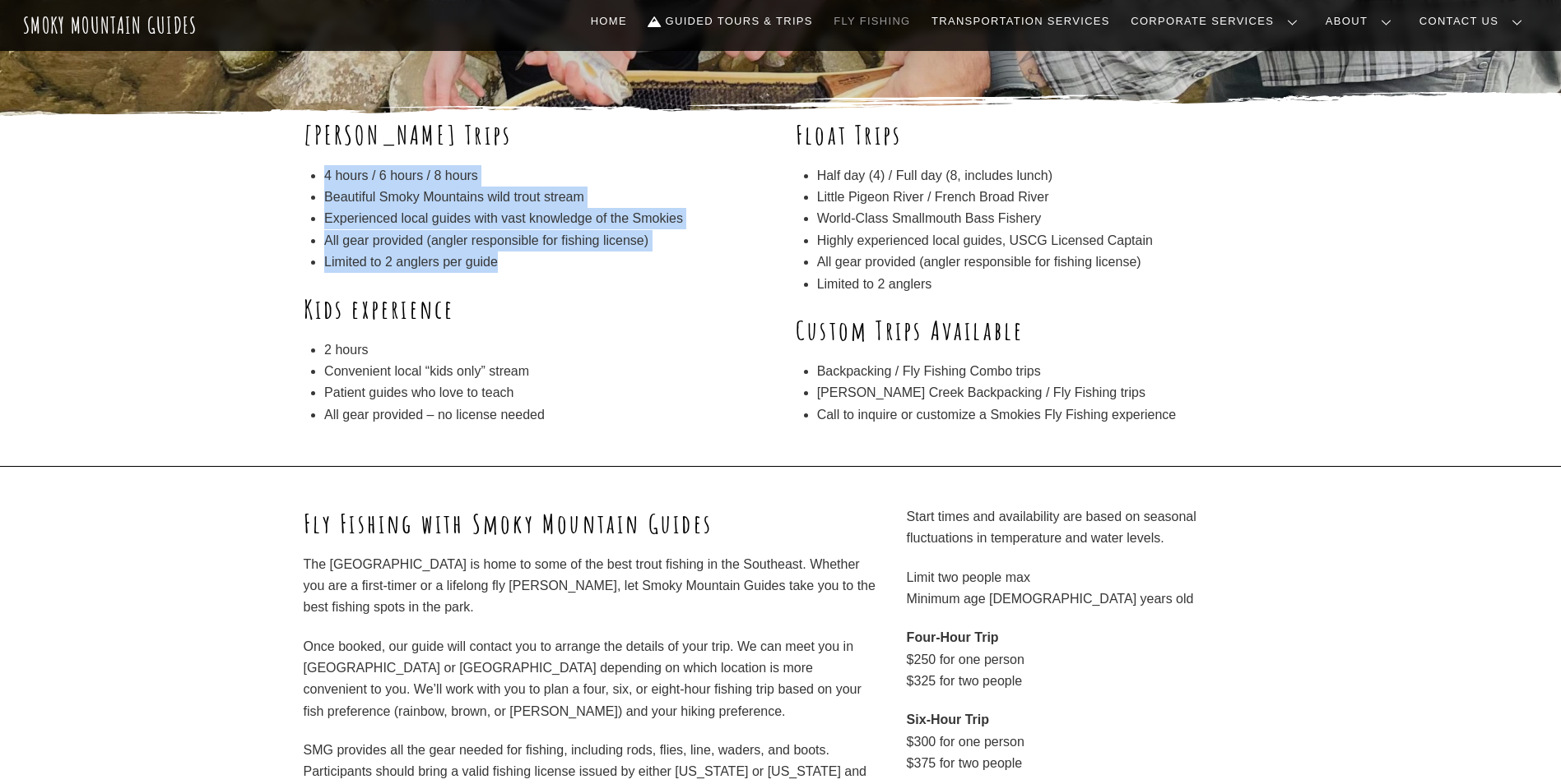
drag, startPoint x: 515, startPoint y: 267, endPoint x: 241, endPoint y: 185, distance: 286.0
click at [241, 185] on div "Wade Trips 4 hours / 6 hours / 8 hours Beautiful Smoky Mountains wild trout str…" at bounding box center [780, 292] width 1561 height 348
click at [607, 271] on li "Limited to 2 anglers per guide" at bounding box center [545, 262] width 441 height 22
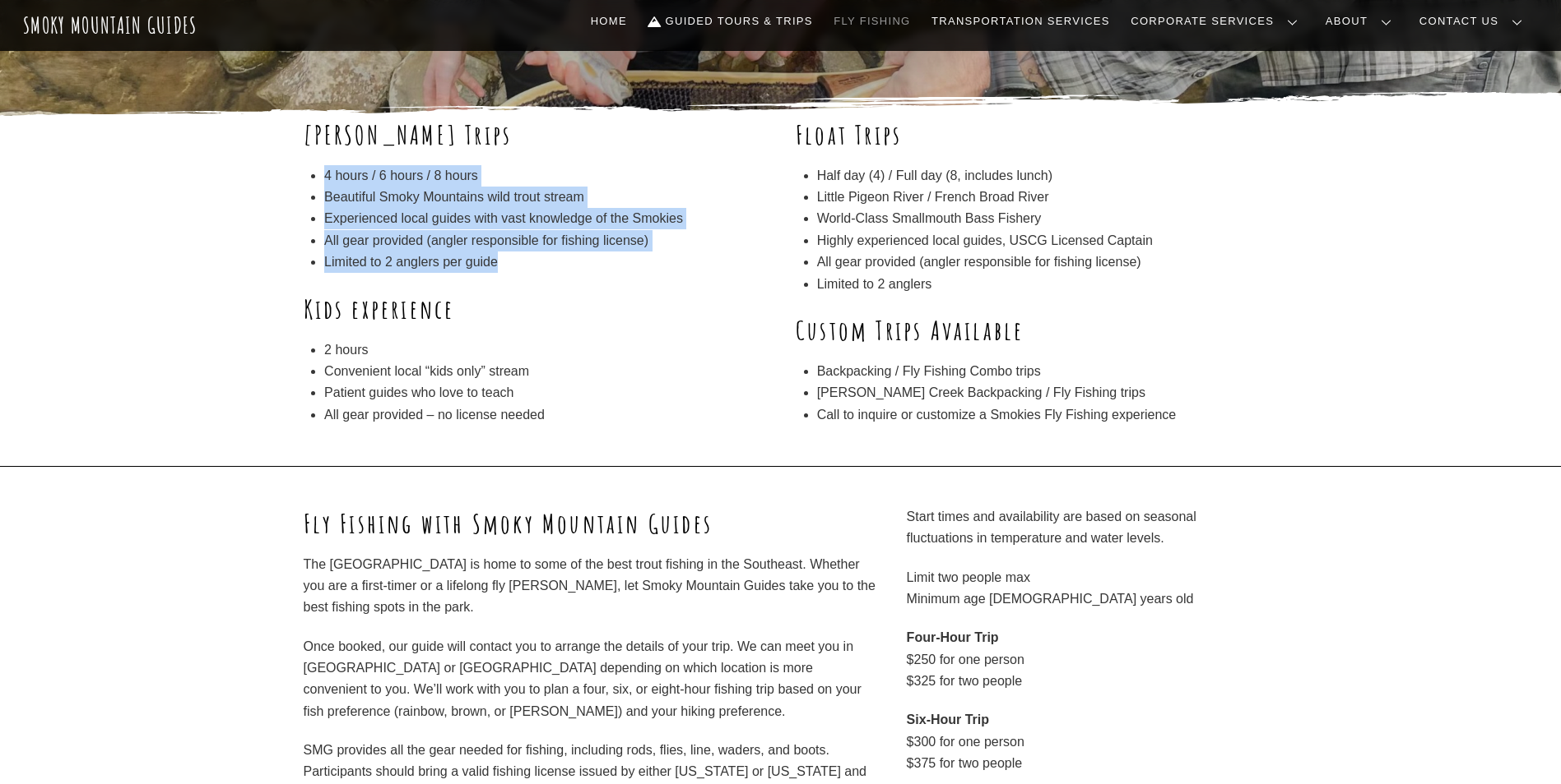
click at [494, 265] on li "Limited to 2 anglers per guide" at bounding box center [545, 262] width 441 height 22
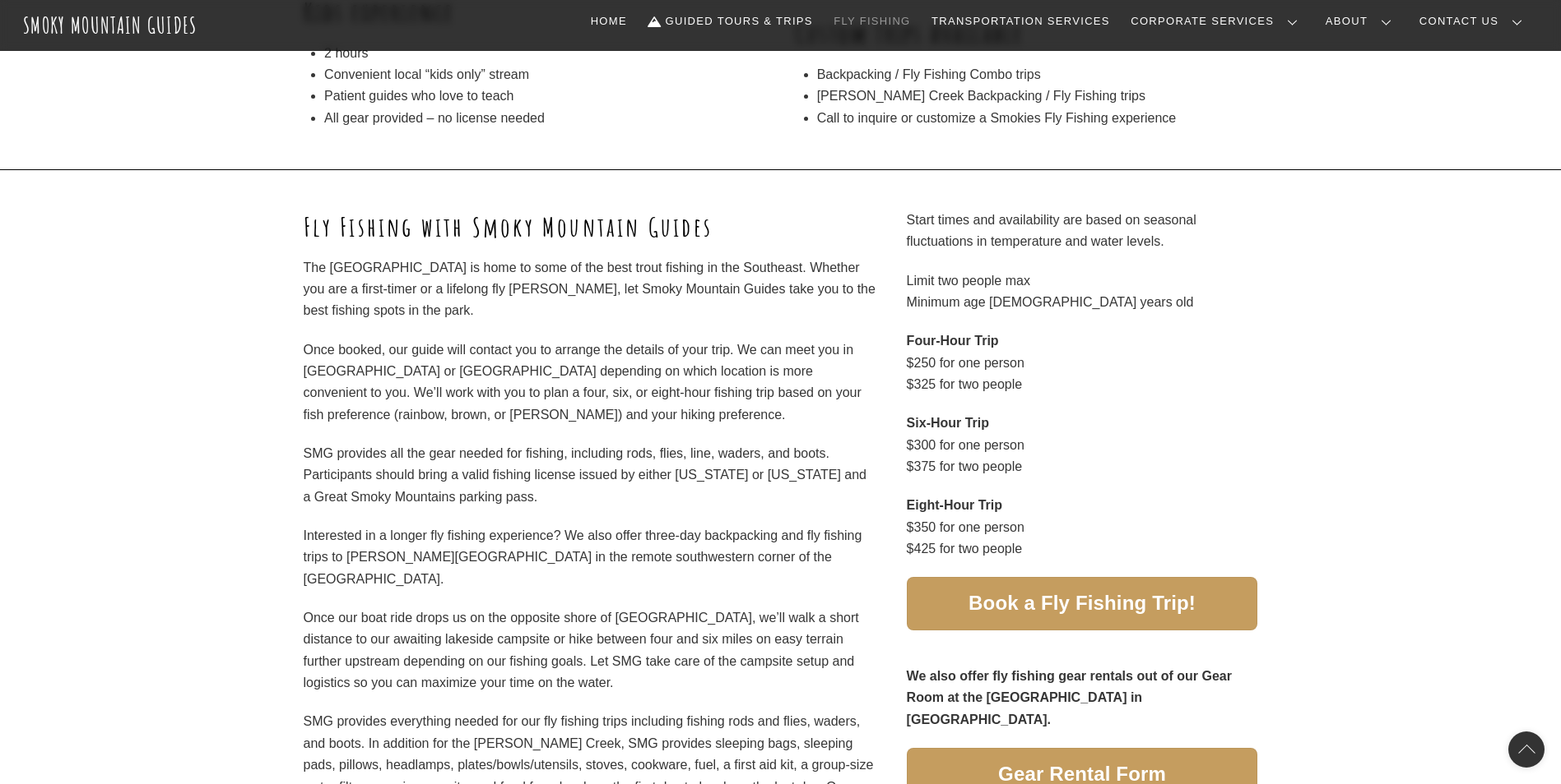
scroll to position [658, 0]
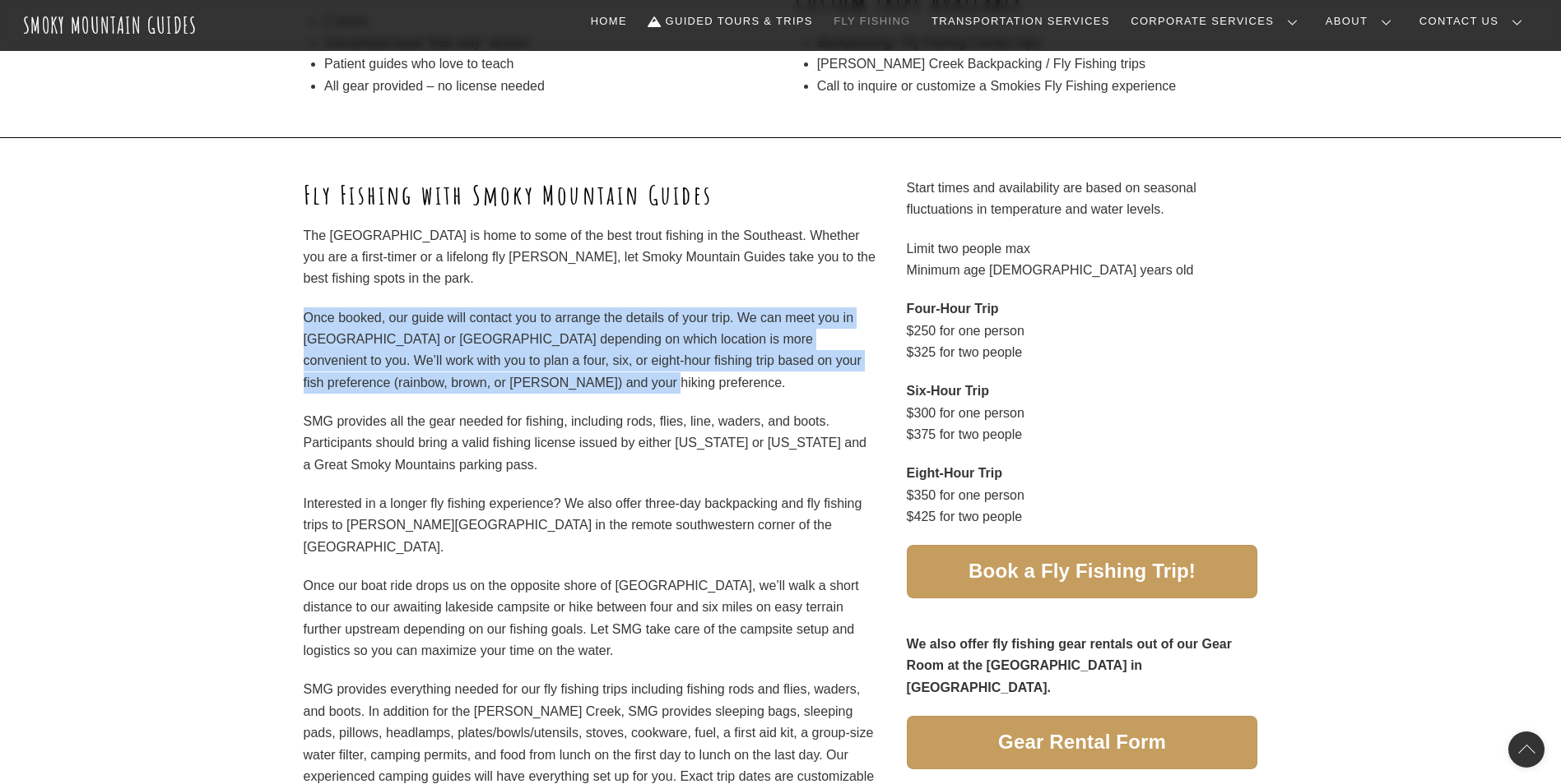
drag, startPoint x: 551, startPoint y: 379, endPoint x: 295, endPoint y: 322, distance: 262.3
click at [295, 322] on div "Fly Fishing with Smoky Mountain Guides The Great Smoky Mountains National Park …" at bounding box center [780, 667] width 1561 height 1059
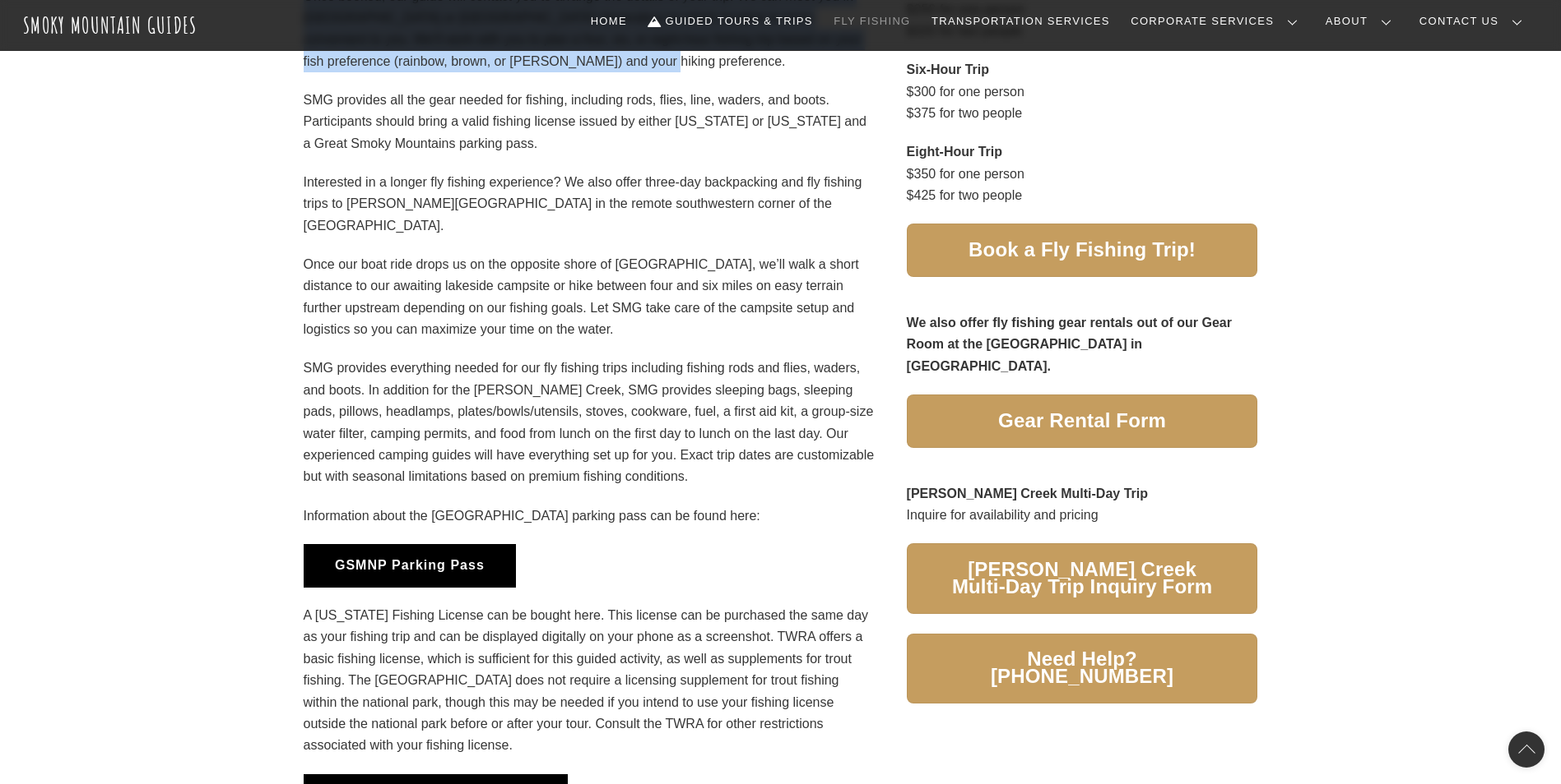
scroll to position [987, 0]
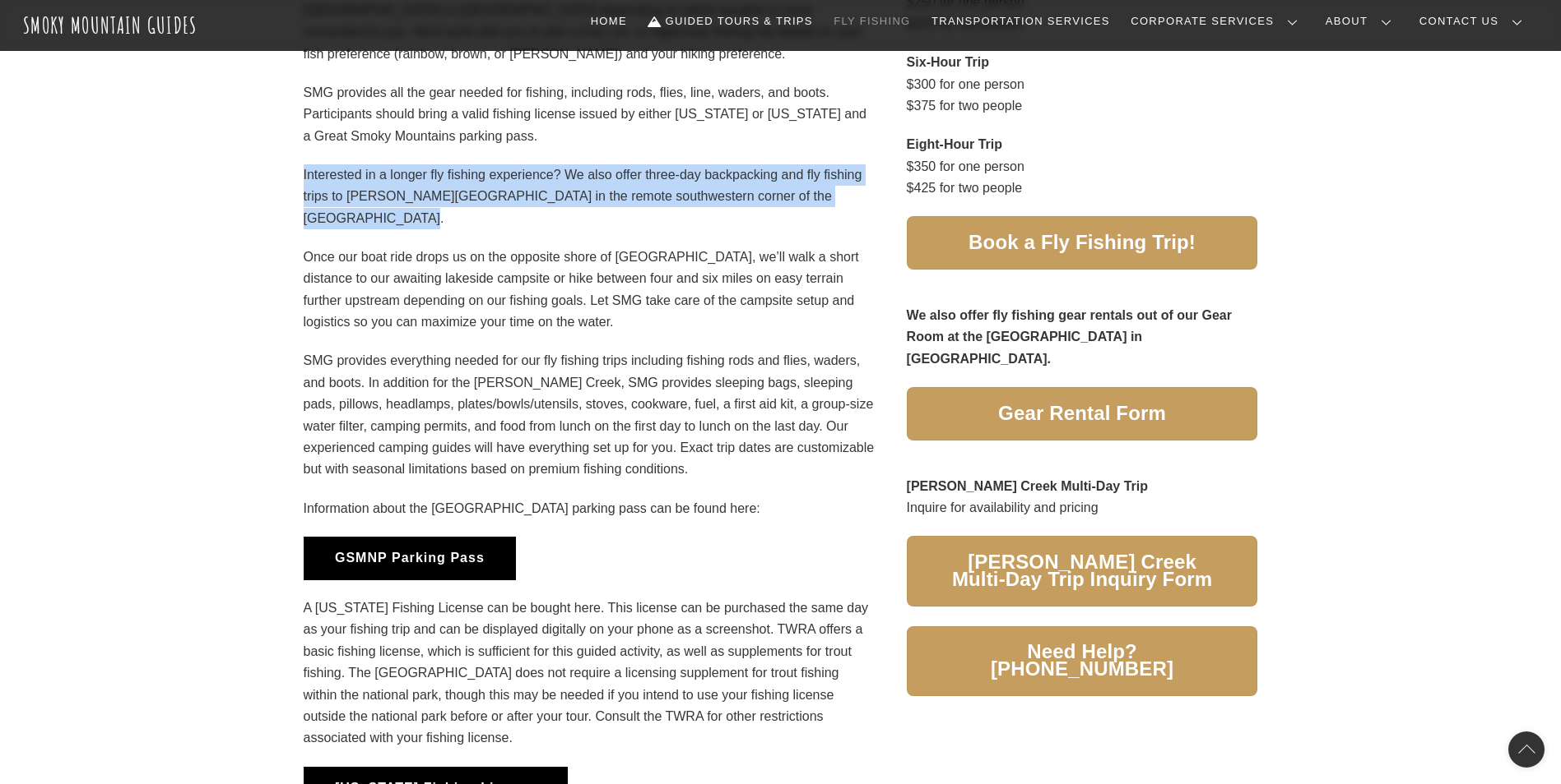
drag, startPoint x: 359, startPoint y: 210, endPoint x: 291, endPoint y: 178, distance: 75.2
click at [291, 178] on div "Fly Fishing with Smoky Mountain Guides The Great Smoky Mountains National Park …" at bounding box center [780, 338] width 1561 height 1059
click at [366, 213] on p "Interested in a longer fly fishing experience? We also offer three-day backpack…" at bounding box center [589, 197] width 573 height 65
drag, startPoint x: 351, startPoint y: 220, endPoint x: 282, endPoint y: 175, distance: 82.4
click at [282, 175] on div "Fly Fishing with Smoky Mountain Guides The Great Smoky Mountains National Park …" at bounding box center [780, 338] width 1561 height 1059
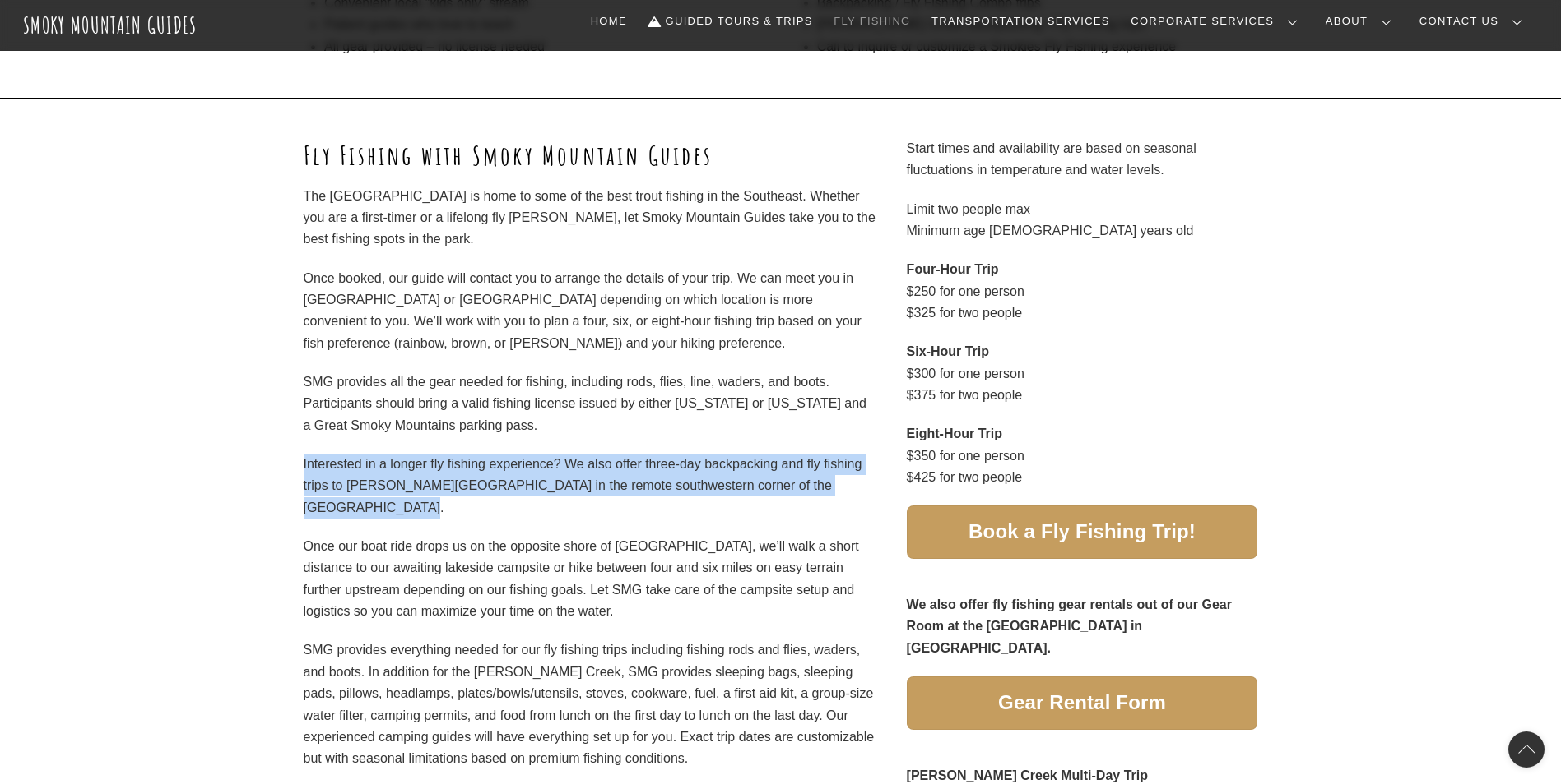
scroll to position [0, 0]
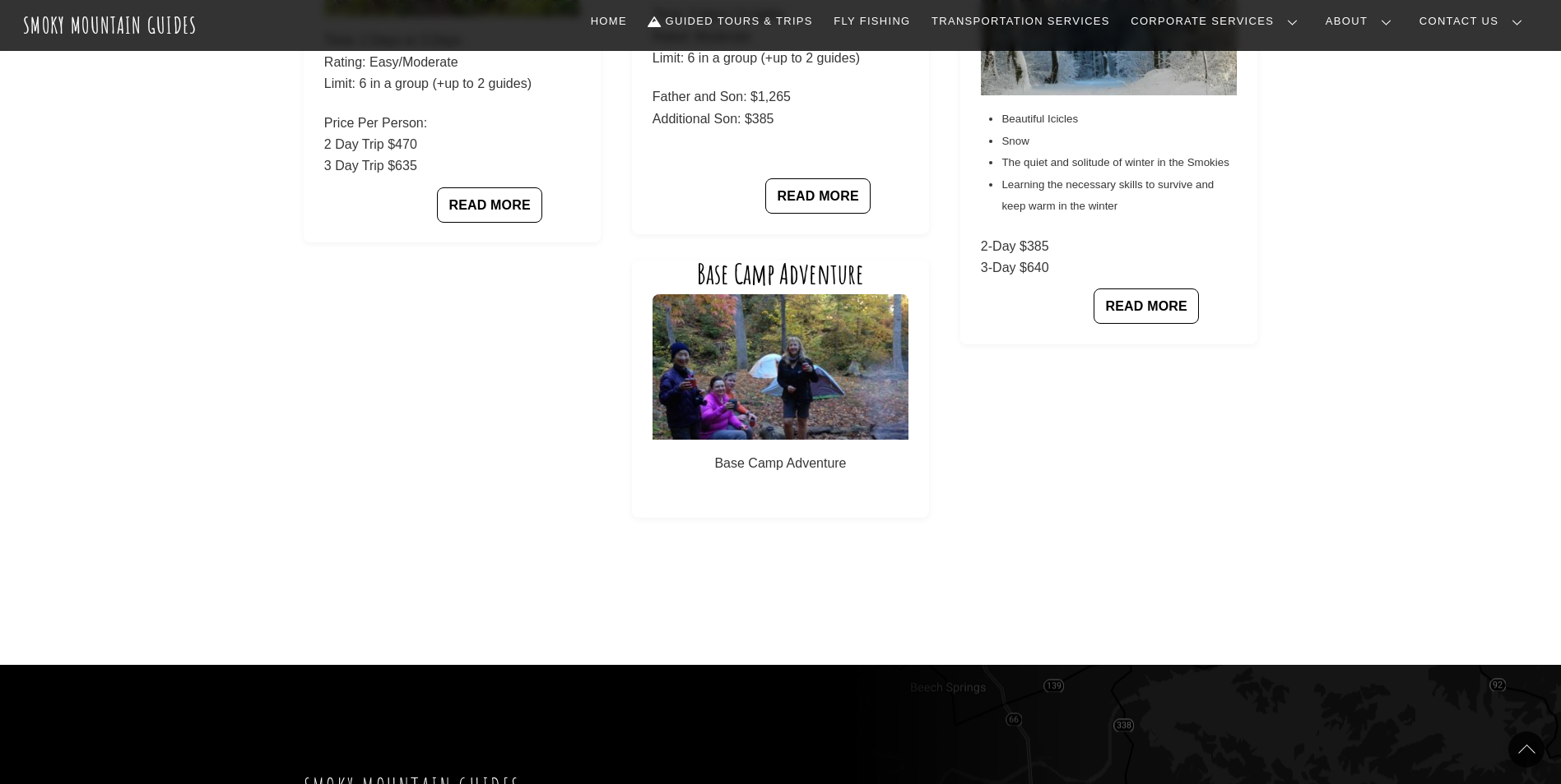
scroll to position [1727, 0]
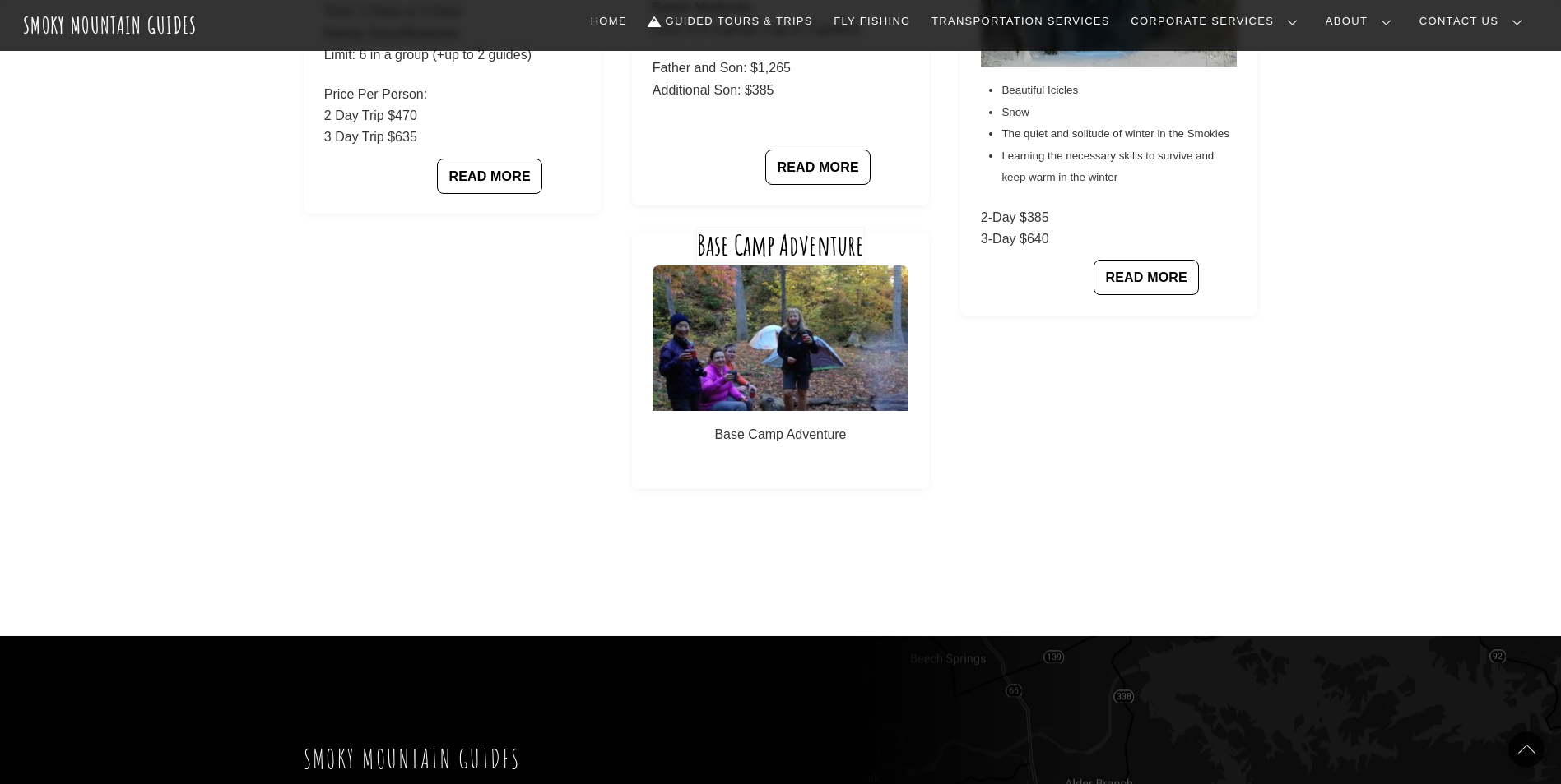
drag, startPoint x: 795, startPoint y: 247, endPoint x: 824, endPoint y: 276, distance: 41.0
click at [795, 247] on link "Base Camp Adventure" at bounding box center [780, 245] width 167 height 35
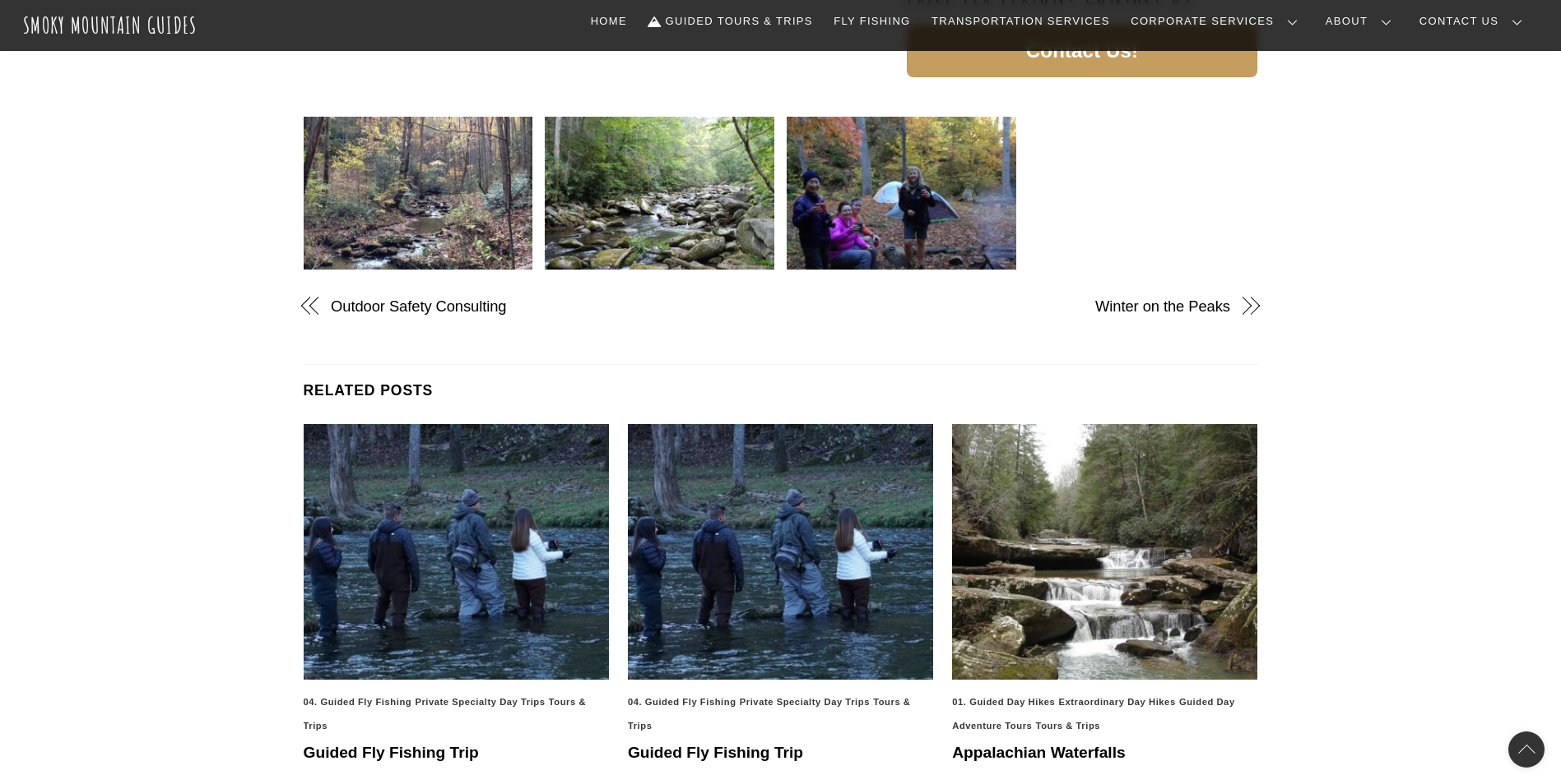
scroll to position [987, 0]
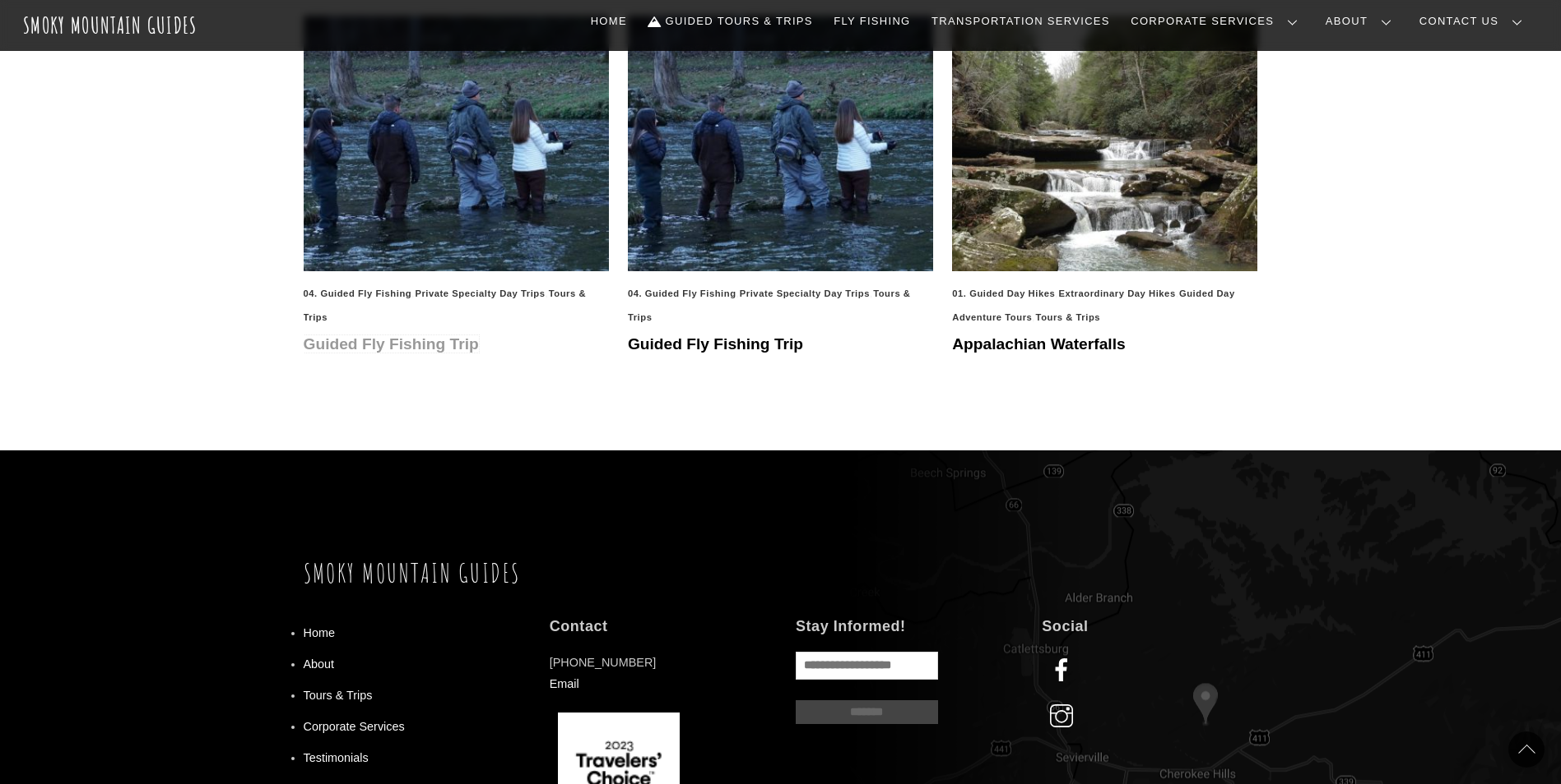
click at [396, 344] on link "Guided Fly Fishing Trip" at bounding box center [390, 344] width 175 height 17
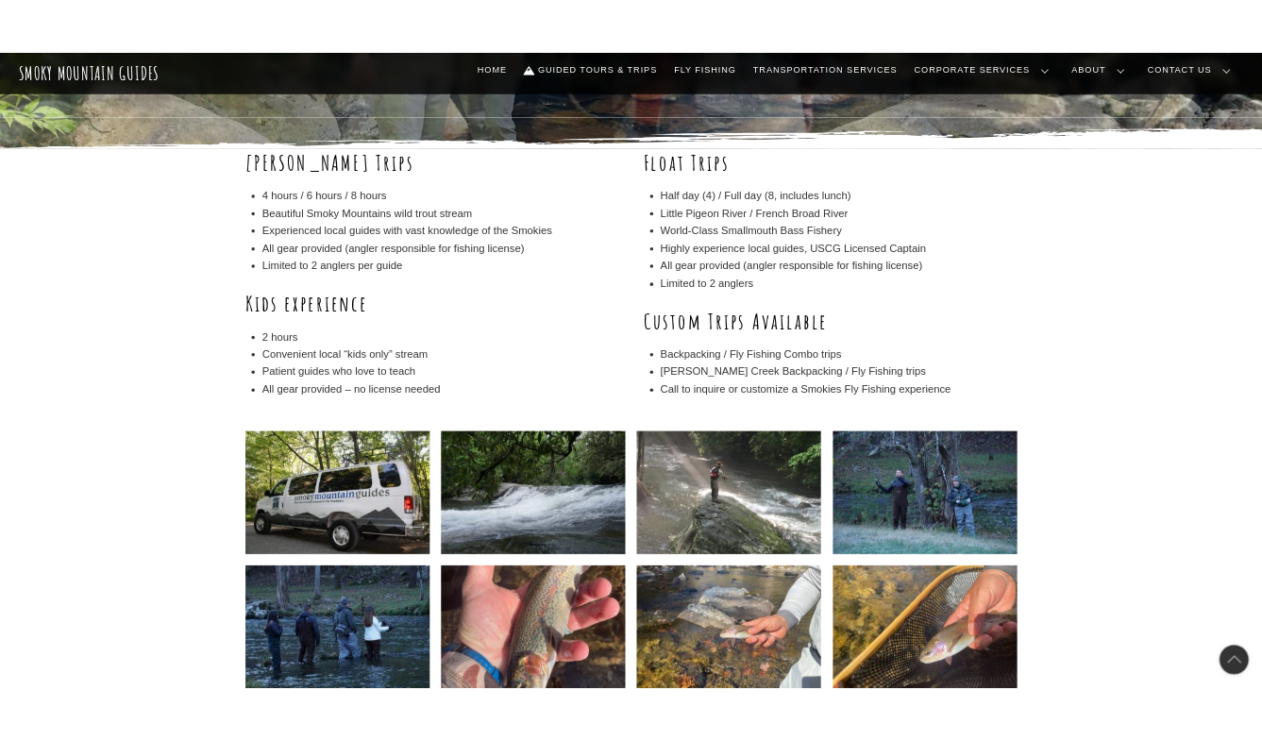
scroll to position [377, 0]
